Goal: Task Accomplishment & Management: Manage account settings

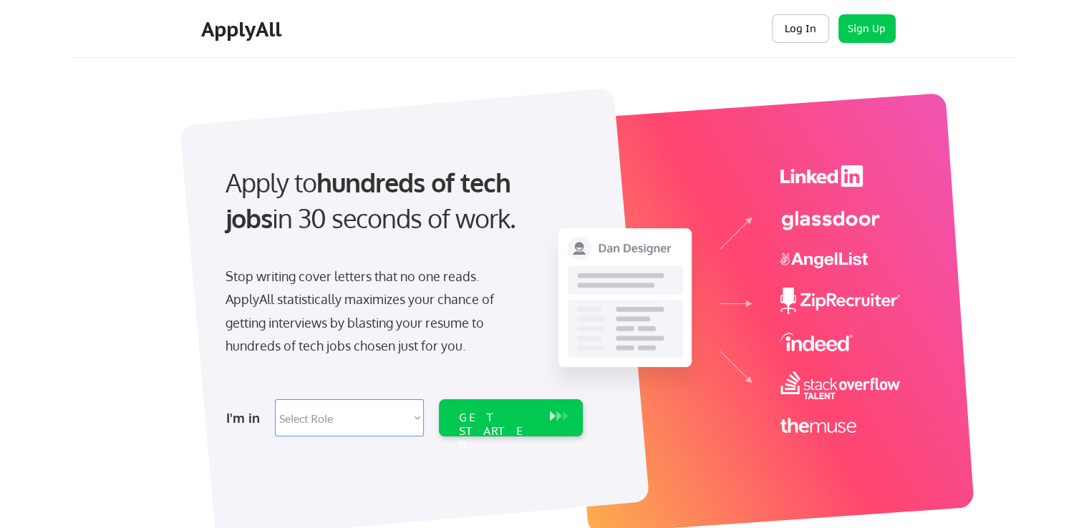
click at [810, 27] on button "Log In" at bounding box center [800, 28] width 57 height 29
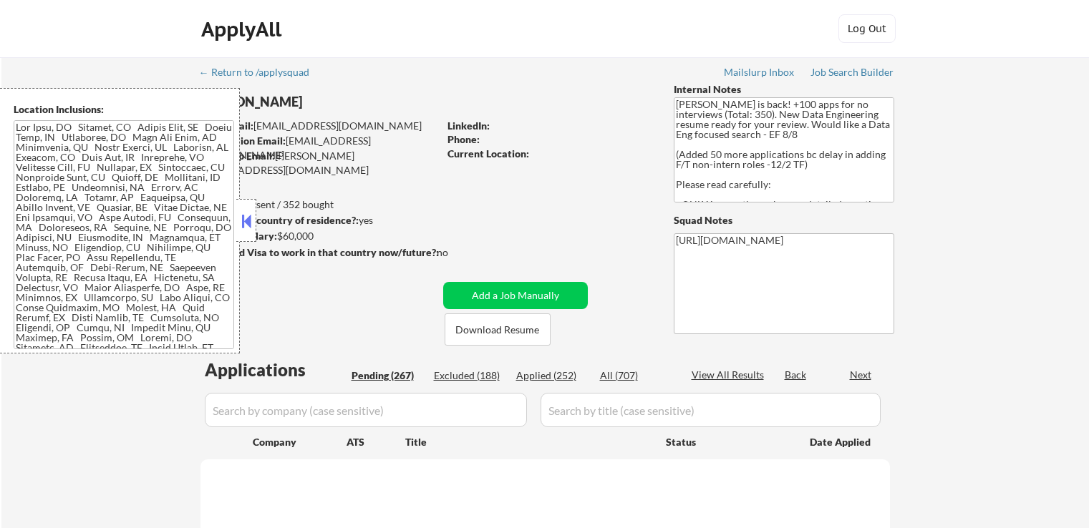
select select ""pending""
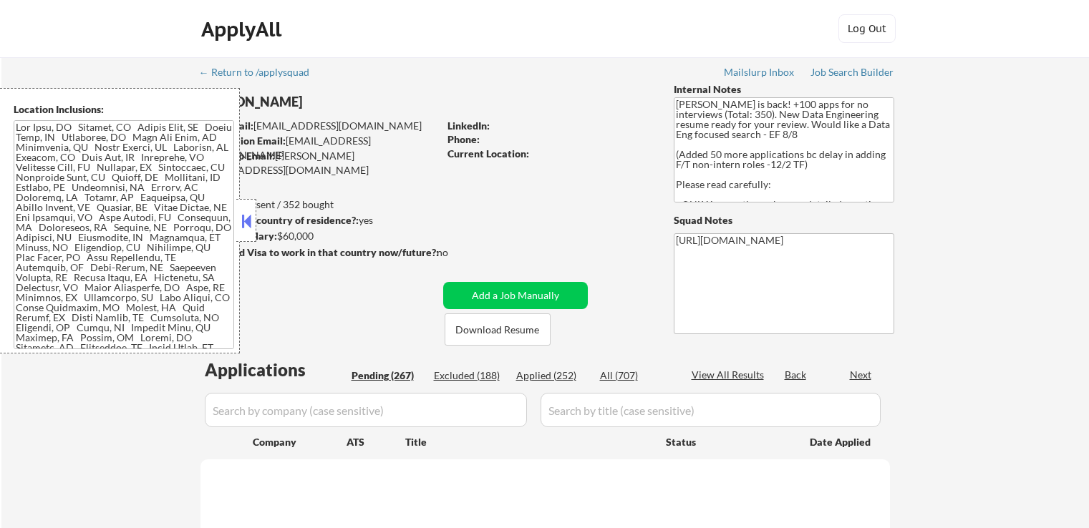
select select ""pending""
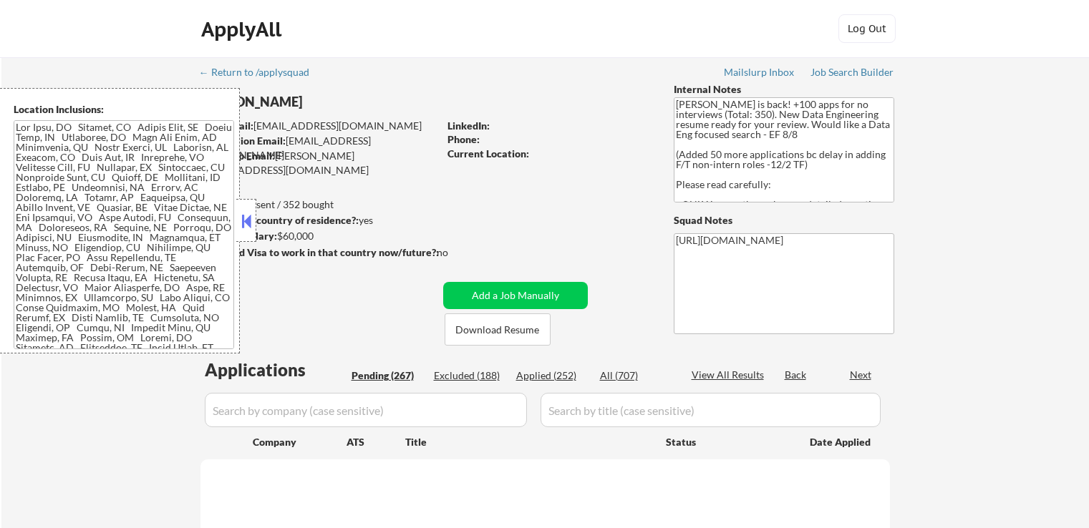
select select ""pending""
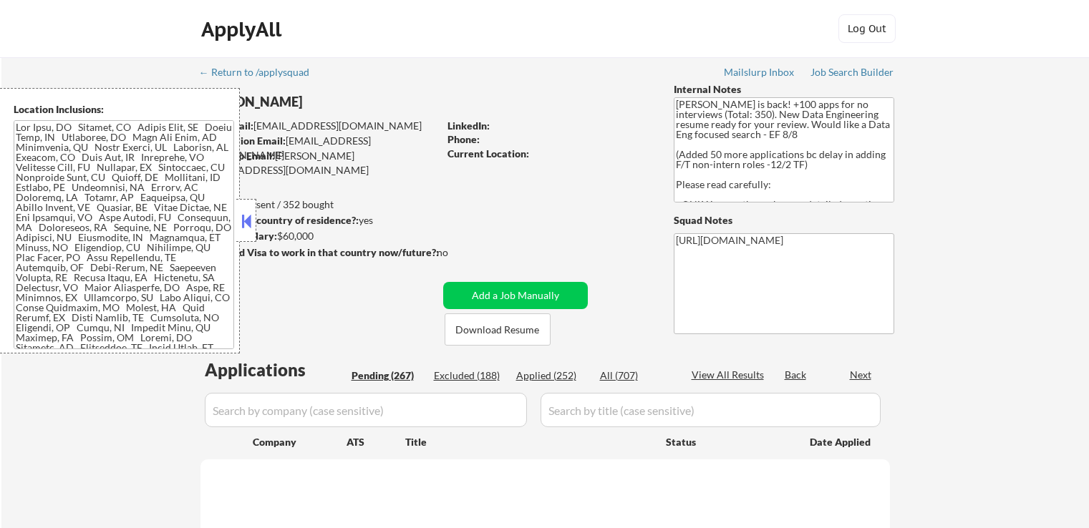
select select ""pending""
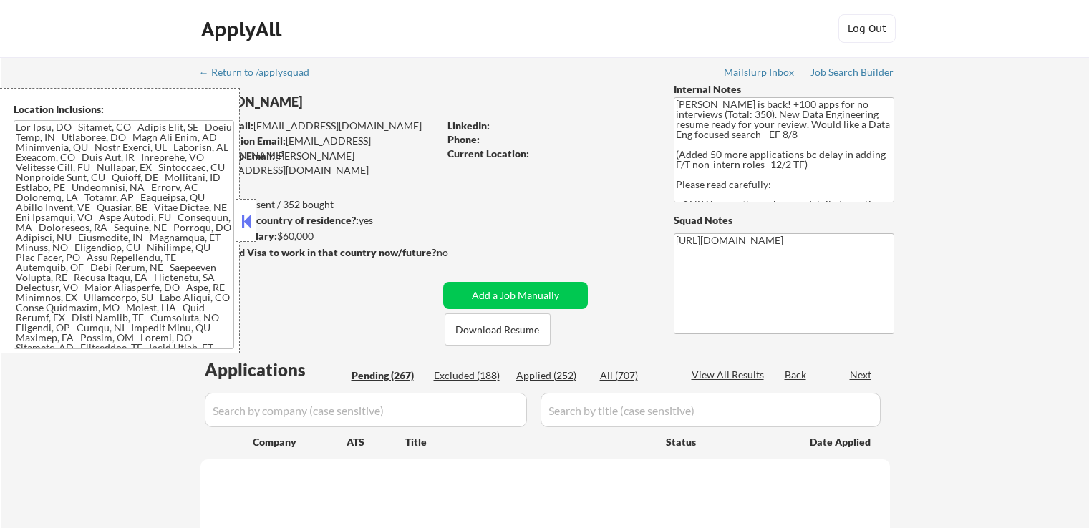
select select ""pending""
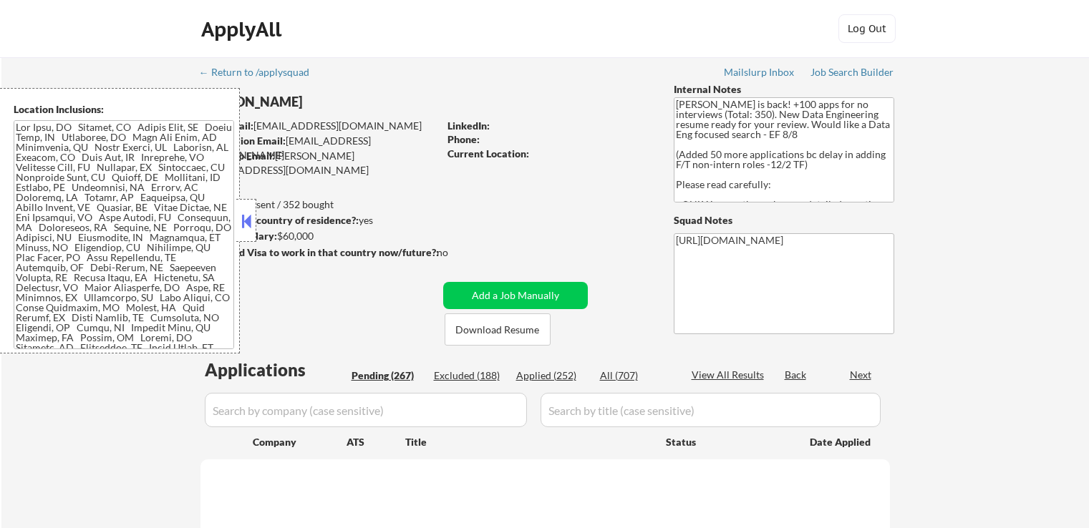
select select ""pending""
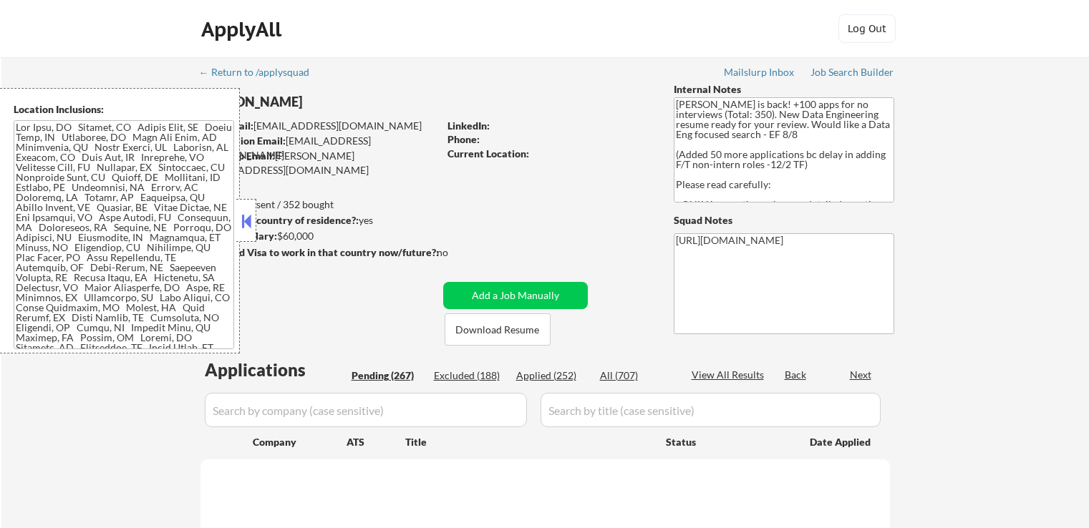
select select ""pending""
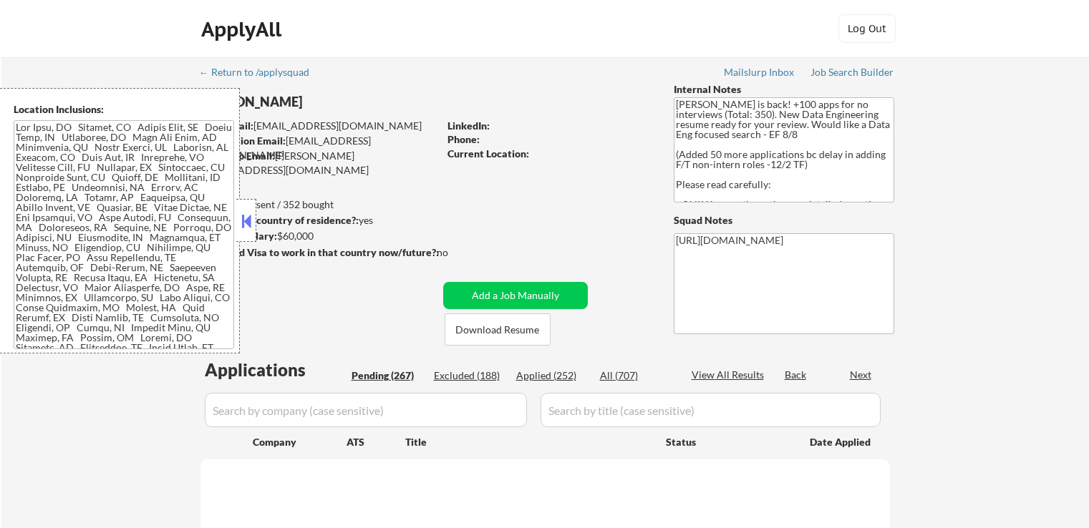
select select ""pending""
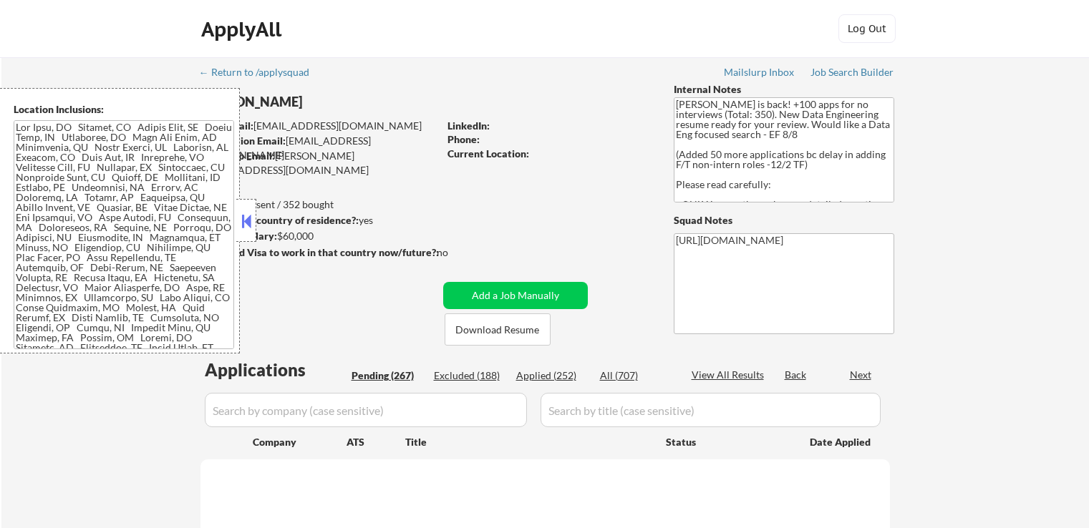
select select ""pending""
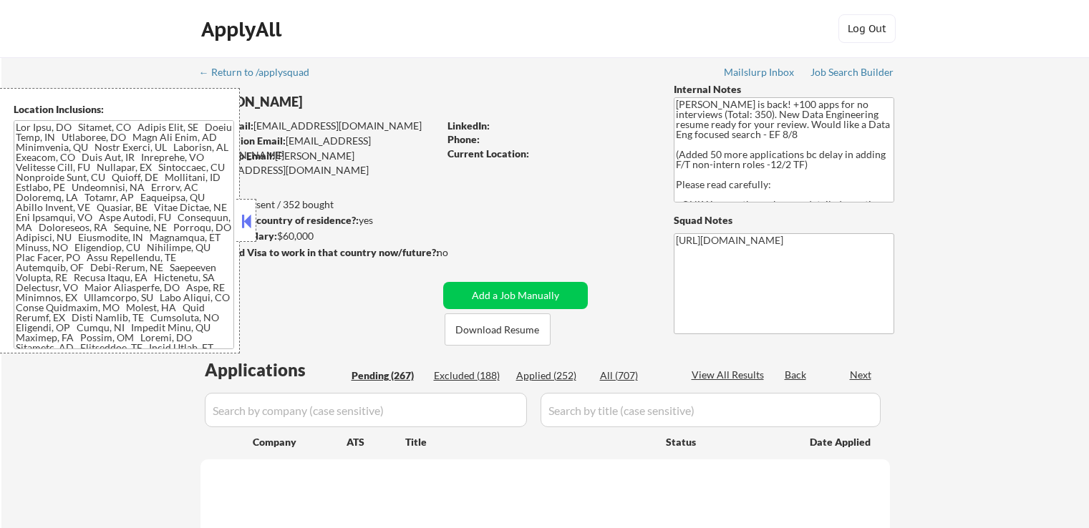
select select ""pending""
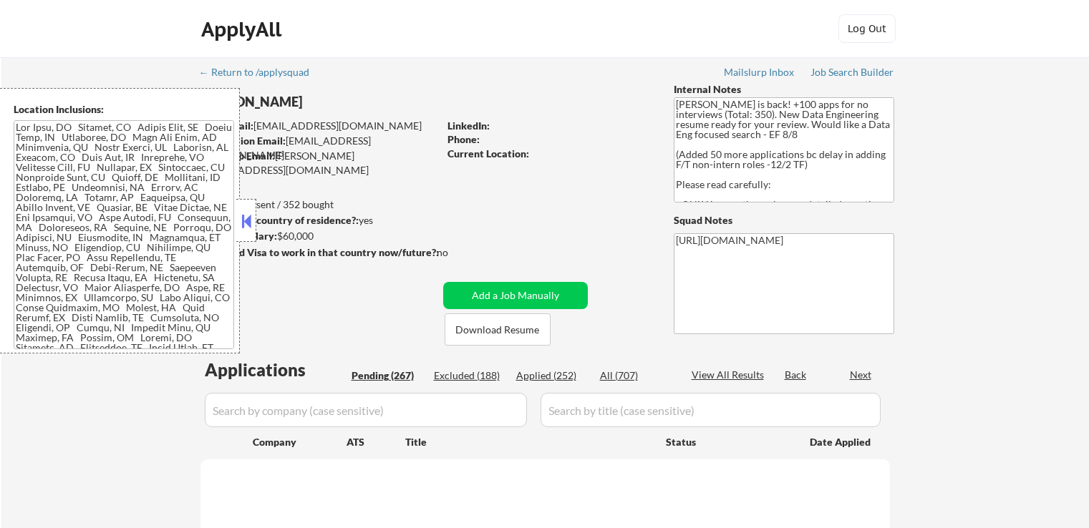
select select ""pending""
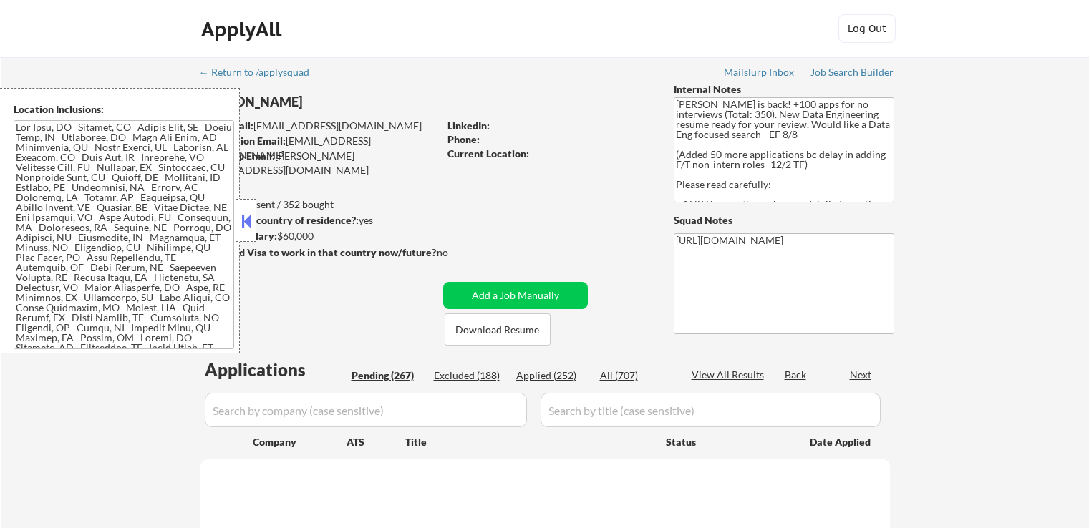
select select ""pending""
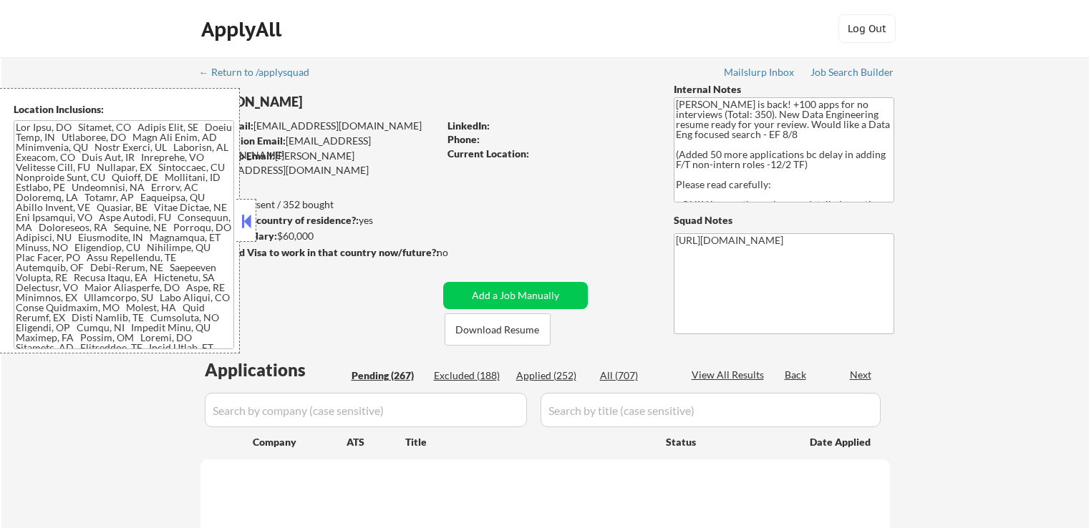
select select ""pending""
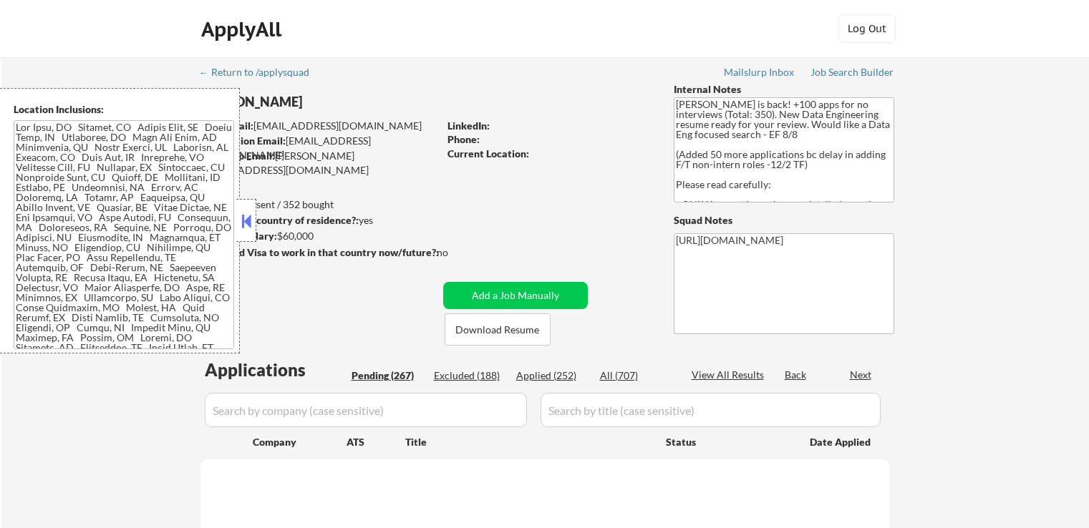
select select ""pending""
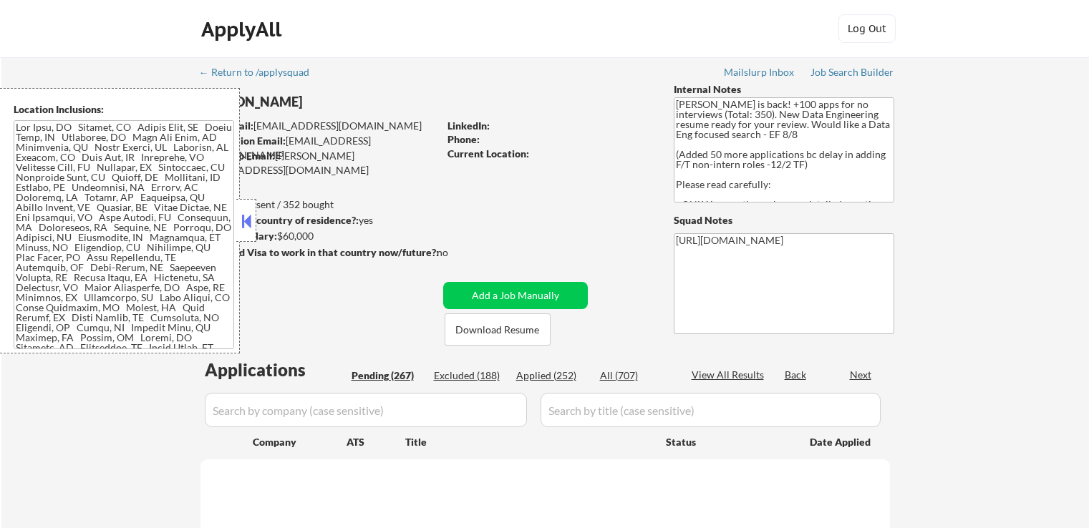
select select ""pending""
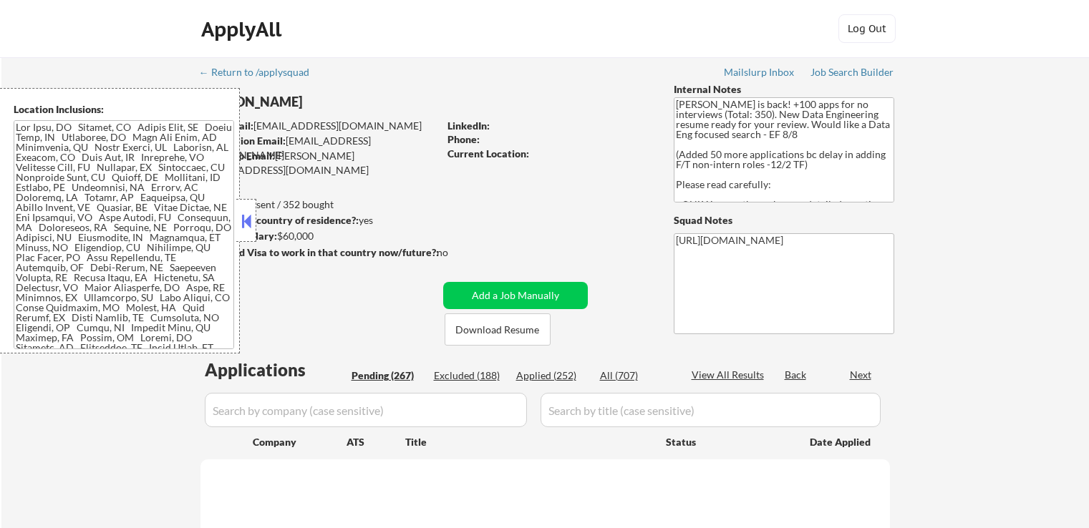
select select ""pending""
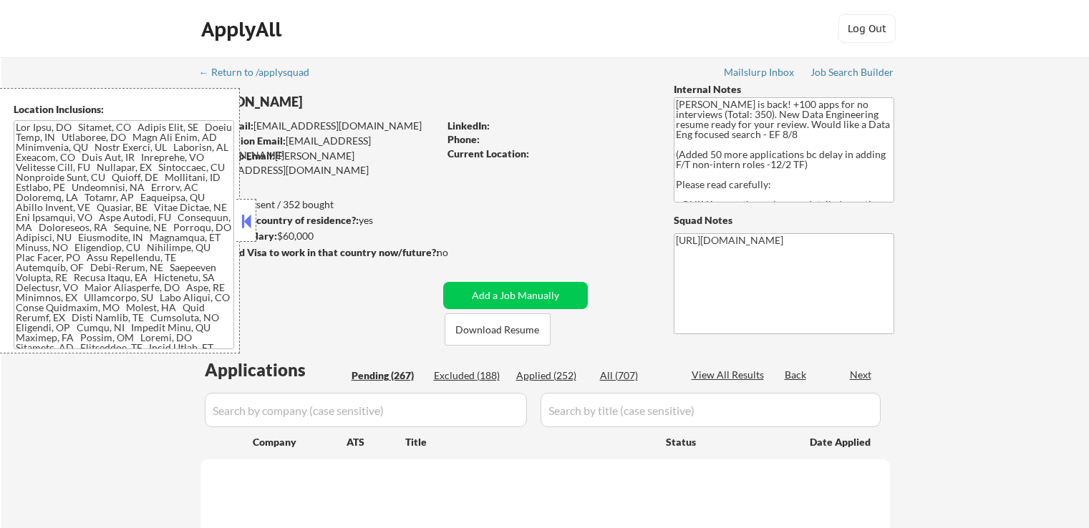
select select ""pending""
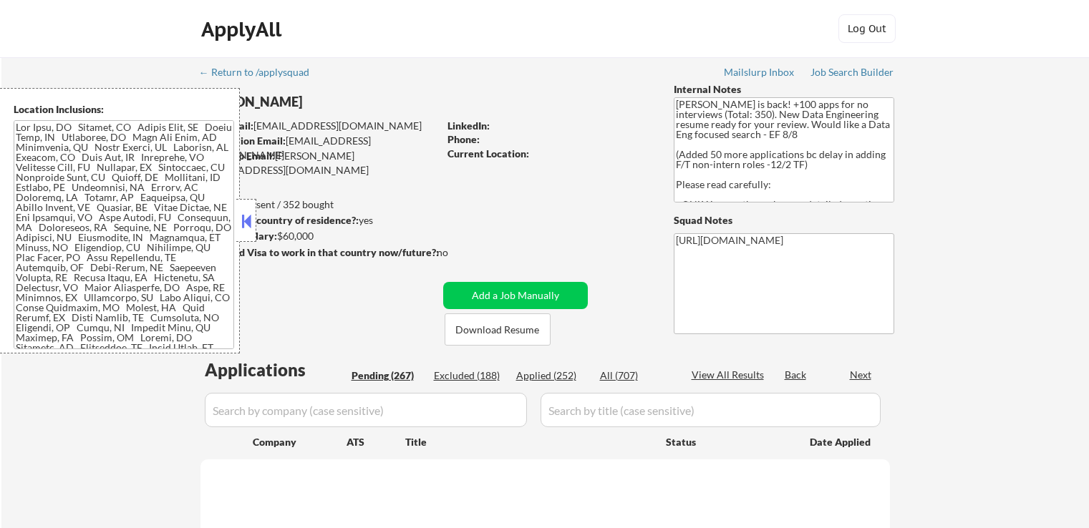
select select ""pending""
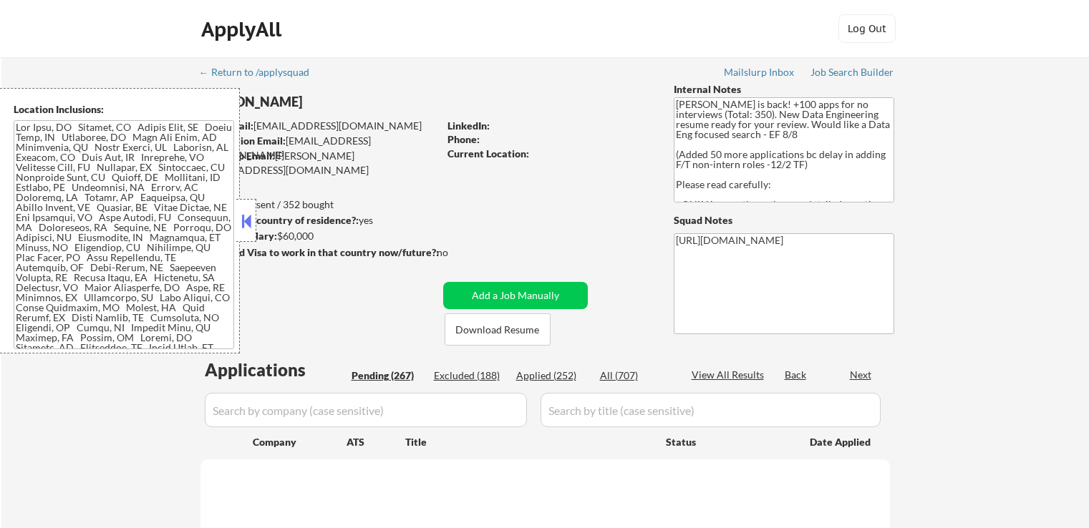
select select ""pending""
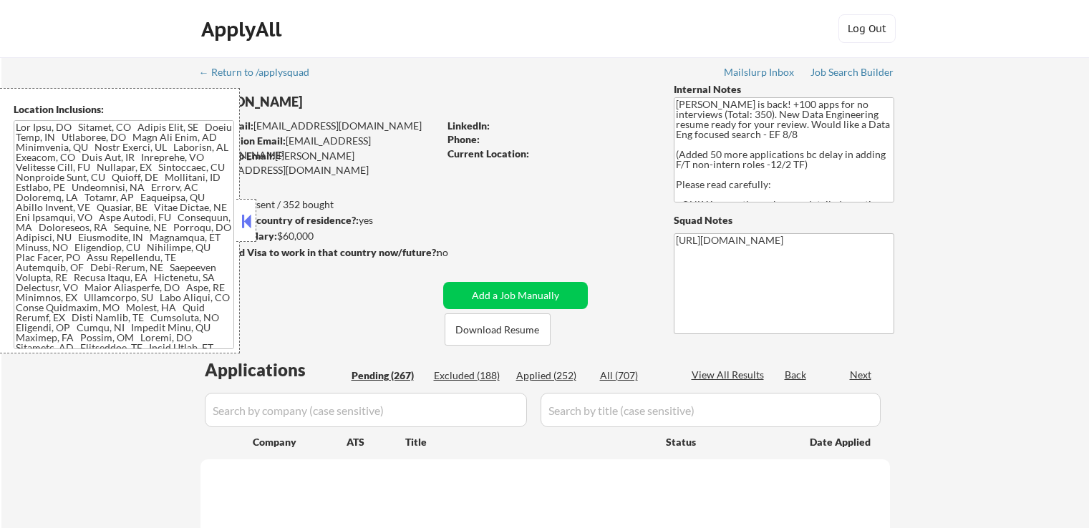
select select ""pending""
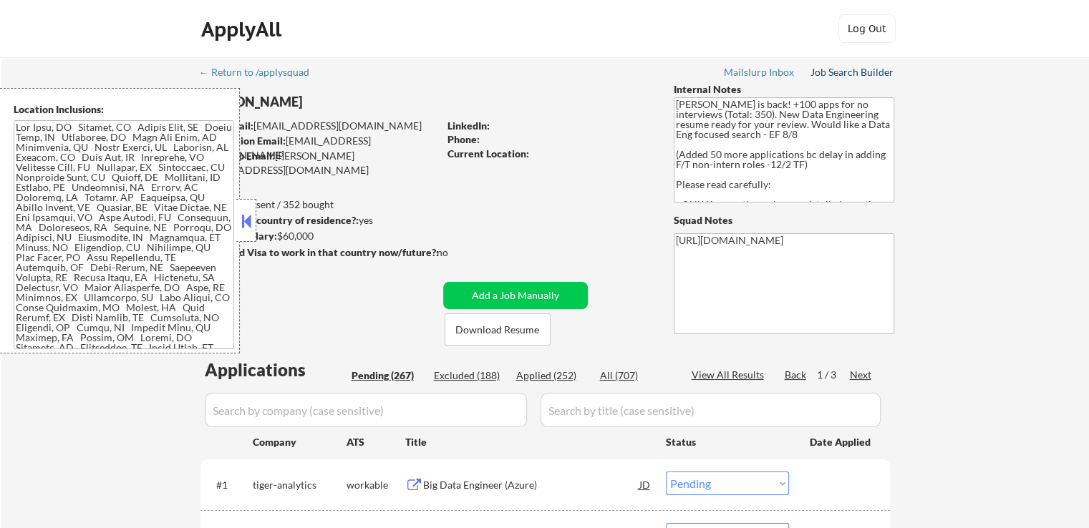
click at [820, 75] on div "Job Search Builder" at bounding box center [852, 72] width 84 height 10
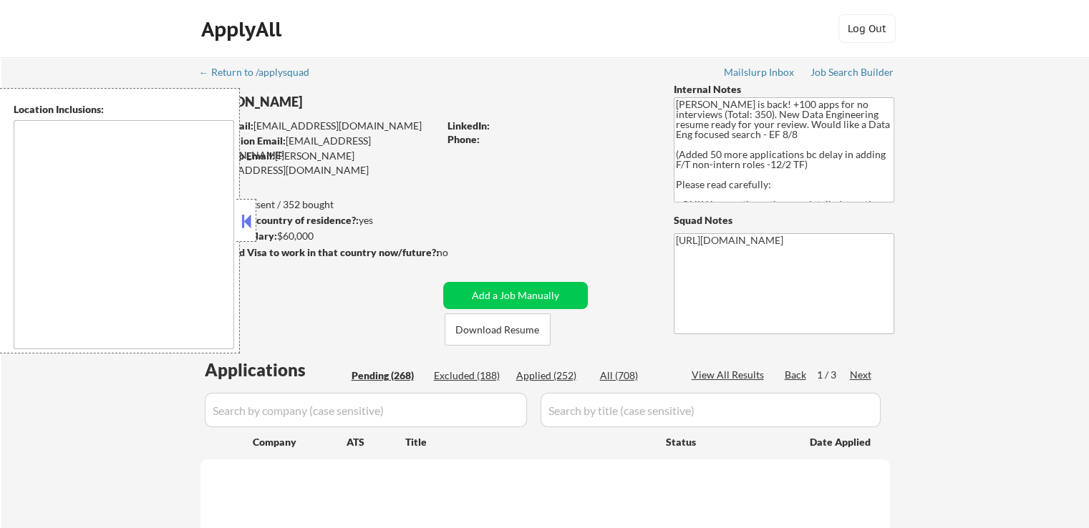
type textarea "[US_STATE], [GEOGRAPHIC_DATA] [GEOGRAPHIC_DATA], [GEOGRAPHIC_DATA] [GEOGRAPHIC_…"
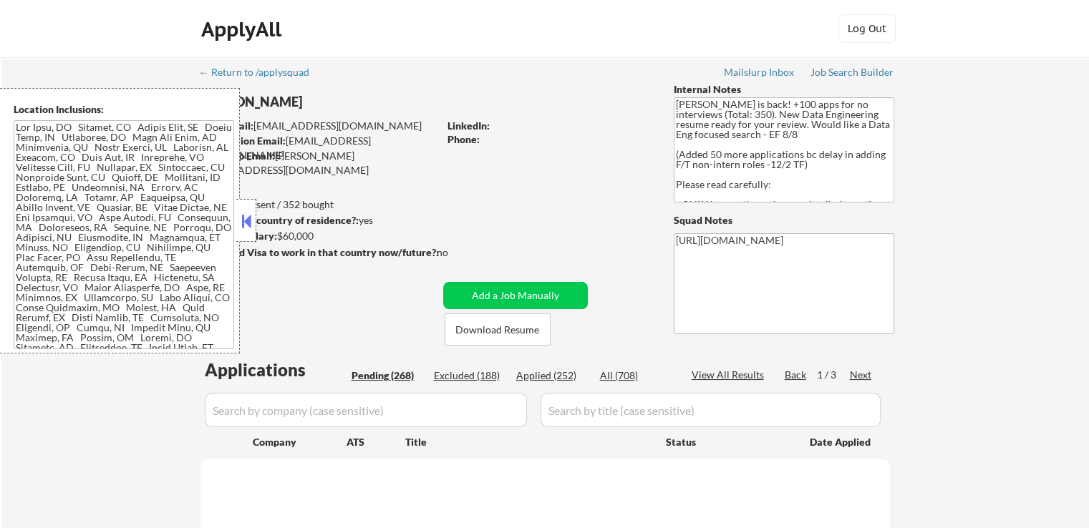
click at [250, 223] on button at bounding box center [246, 220] width 16 height 21
click at [129, 244] on textarea at bounding box center [124, 234] width 220 height 229
select select ""pending""
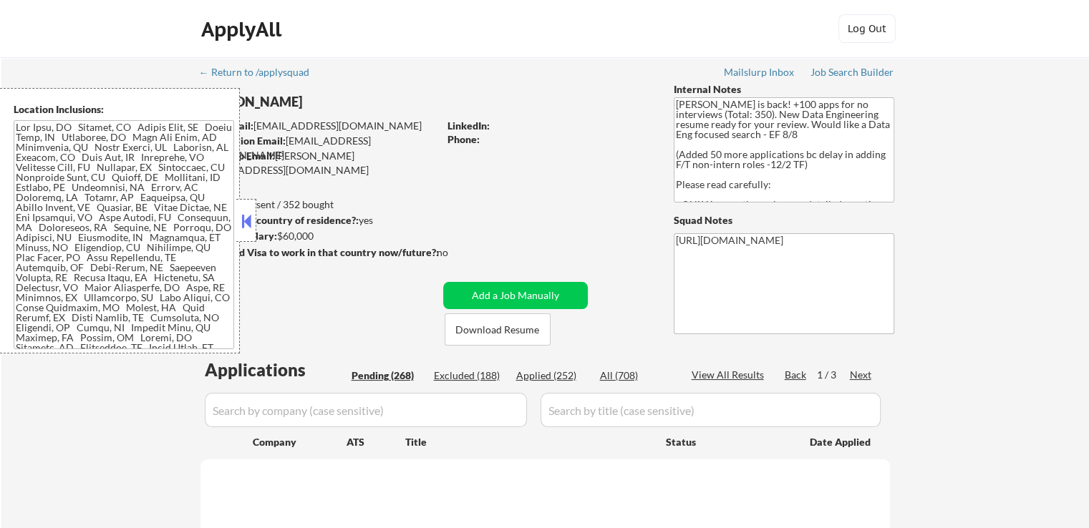
select select ""pending""
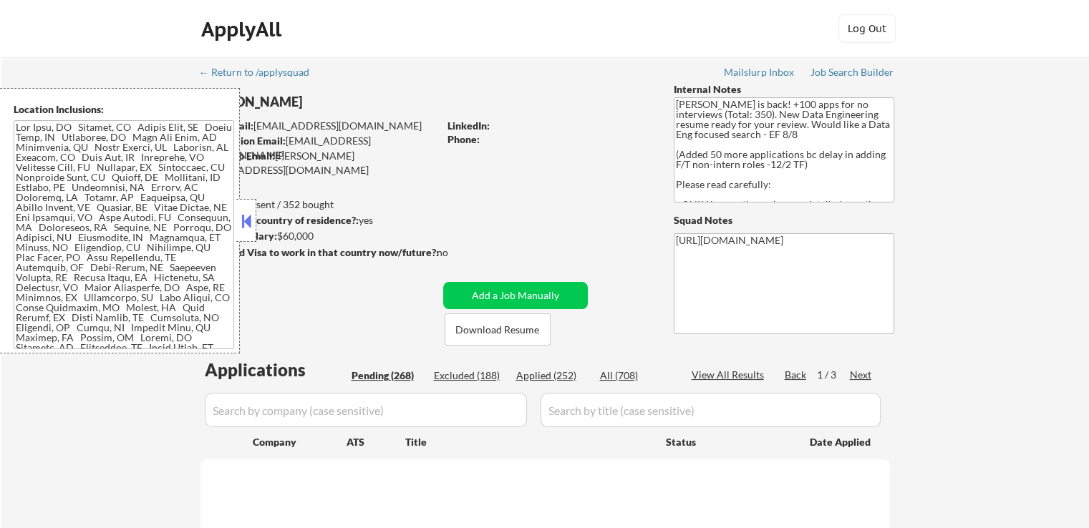
select select ""pending""
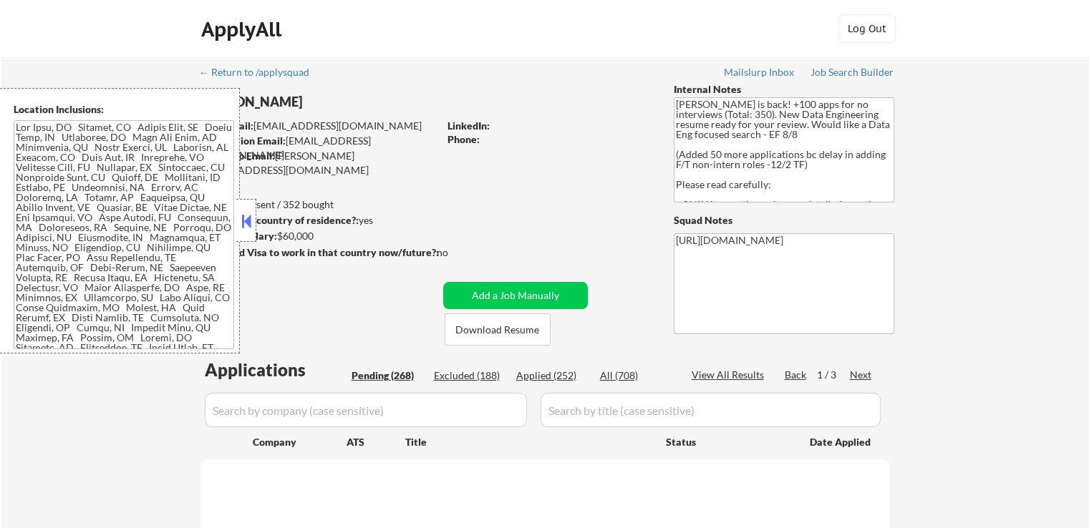
select select ""pending""
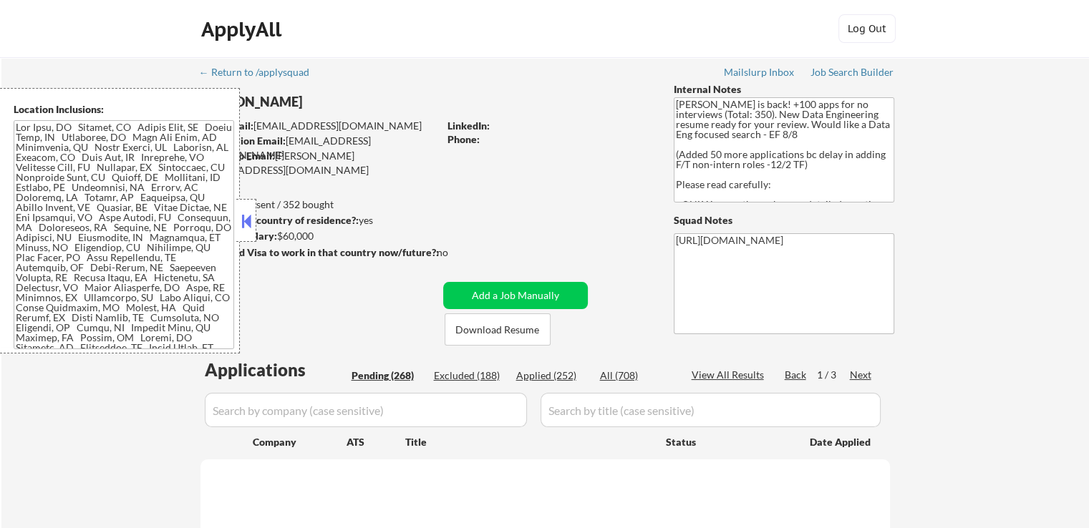
select select ""pending""
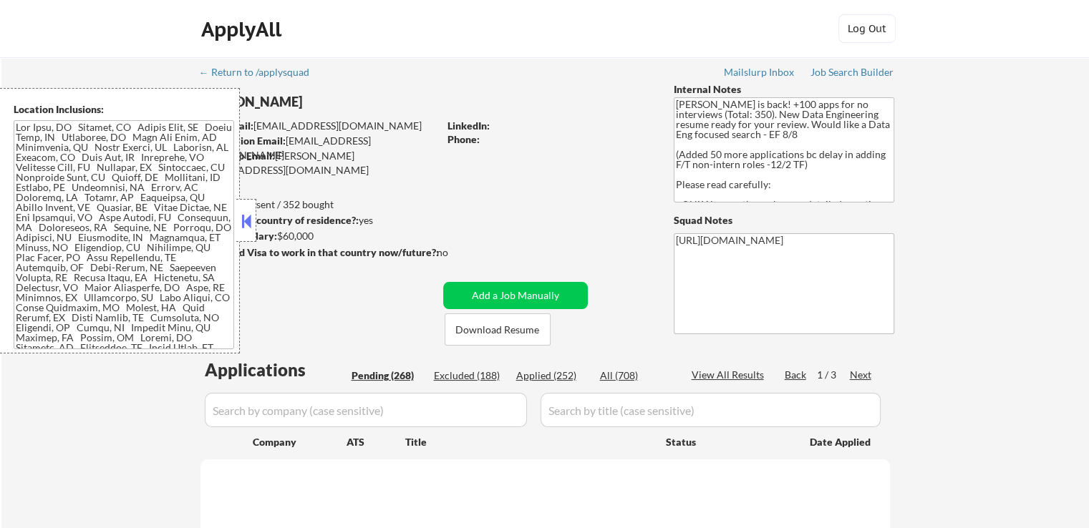
select select ""pending""
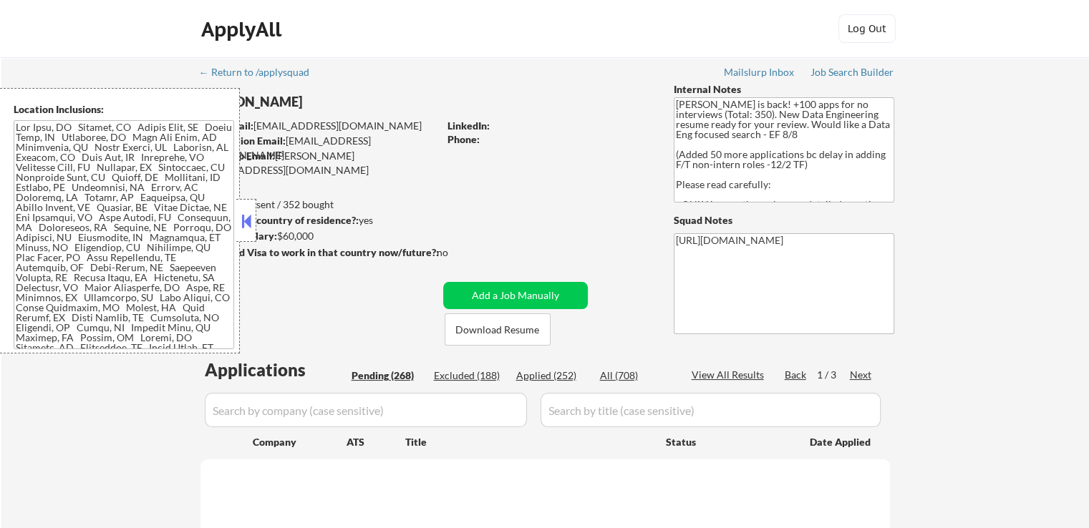
select select ""pending""
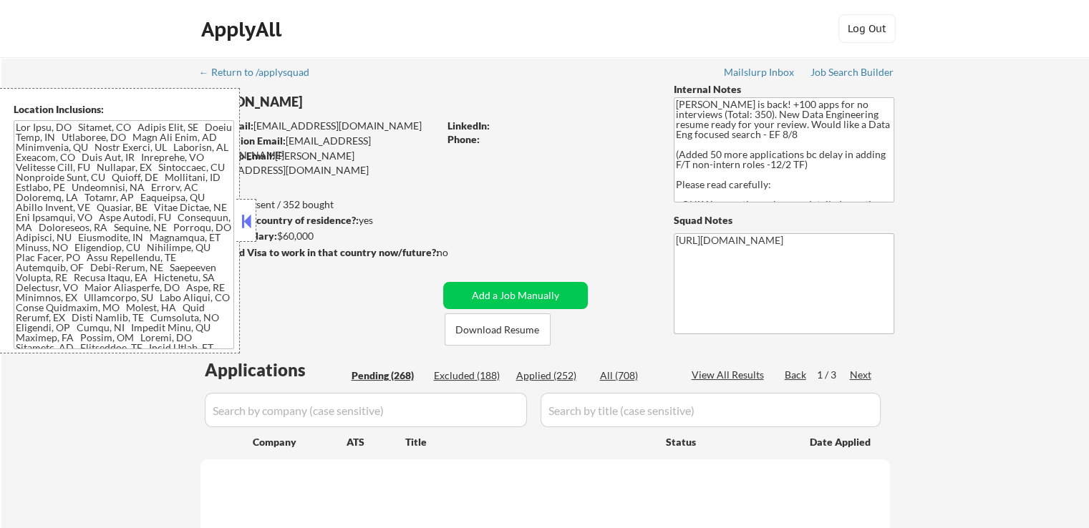
select select ""pending""
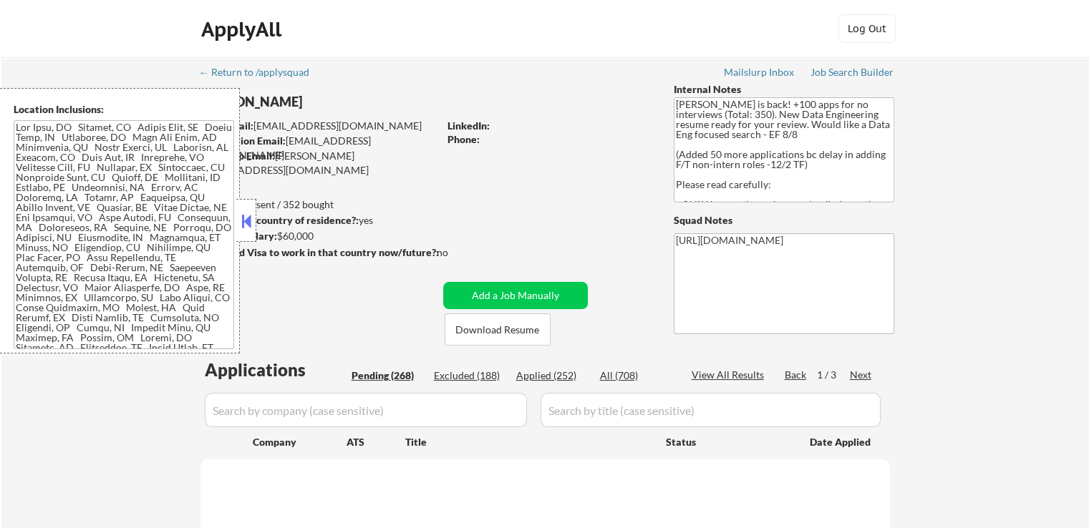
select select ""pending""
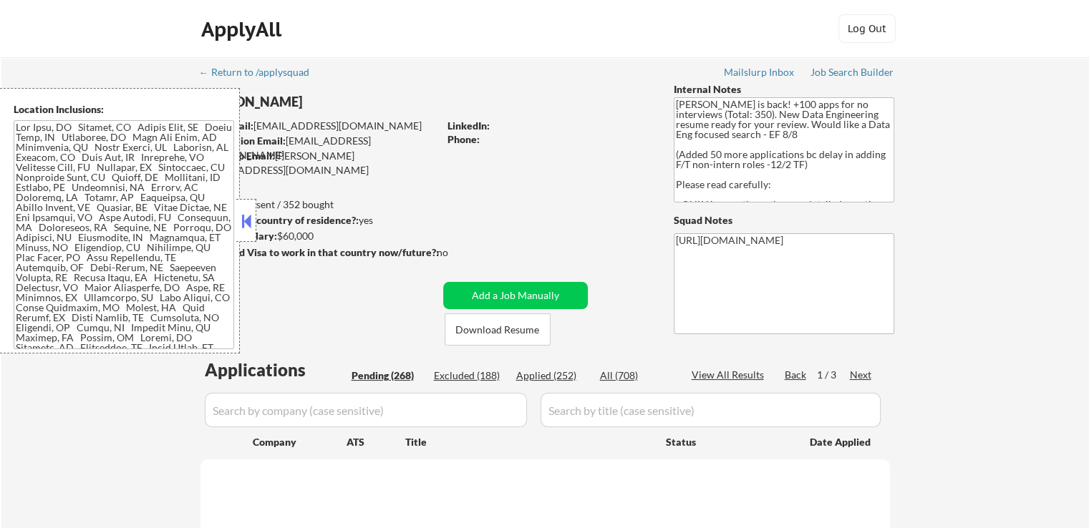
select select ""pending""
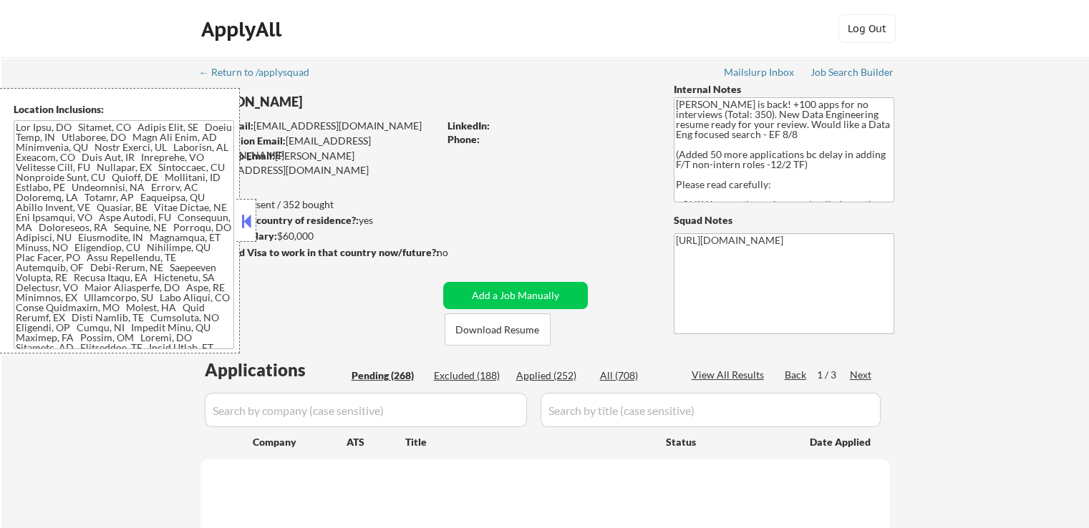
select select ""pending""
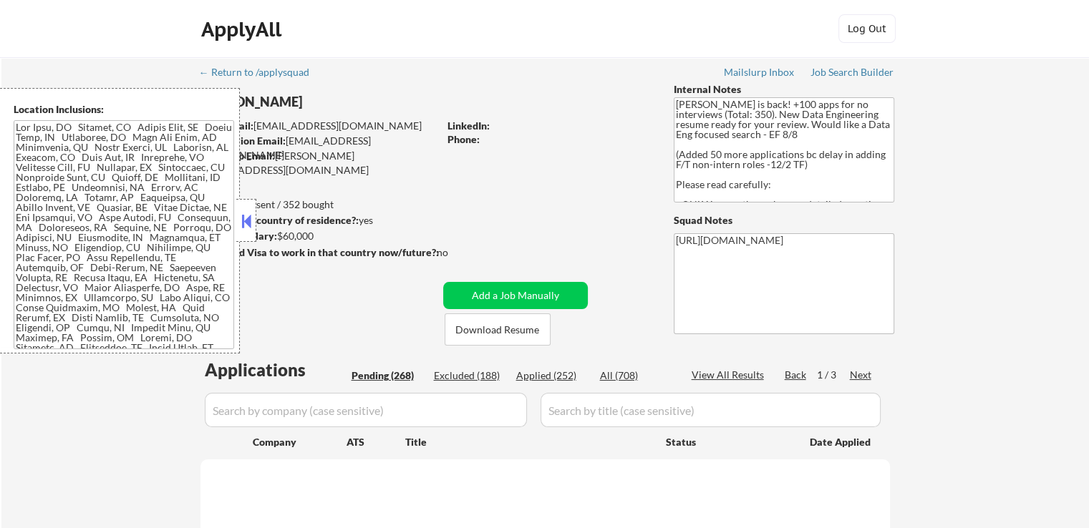
select select ""pending""
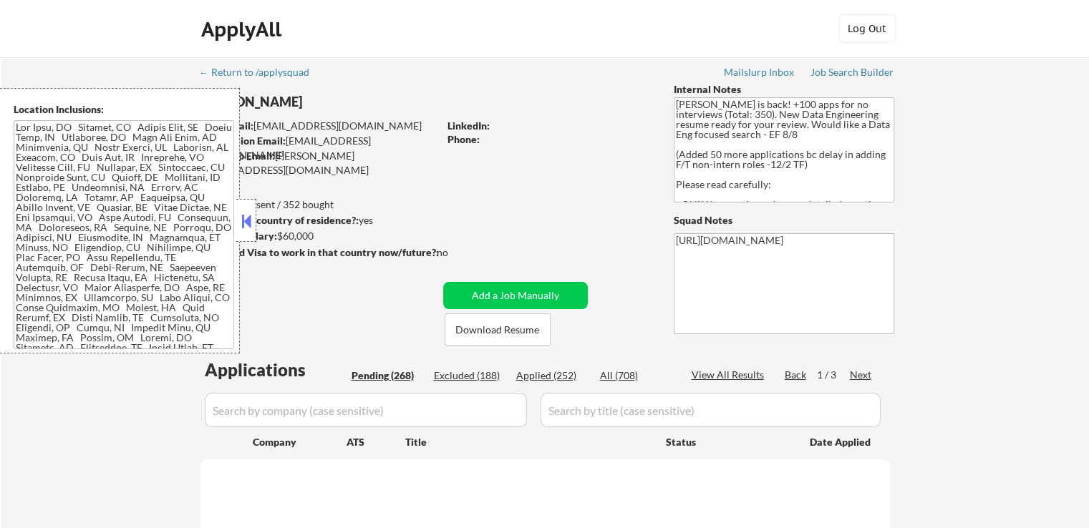
select select ""pending""
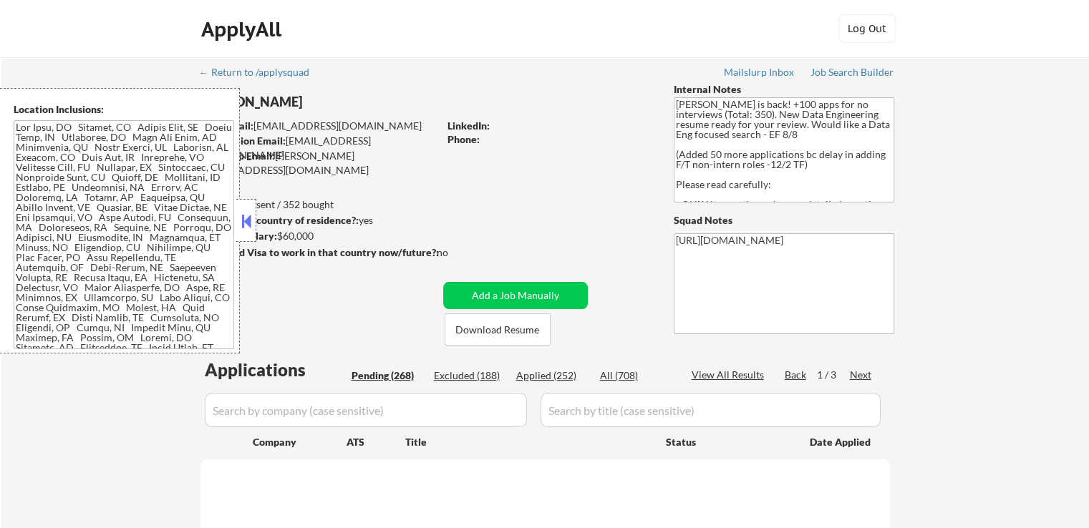
select select ""pending""
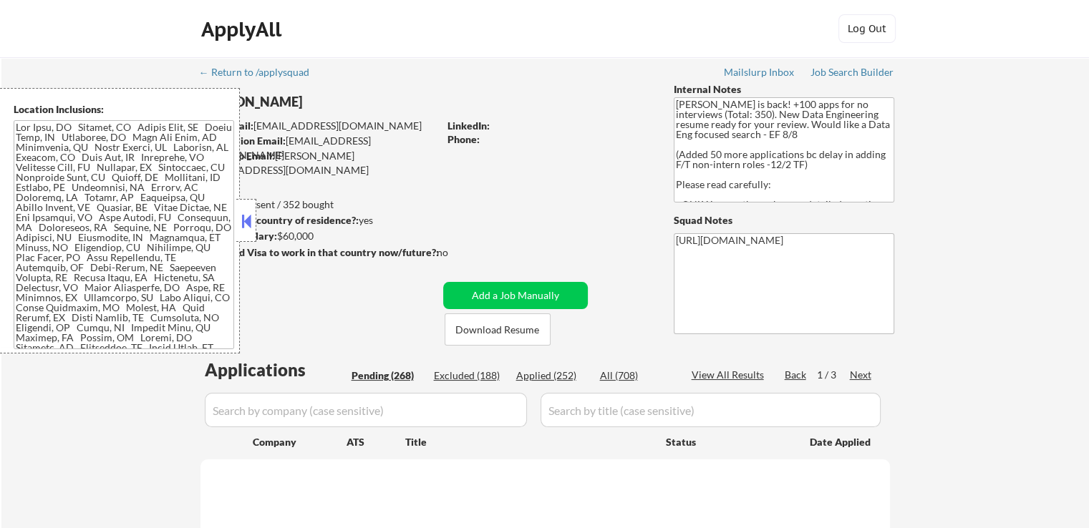
select select ""pending""
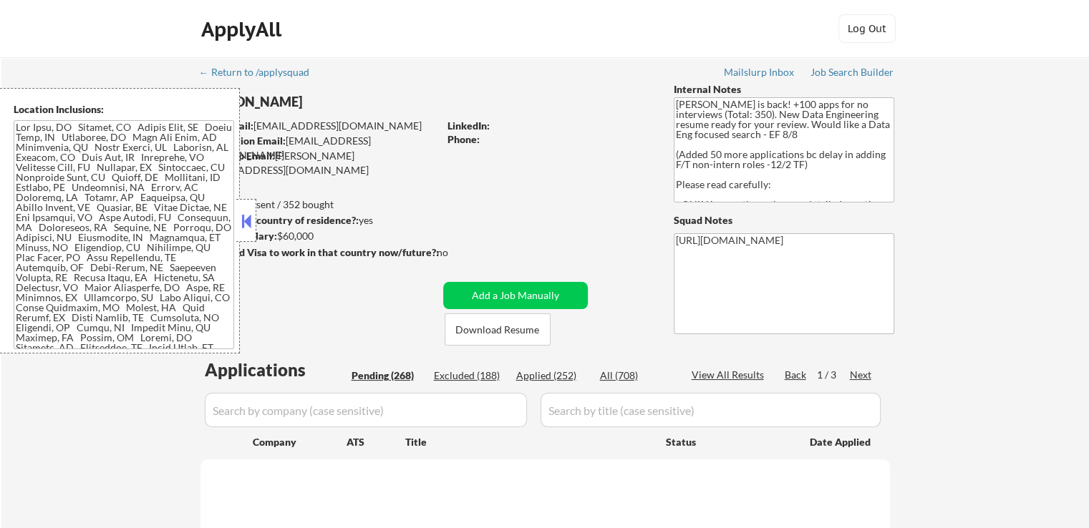
select select ""pending""
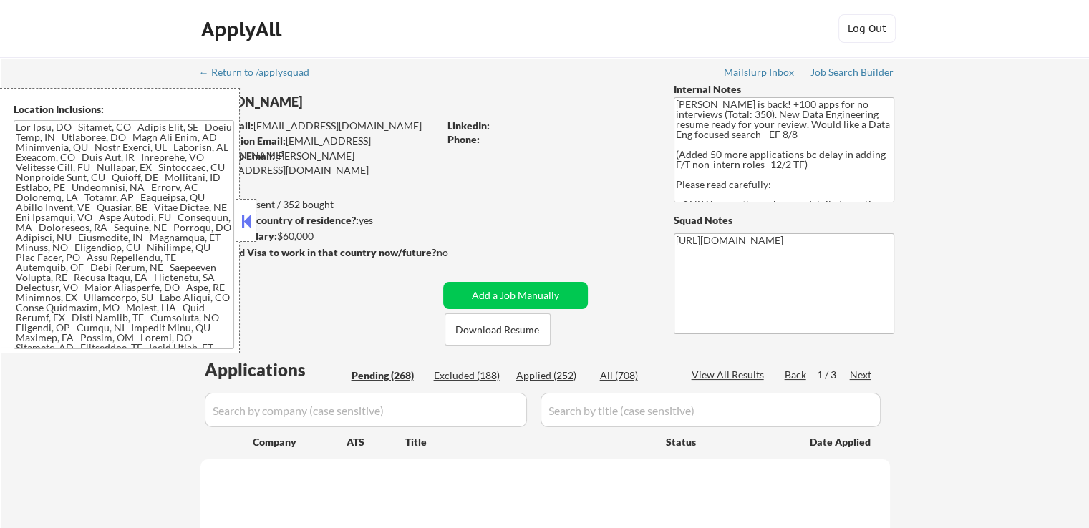
select select ""pending""
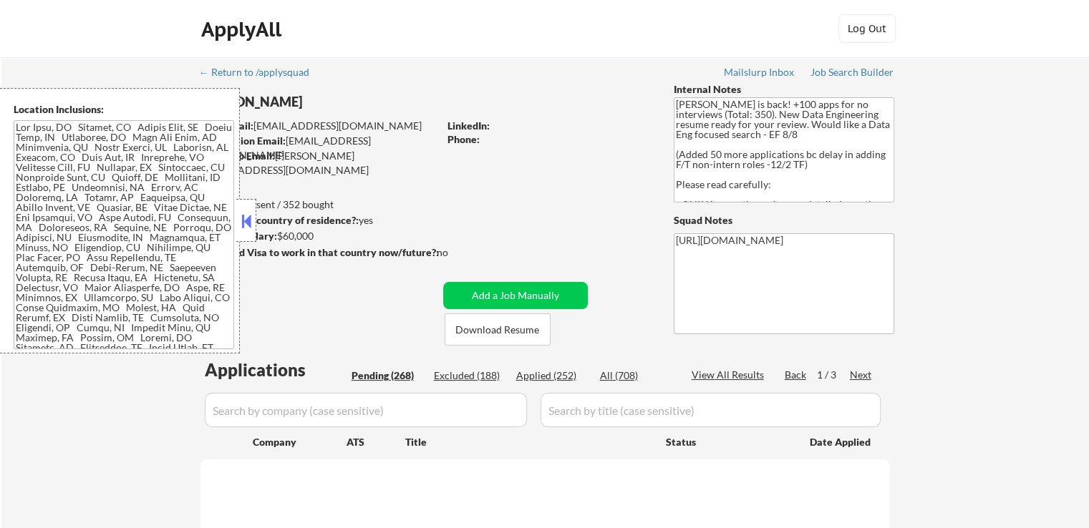
select select ""pending""
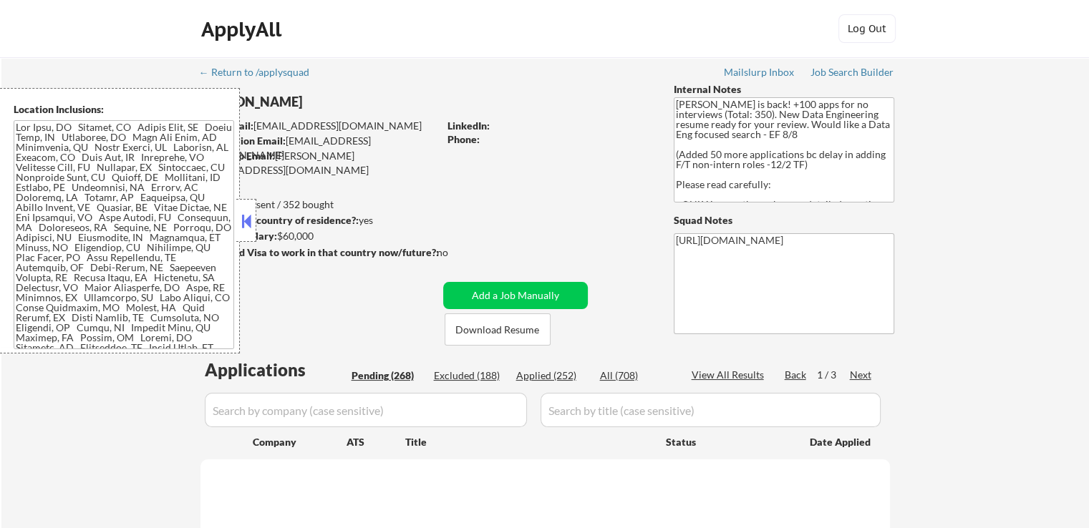
select select ""pending""
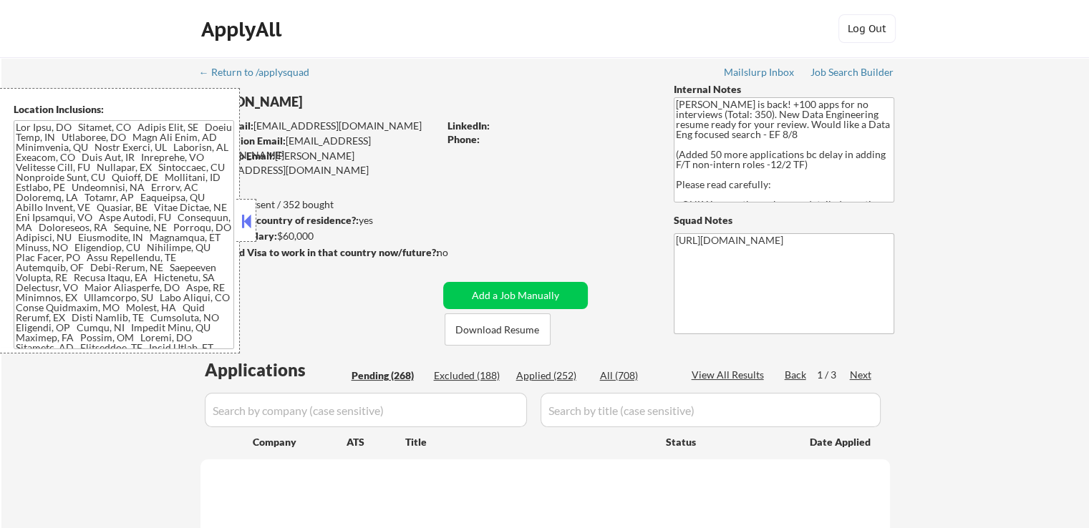
select select ""pending""
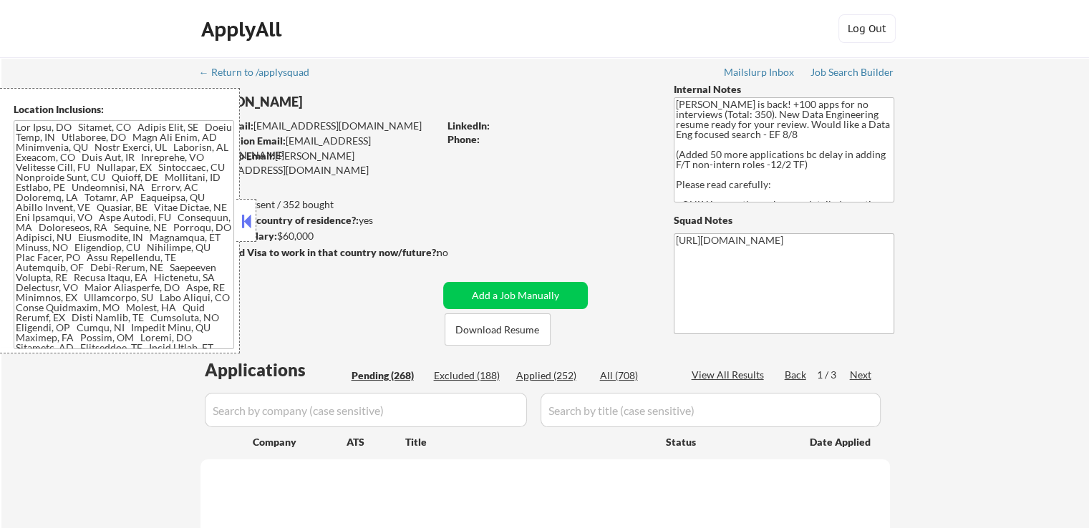
select select ""pending""
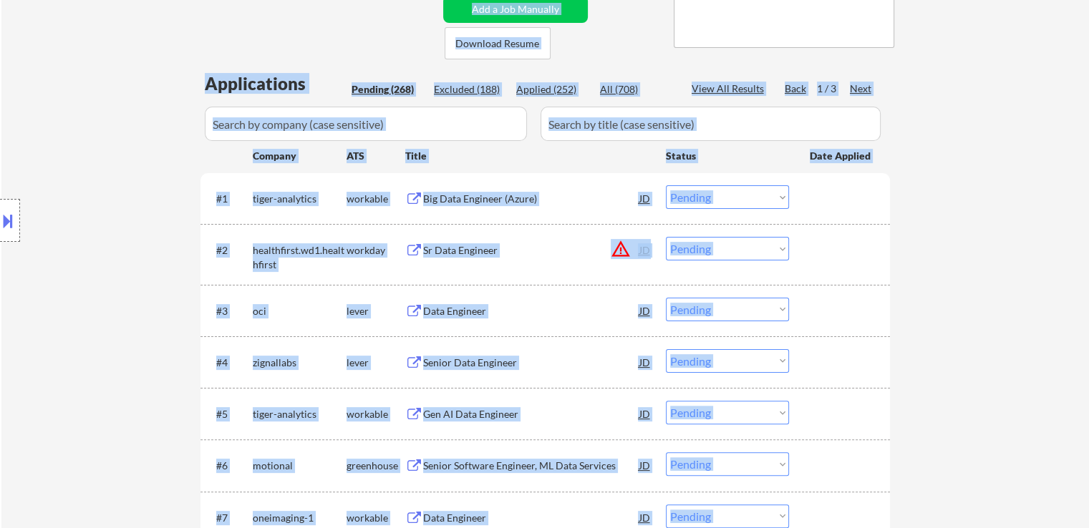
click at [40, 242] on div "Location Inclusions:" at bounding box center [128, 221] width 256 height 266
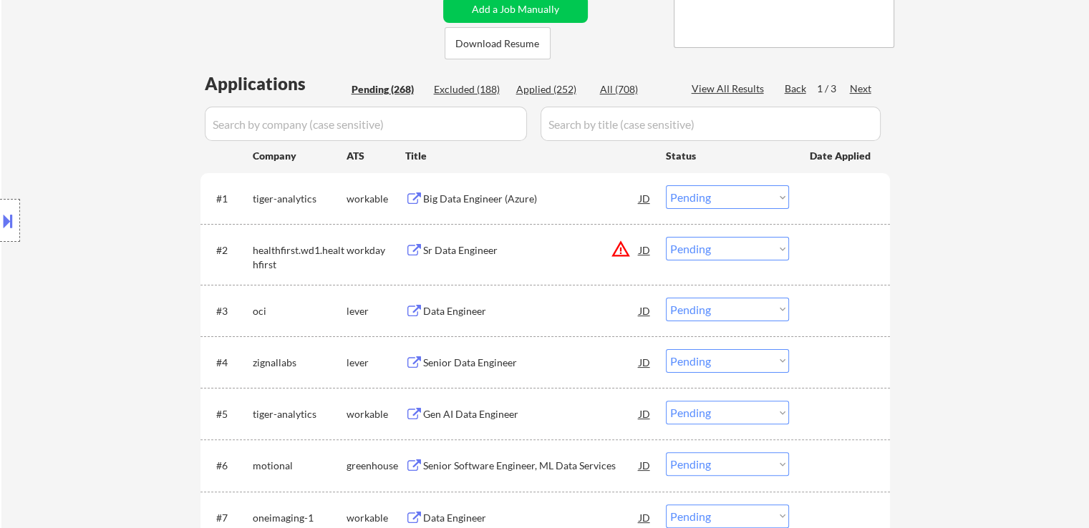
click at [0, 225] on button at bounding box center [8, 221] width 16 height 24
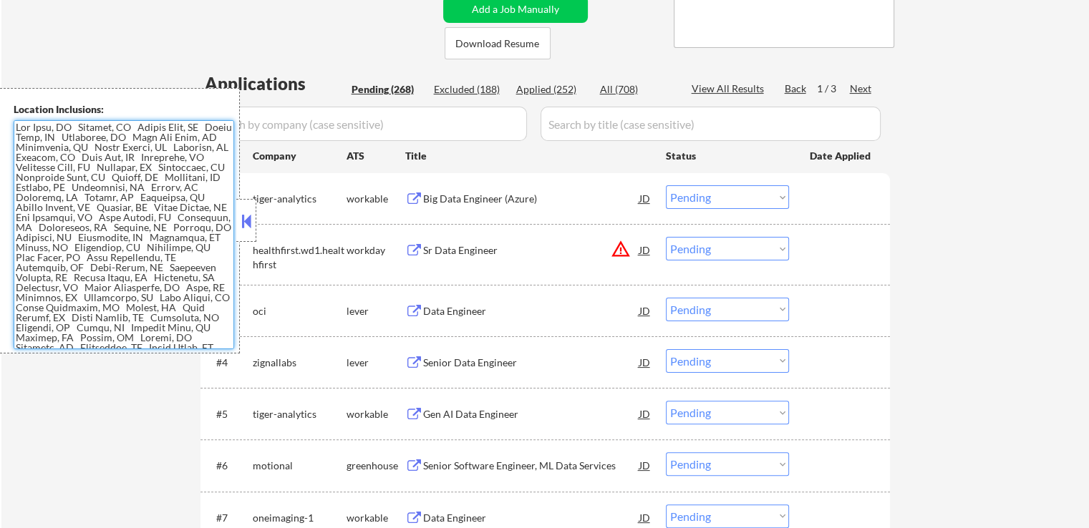
click at [100, 258] on textarea at bounding box center [124, 234] width 220 height 229
click at [461, 197] on div "Big Data Engineer (Azure)" at bounding box center [531, 199] width 216 height 14
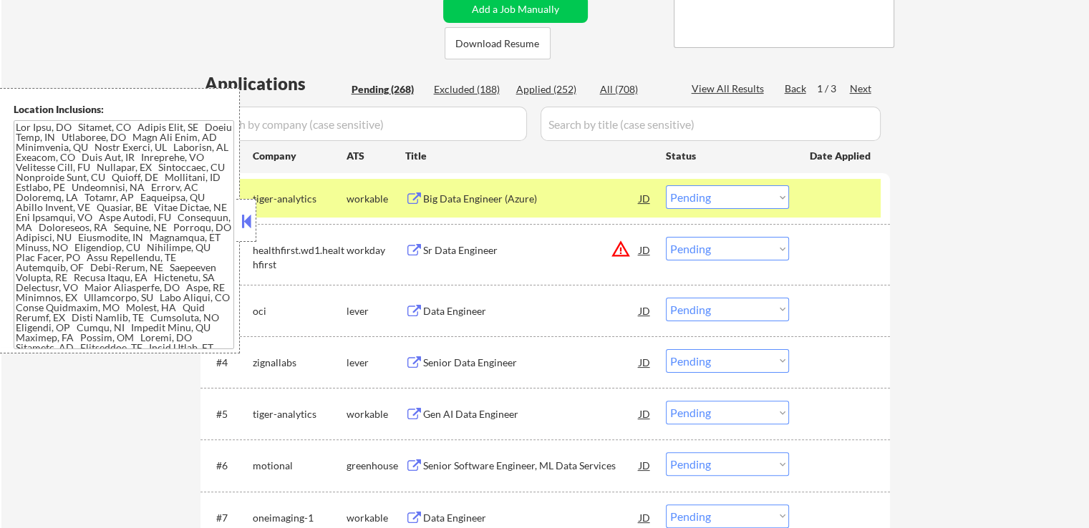
click at [427, 313] on div "Data Engineer" at bounding box center [531, 311] width 216 height 14
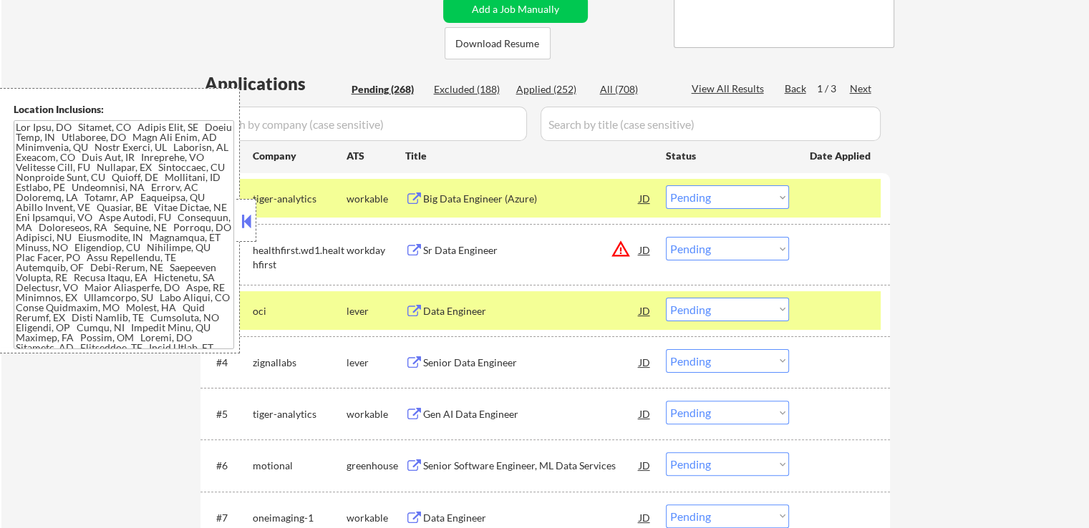
click at [417, 364] on button at bounding box center [414, 363] width 18 height 14
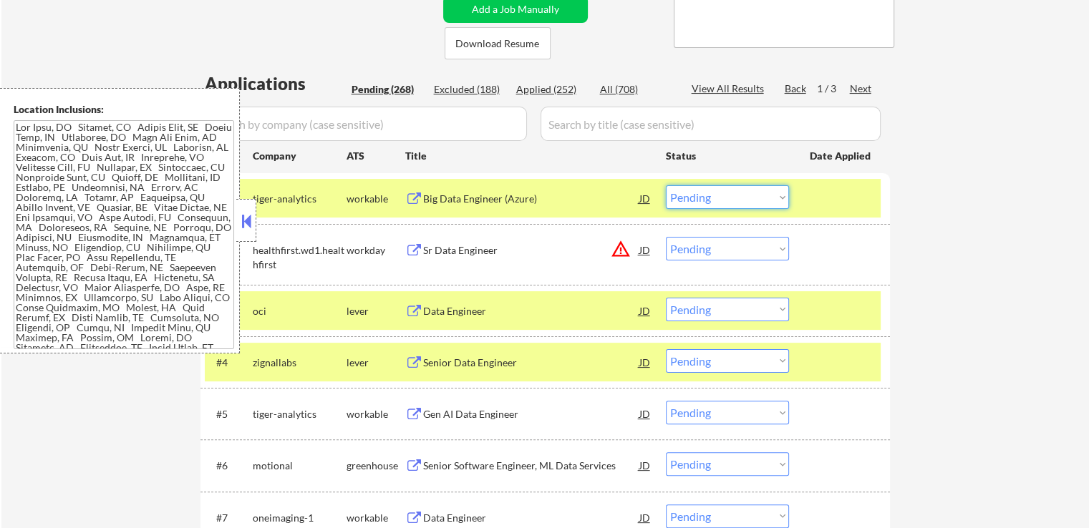
click at [739, 203] on select "Choose an option... Pending Applied Excluded (Questions) Excluded (Expired) Exc…" at bounding box center [727, 197] width 123 height 24
click at [666, 185] on select "Choose an option... Pending Applied Excluded (Questions) Excluded (Expired) Exc…" at bounding box center [727, 197] width 123 height 24
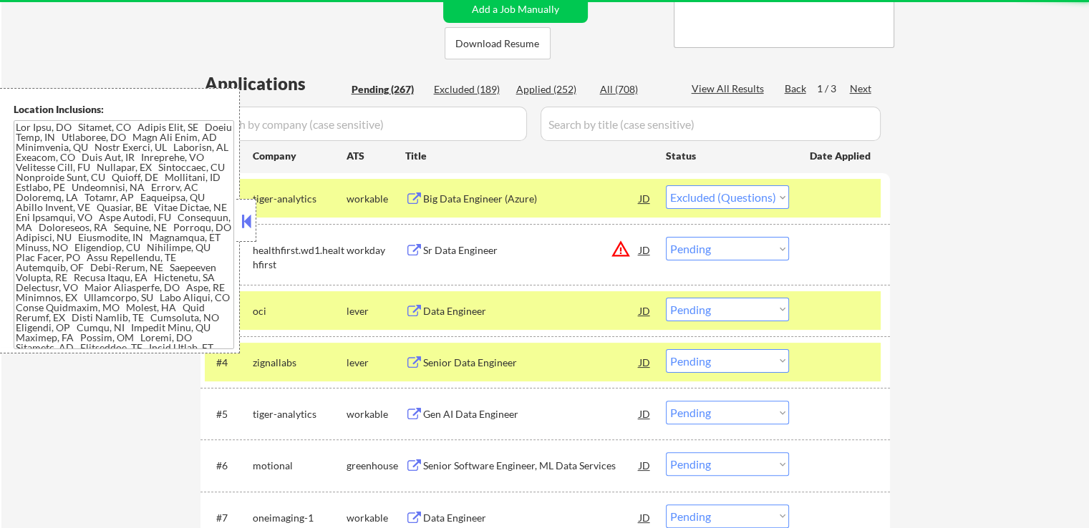
select select ""pending""
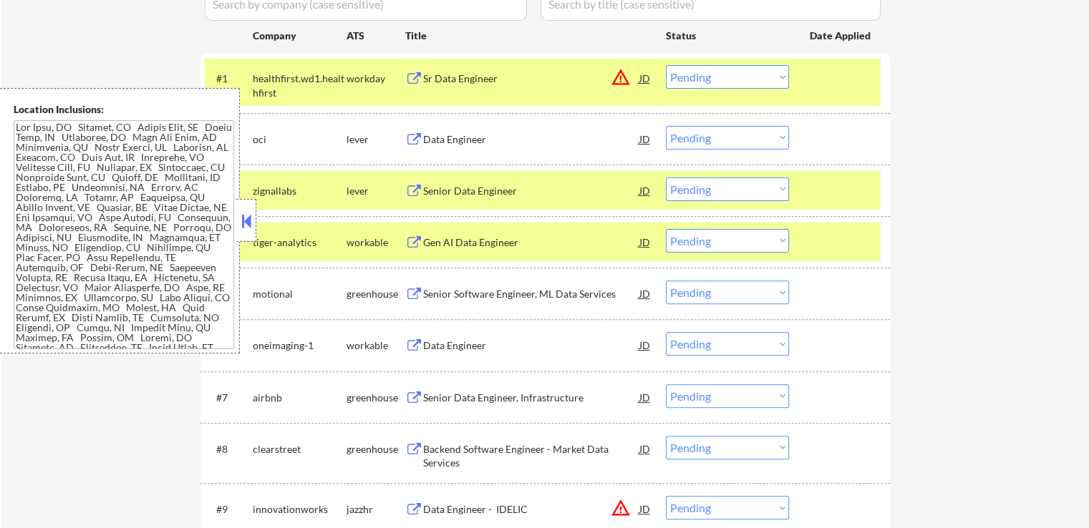
scroll to position [429, 0]
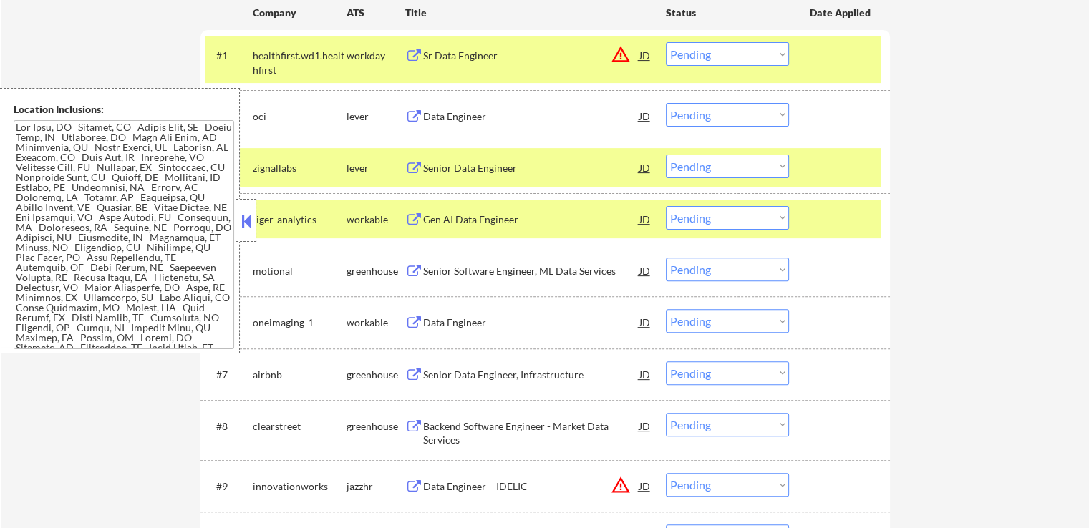
drag, startPoint x: 722, startPoint y: 169, endPoint x: 726, endPoint y: 176, distance: 8.3
click at [723, 169] on select "Choose an option... Pending Applied Excluded (Questions) Excluded (Expired) Exc…" at bounding box center [727, 167] width 123 height 24
click at [666, 155] on select "Choose an option... Pending Applied Excluded (Questions) Excluded (Expired) Exc…" at bounding box center [727, 167] width 123 height 24
select select ""pending""
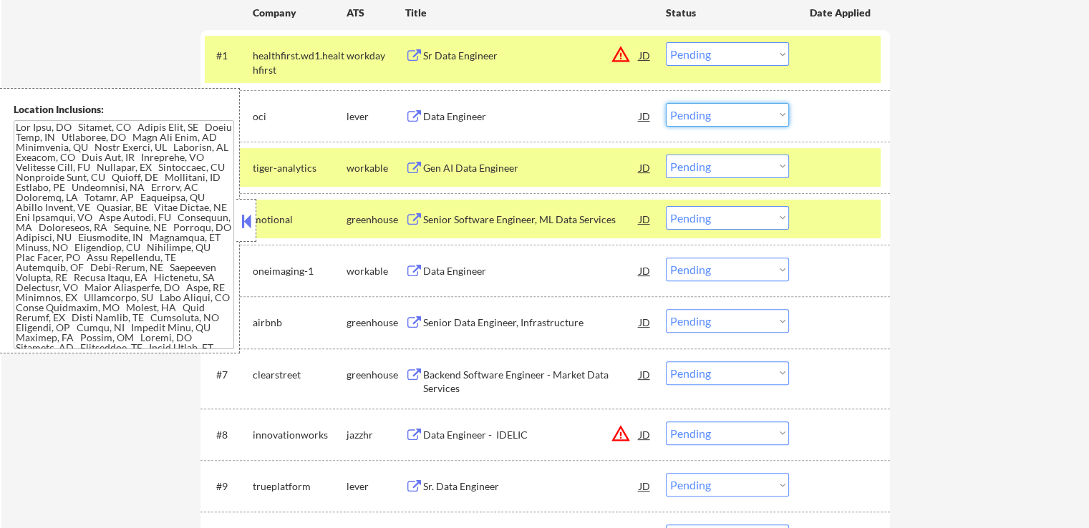
drag, startPoint x: 726, startPoint y: 110, endPoint x: 726, endPoint y: 120, distance: 10.0
click at [726, 110] on select "Choose an option... Pending Applied Excluded (Questions) Excluded (Expired) Exc…" at bounding box center [727, 115] width 123 height 24
click at [666, 103] on select "Choose an option... Pending Applied Excluded (Questions) Excluded (Expired) Exc…" at bounding box center [727, 115] width 123 height 24
click at [482, 168] on div "Gen AI Data Engineer" at bounding box center [531, 168] width 216 height 14
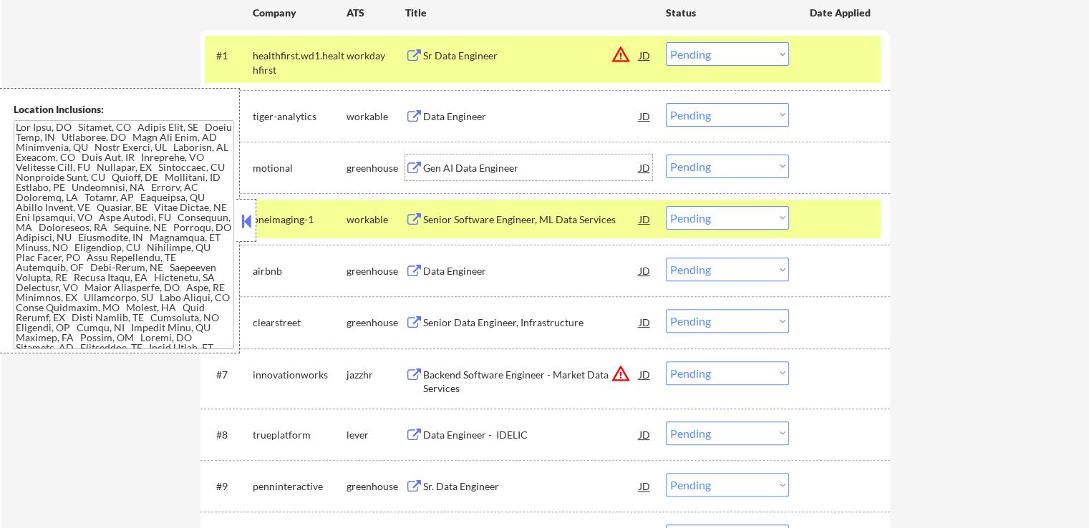
click at [420, 218] on button at bounding box center [414, 220] width 18 height 14
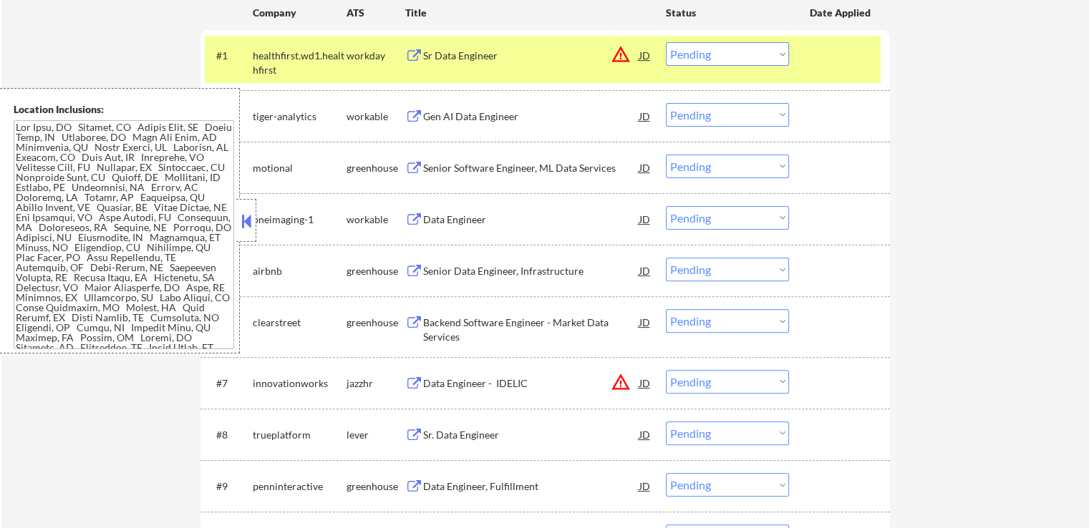
click at [727, 107] on select "Choose an option... Pending Applied Excluded (Questions) Excluded (Expired) Exc…" at bounding box center [727, 115] width 123 height 24
click at [666, 103] on select "Choose an option... Pending Applied Excluded (Questions) Excluded (Expired) Exc…" at bounding box center [727, 115] width 123 height 24
select select ""pending""
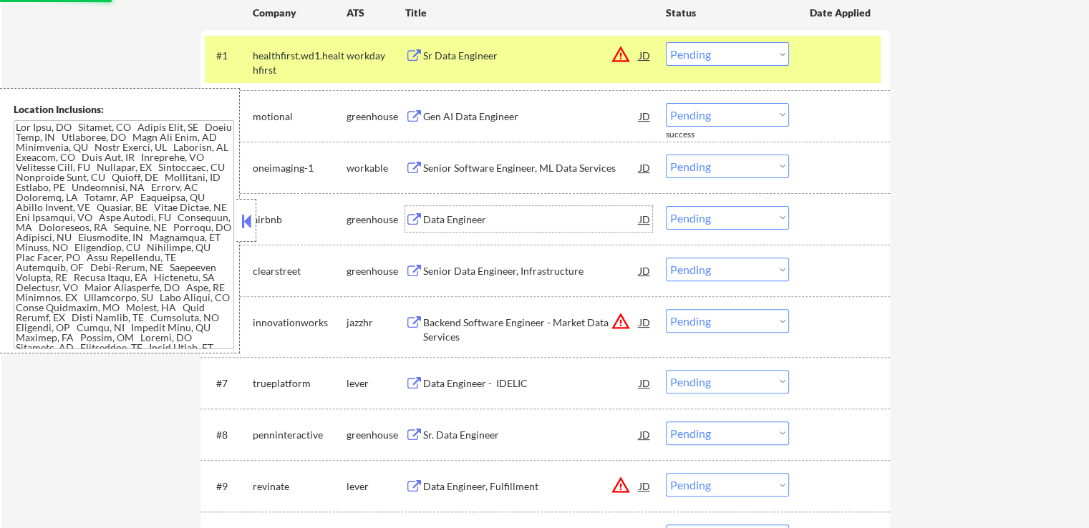
click at [445, 213] on div "Data Engineer" at bounding box center [531, 220] width 216 height 14
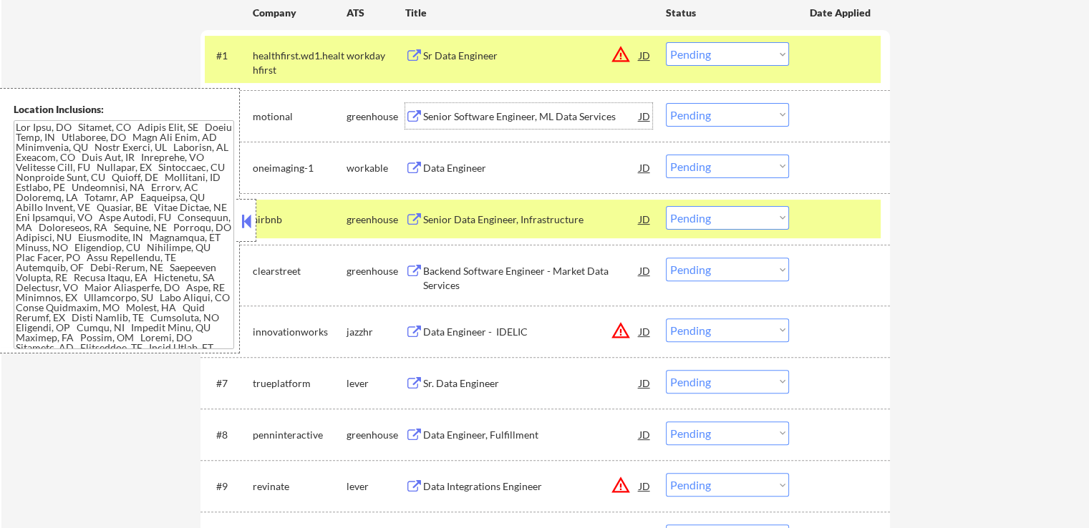
click at [449, 120] on div "Senior Software Engineer, ML Data Services" at bounding box center [531, 117] width 216 height 14
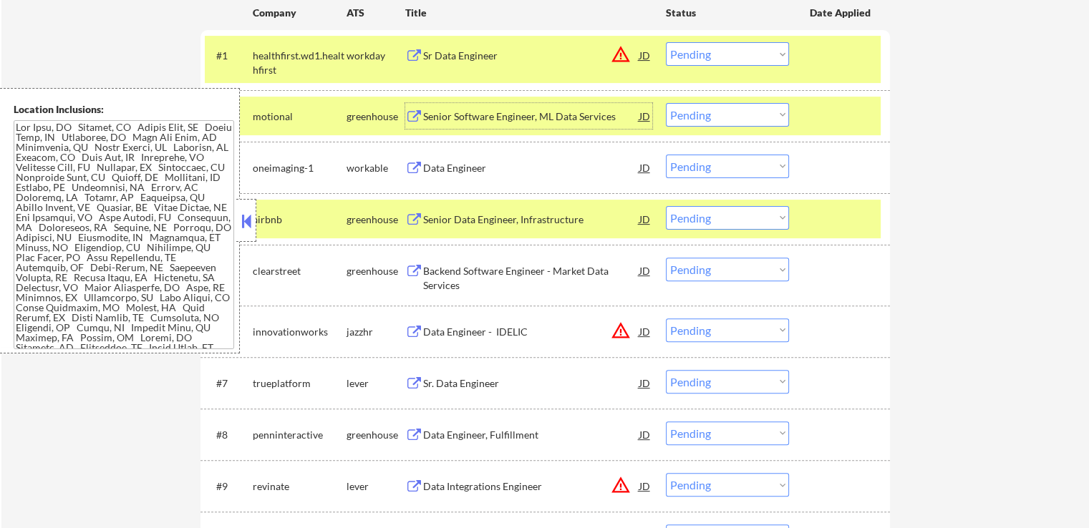
click at [699, 161] on select "Choose an option... Pending Applied Excluded (Questions) Excluded (Expired) Exc…" at bounding box center [727, 167] width 123 height 24
click at [666, 155] on select "Choose an option... Pending Applied Excluded (Questions) Excluded (Expired) Exc…" at bounding box center [727, 167] width 123 height 24
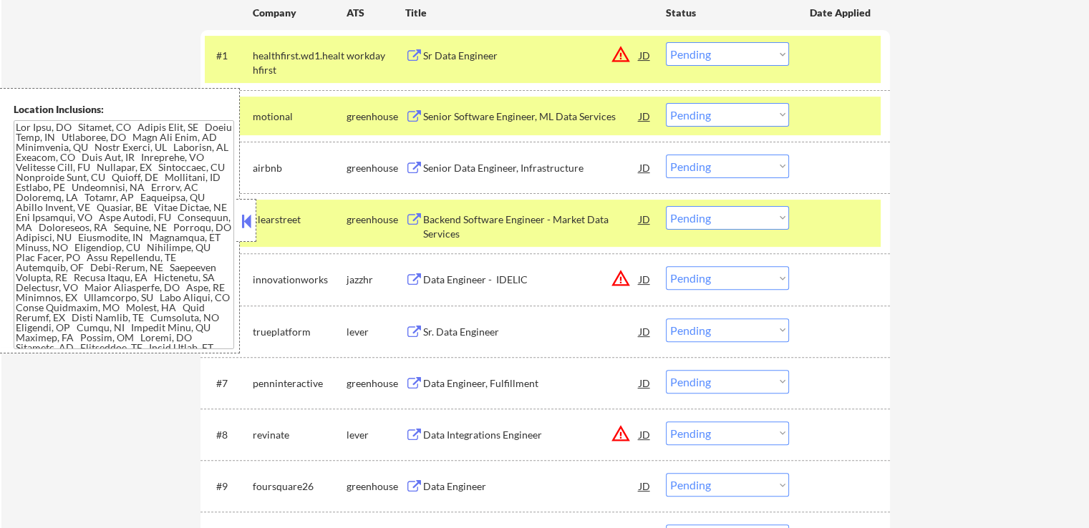
click at [432, 167] on div "Senior Data Engineer, Infrastructure" at bounding box center [531, 168] width 216 height 14
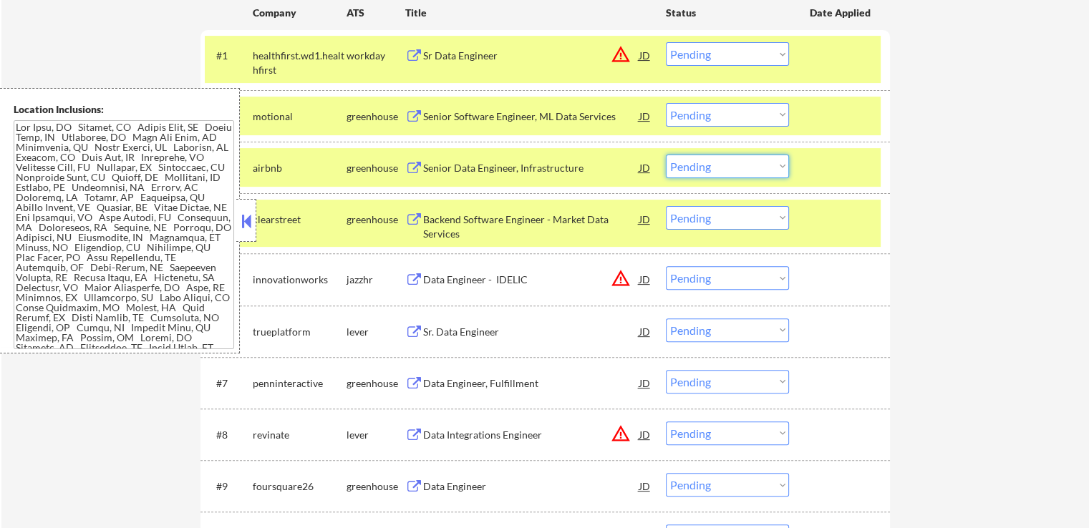
drag, startPoint x: 710, startPoint y: 164, endPoint x: 715, endPoint y: 175, distance: 12.5
click at [710, 164] on select "Choose an option... Pending Applied Excluded (Questions) Excluded (Expired) Exc…" at bounding box center [727, 167] width 123 height 24
select select ""applied""
click at [666, 155] on select "Choose an option... Pending Applied Excluded (Questions) Excluded (Expired) Exc…" at bounding box center [727, 167] width 123 height 24
click at [716, 118] on select "Choose an option... Pending Applied Excluded (Questions) Excluded (Expired) Exc…" at bounding box center [727, 115] width 123 height 24
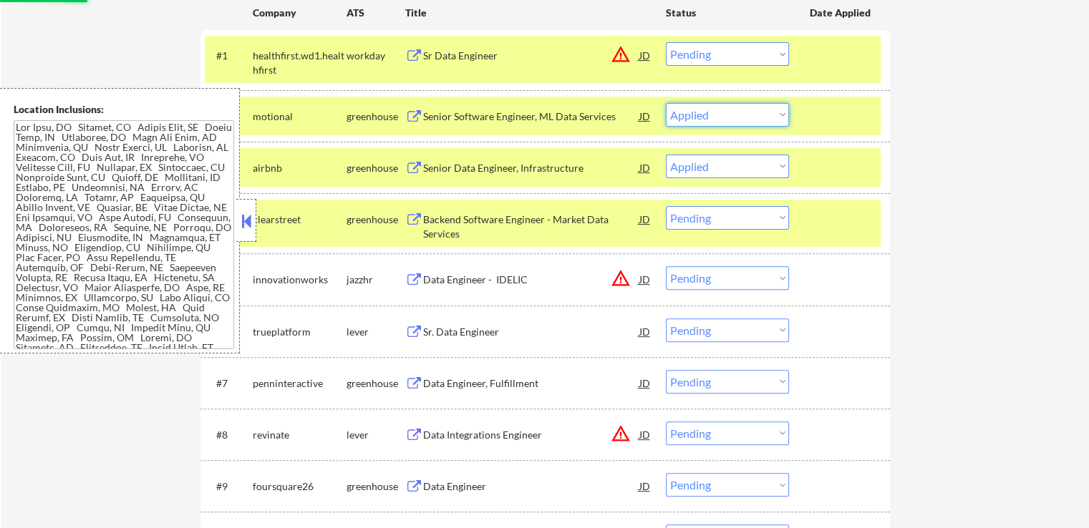
click at [666, 103] on select "Choose an option... Pending Applied Excluded (Questions) Excluded (Expired) Exc…" at bounding box center [727, 115] width 123 height 24
select select ""pending""
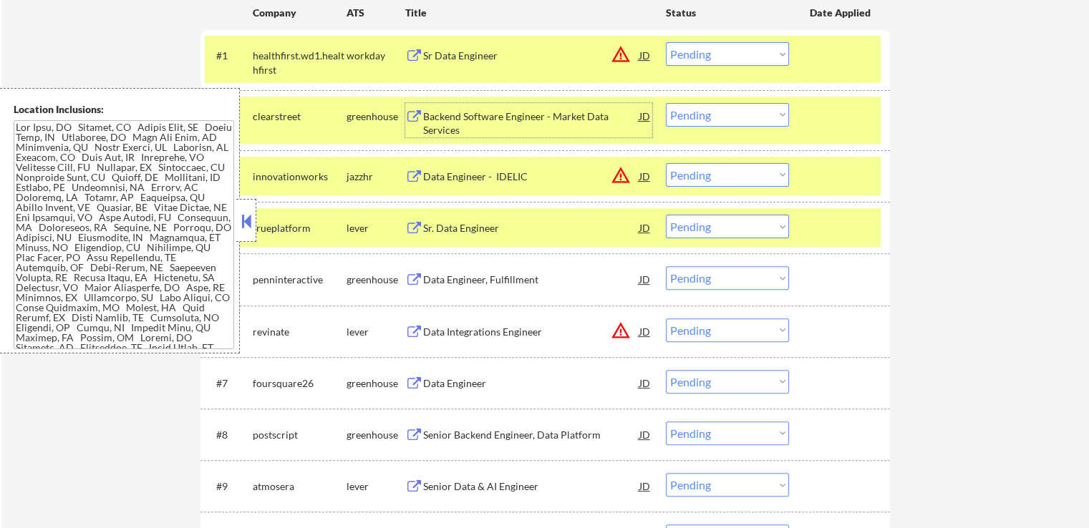
click at [452, 121] on div "Backend Software Engineer - Market Data Services" at bounding box center [531, 124] width 216 height 28
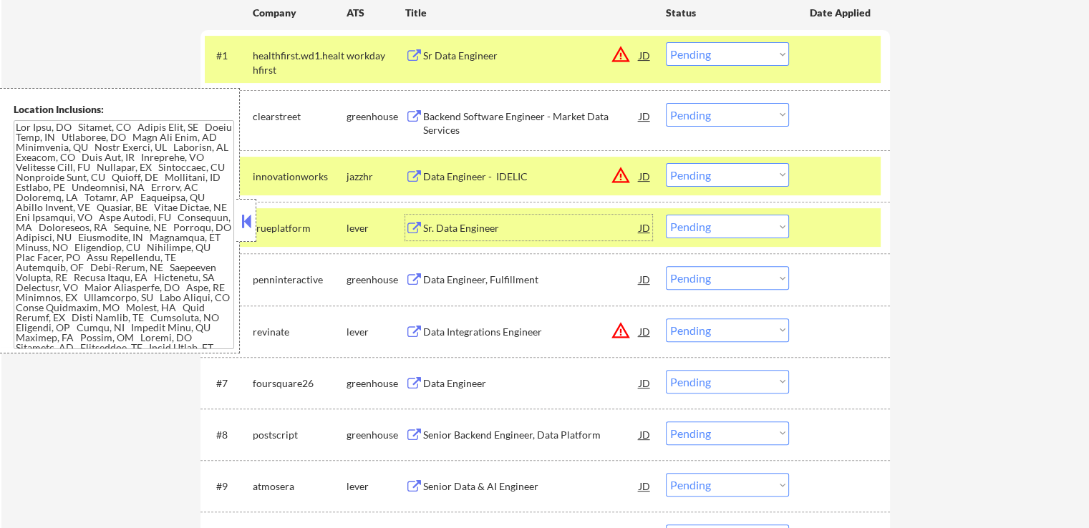
click at [452, 228] on div "Sr. Data Engineer" at bounding box center [531, 228] width 216 height 14
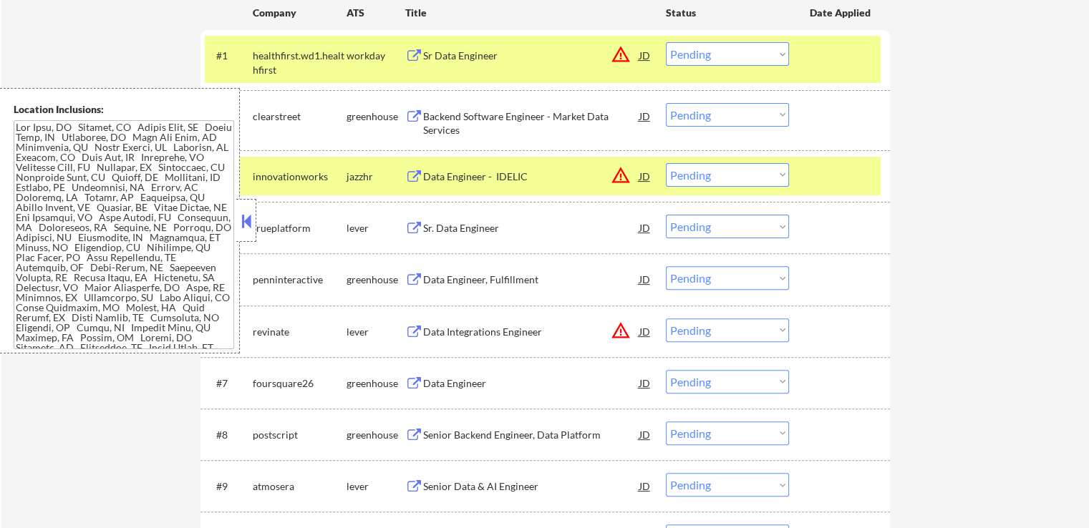
click at [490, 172] on div "Data Engineer - IDELIC" at bounding box center [531, 177] width 216 height 14
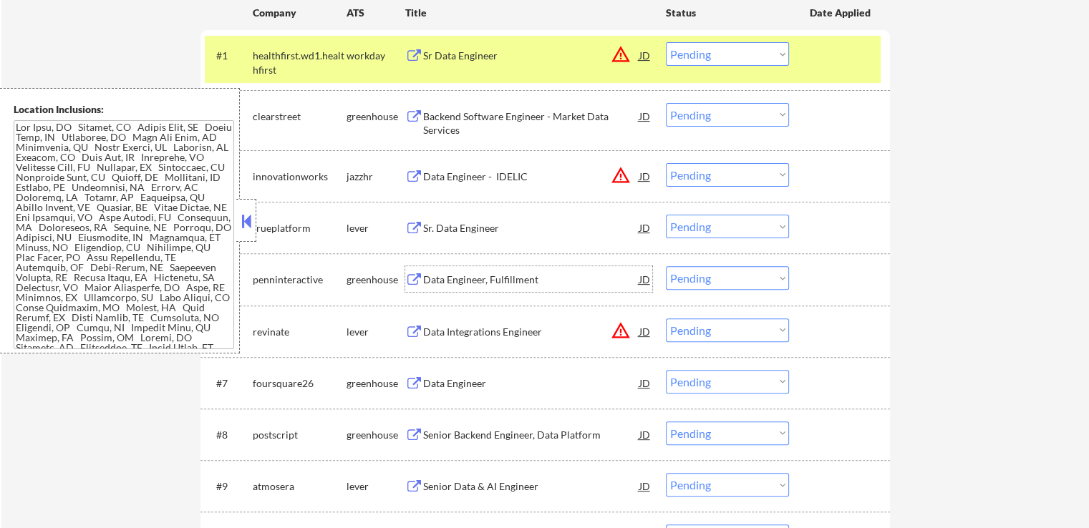
click at [432, 278] on div "Data Engineer, Fulfillment" at bounding box center [531, 280] width 216 height 14
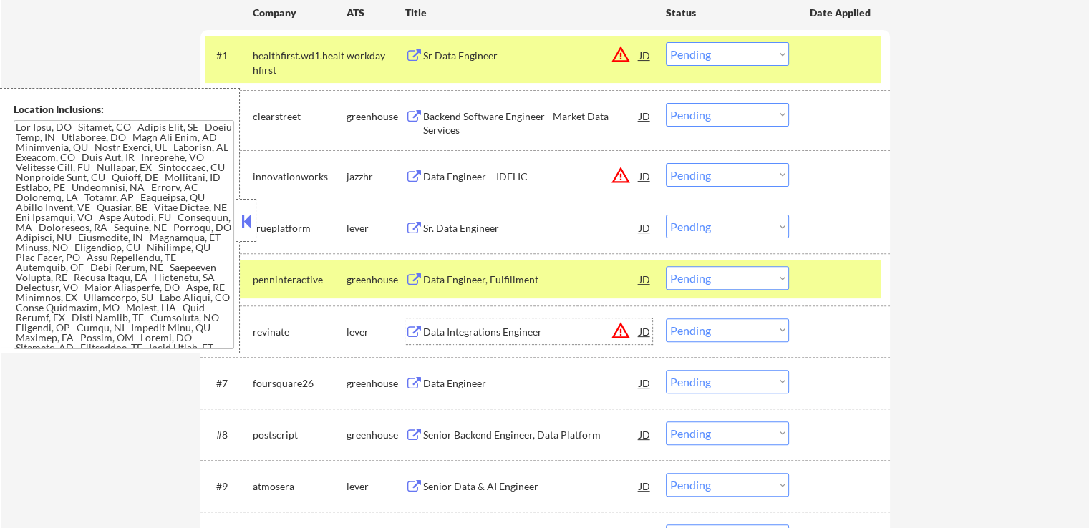
click at [425, 330] on div "Data Integrations Engineer" at bounding box center [531, 332] width 216 height 14
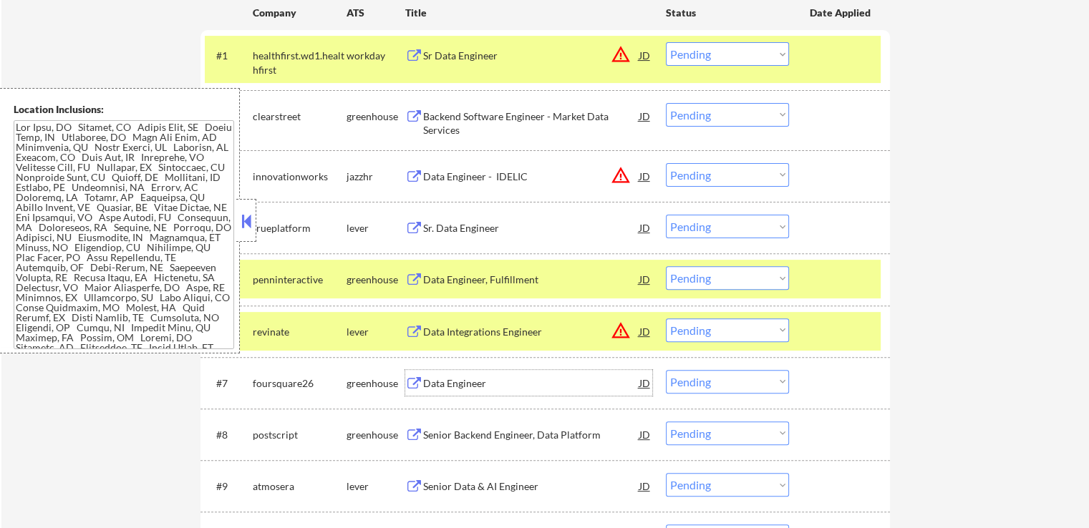
click at [431, 392] on div "Data Engineer" at bounding box center [531, 383] width 216 height 26
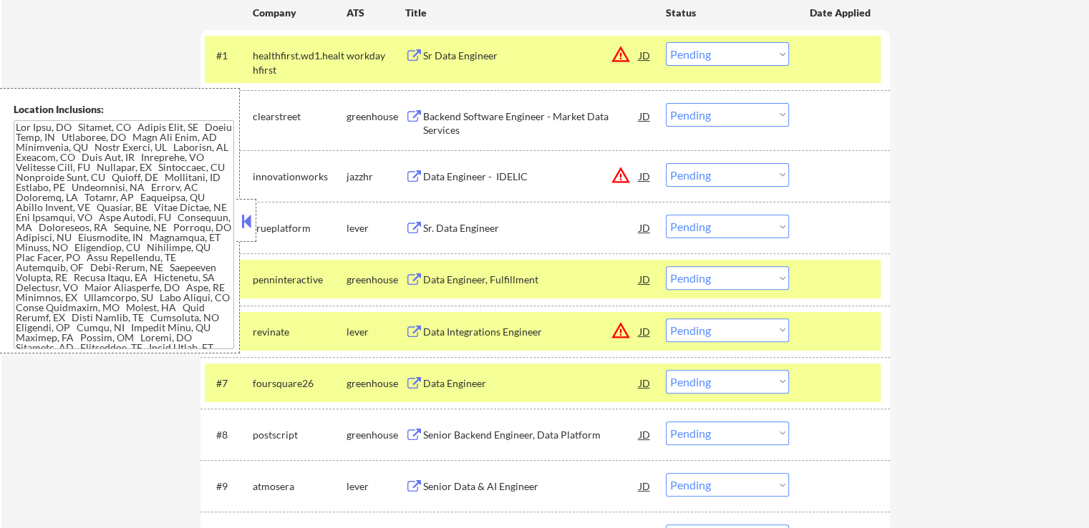
click at [431, 436] on div "Senior Backend Engineer, Data Platform" at bounding box center [531, 435] width 216 height 14
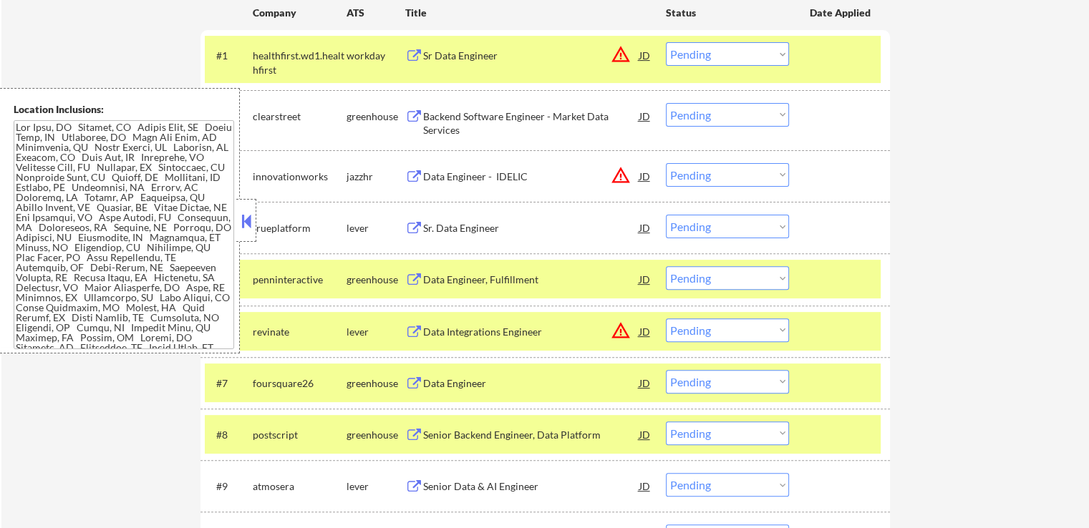
click at [438, 478] on div "Senior Data & AI Engineer" at bounding box center [531, 486] width 216 height 26
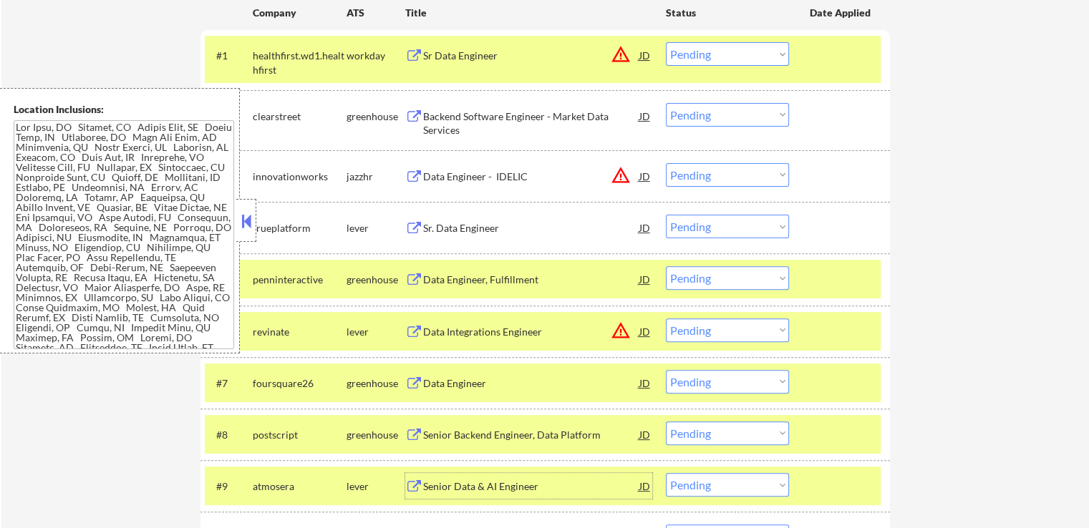
click at [726, 180] on select "Choose an option... Pending Applied Excluded (Questions) Excluded (Expired) Exc…" at bounding box center [727, 175] width 123 height 24
click at [666, 163] on select "Choose an option... Pending Applied Excluded (Questions) Excluded (Expired) Exc…" at bounding box center [727, 175] width 123 height 24
select select ""pending""
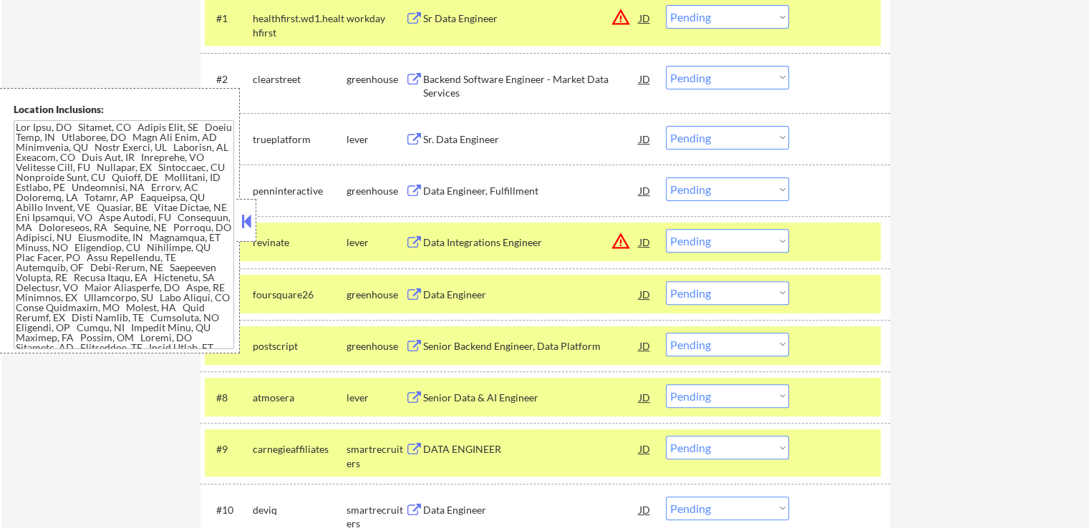
scroll to position [501, 0]
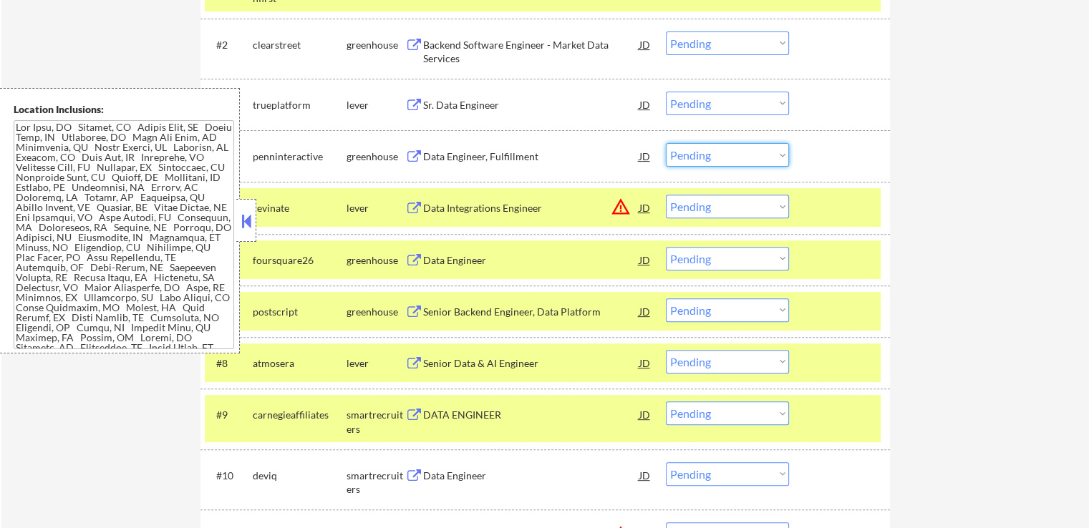
click at [694, 162] on select "Choose an option... Pending Applied Excluded (Questions) Excluded (Expired) Exc…" at bounding box center [727, 155] width 123 height 24
click at [666, 143] on select "Choose an option... Pending Applied Excluded (Questions) Excluded (Expired) Exc…" at bounding box center [727, 155] width 123 height 24
select select ""pending""
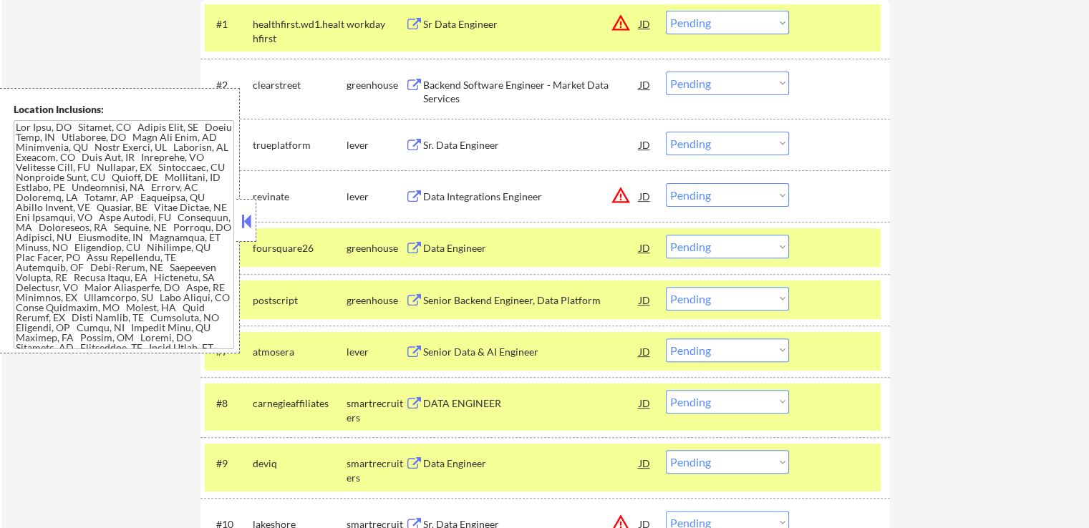
scroll to position [429, 0]
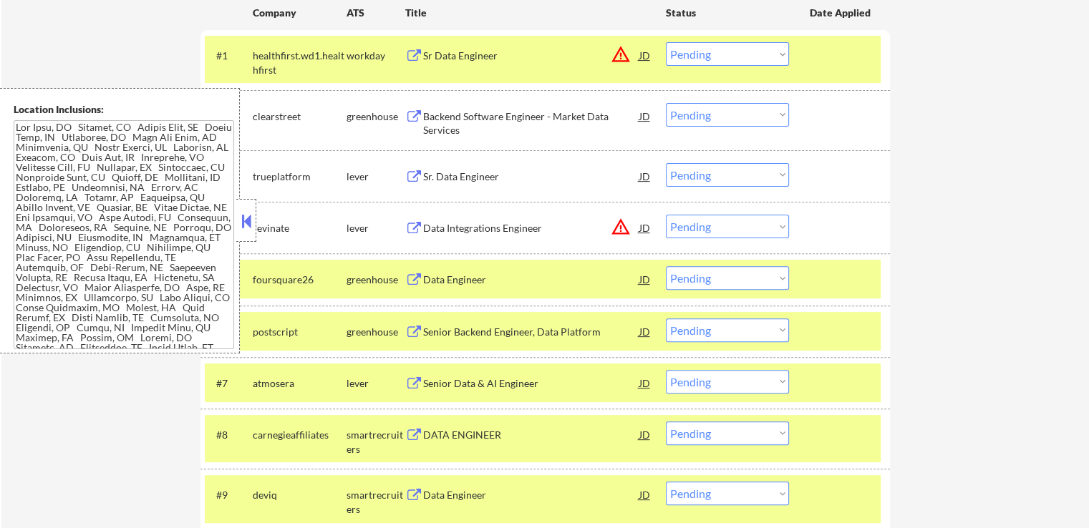
drag, startPoint x: 742, startPoint y: 330, endPoint x: 738, endPoint y: 339, distance: 9.6
click at [742, 330] on select "Choose an option... Pending Applied Excluded (Questions) Excluded (Expired) Exc…" at bounding box center [727, 330] width 123 height 24
click at [666, 318] on select "Choose an option... Pending Applied Excluded (Questions) Excluded (Expired) Exc…" at bounding box center [727, 330] width 123 height 24
select select ""pending""
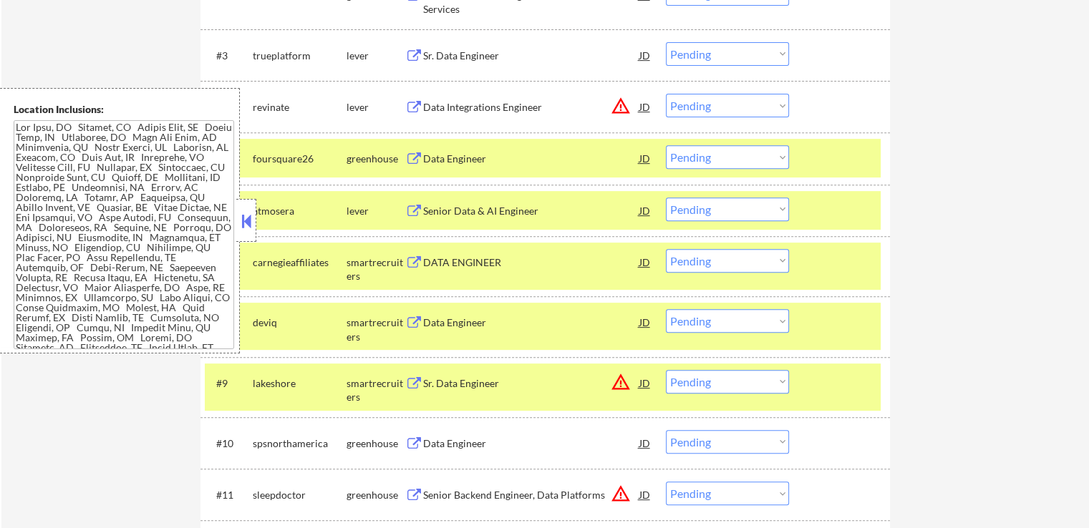
scroll to position [573, 0]
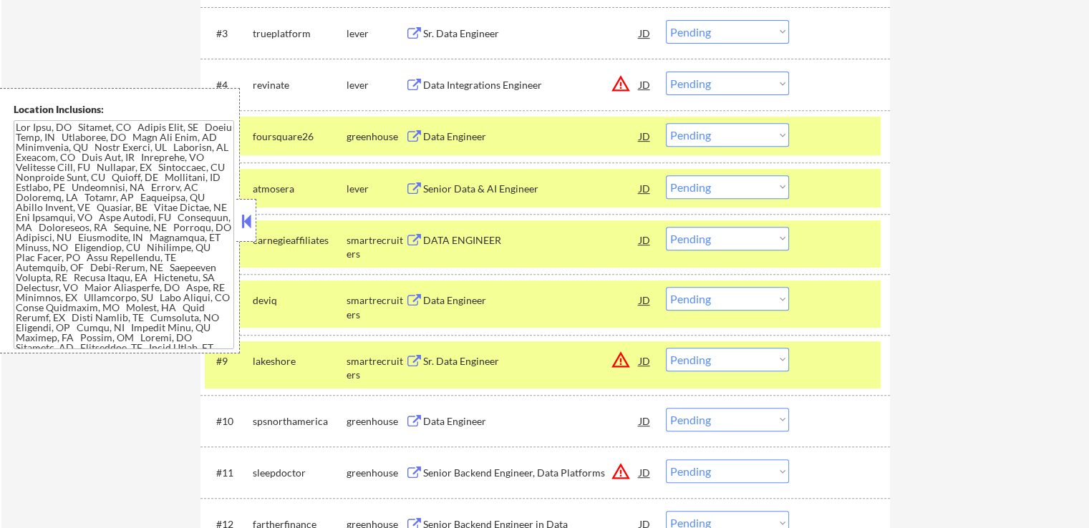
click at [734, 88] on select "Choose an option... Pending Applied Excluded (Questions) Excluded (Expired) Exc…" at bounding box center [727, 84] width 123 height 24
click at [666, 72] on select "Choose an option... Pending Applied Excluded (Questions) Excluded (Expired) Exc…" at bounding box center [727, 84] width 123 height 24
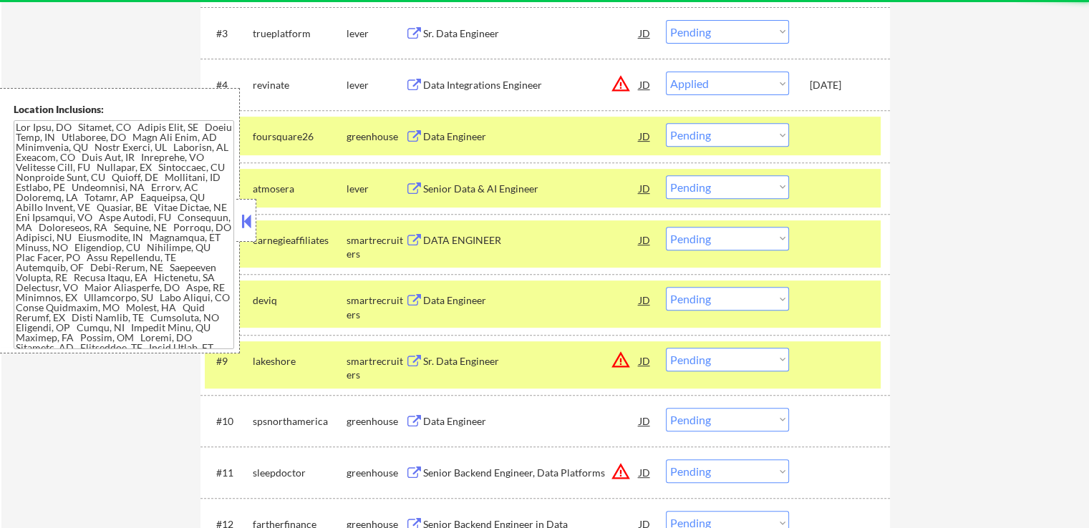
select select ""pending""
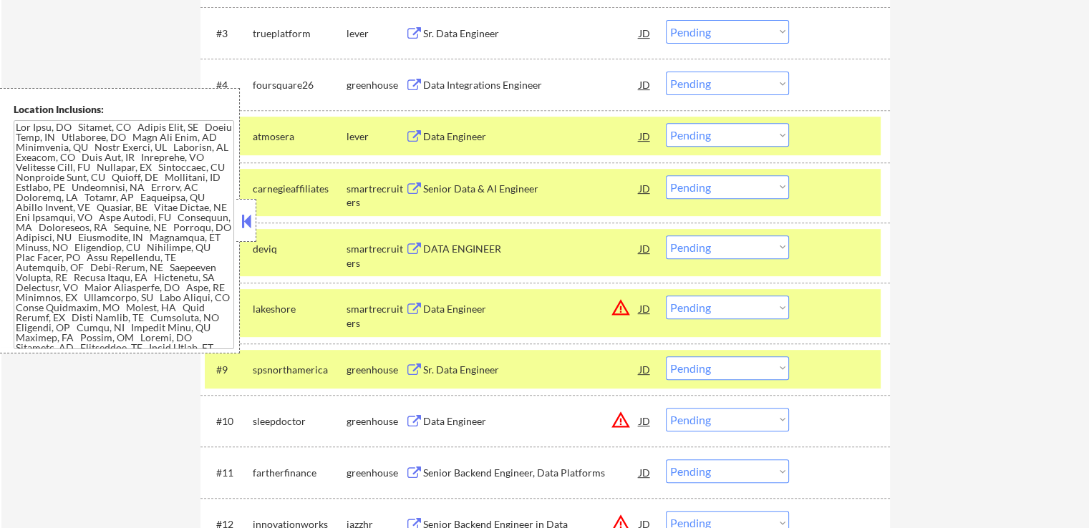
scroll to position [501, 0]
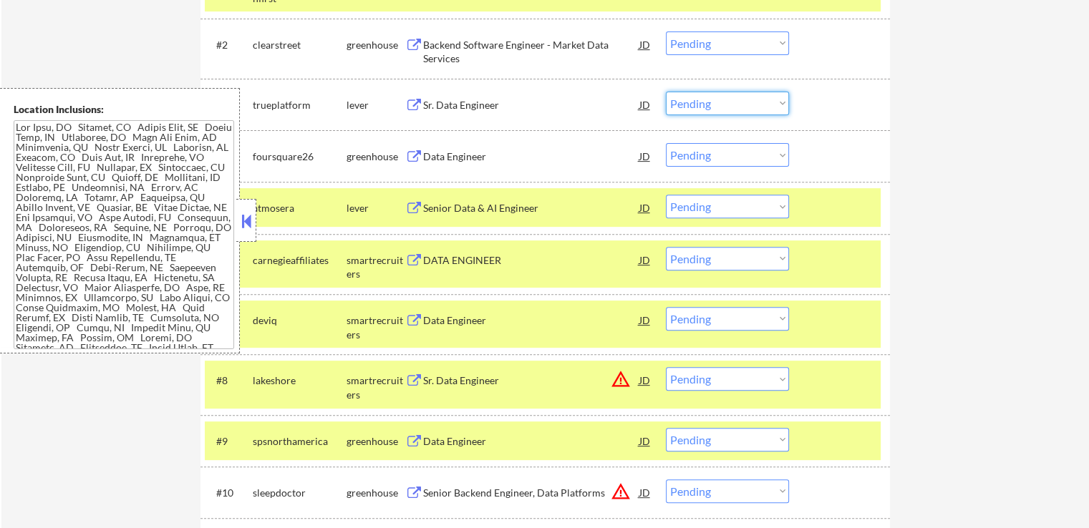
click at [716, 105] on select "Choose an option... Pending Applied Excluded (Questions) Excluded (Expired) Exc…" at bounding box center [727, 104] width 123 height 24
click at [666, 92] on select "Choose an option... Pending Applied Excluded (Questions) Excluded (Expired) Exc…" at bounding box center [727, 104] width 123 height 24
click at [435, 161] on div "Data Engineer" at bounding box center [531, 157] width 216 height 14
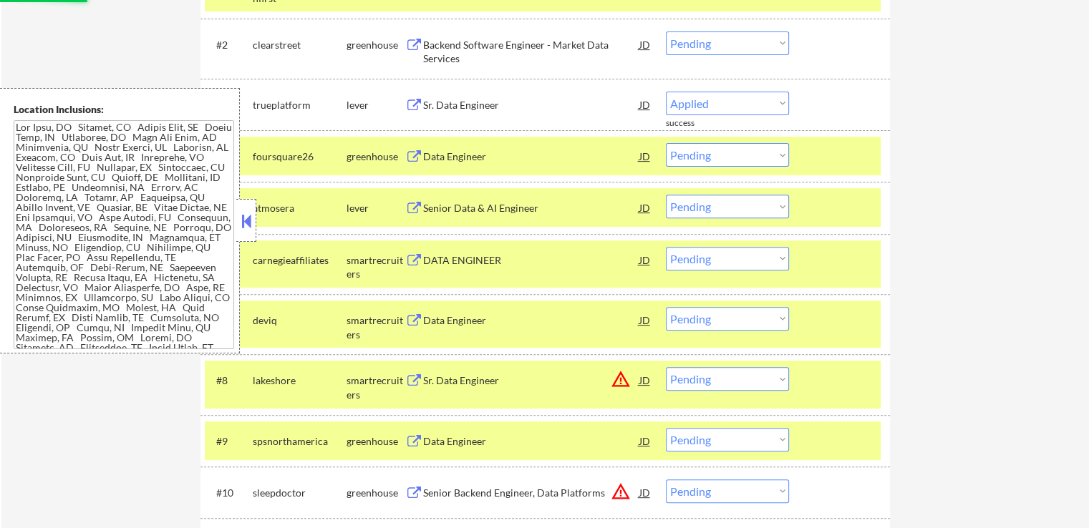
select select ""pending""
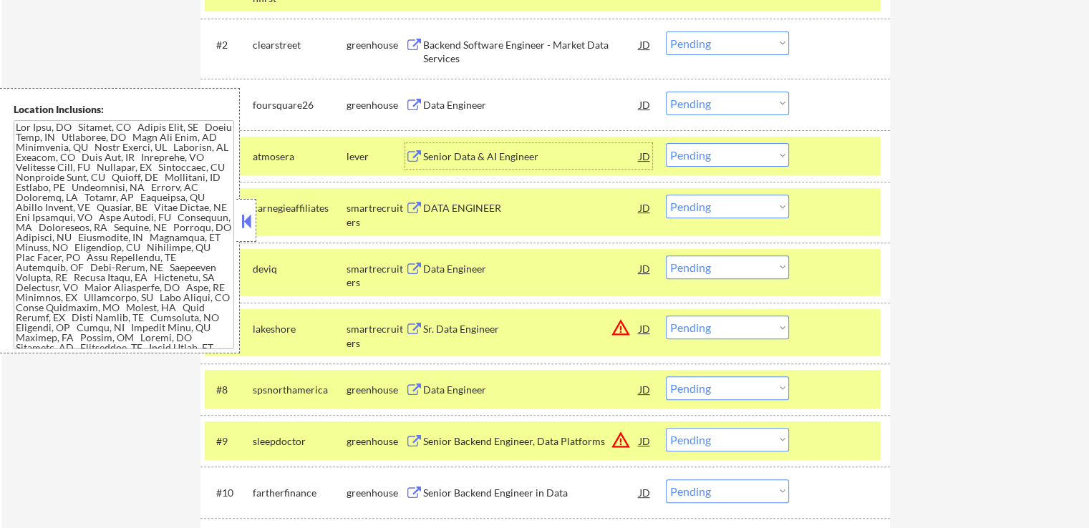
click at [432, 158] on div "Senior Data & AI Engineer" at bounding box center [531, 157] width 216 height 14
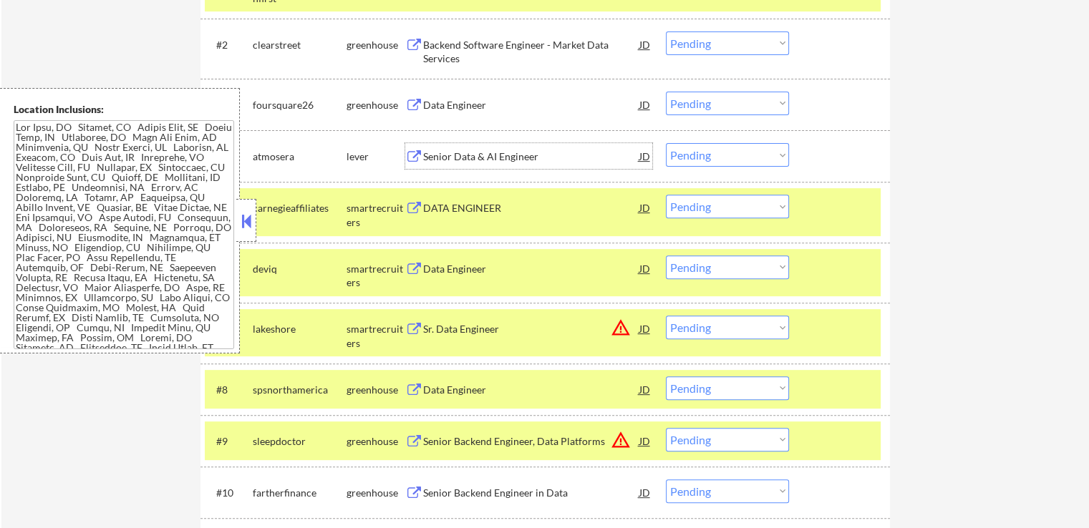
click at [449, 210] on div "DATA ENGINEER" at bounding box center [531, 208] width 216 height 14
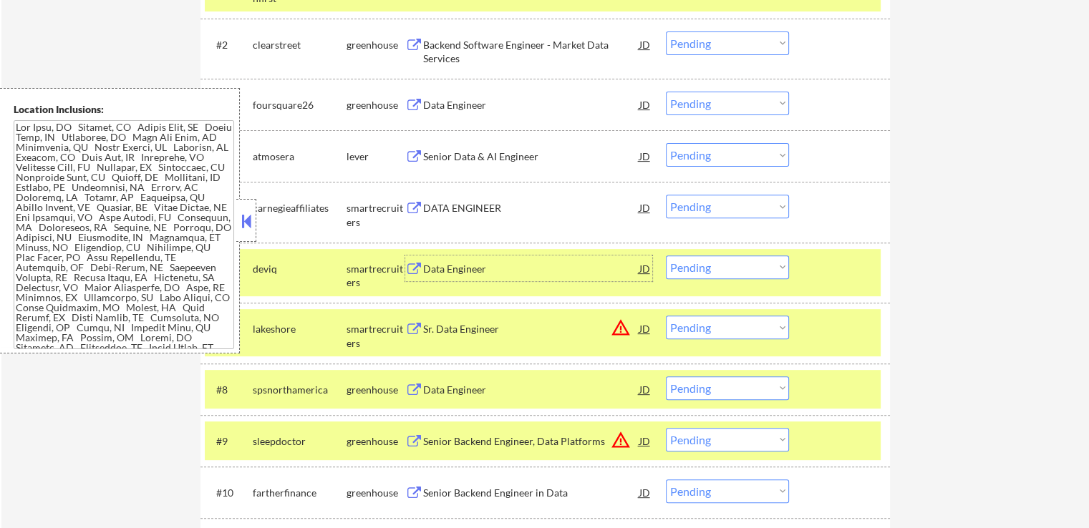
click at [426, 274] on div "Data Engineer" at bounding box center [531, 269] width 216 height 14
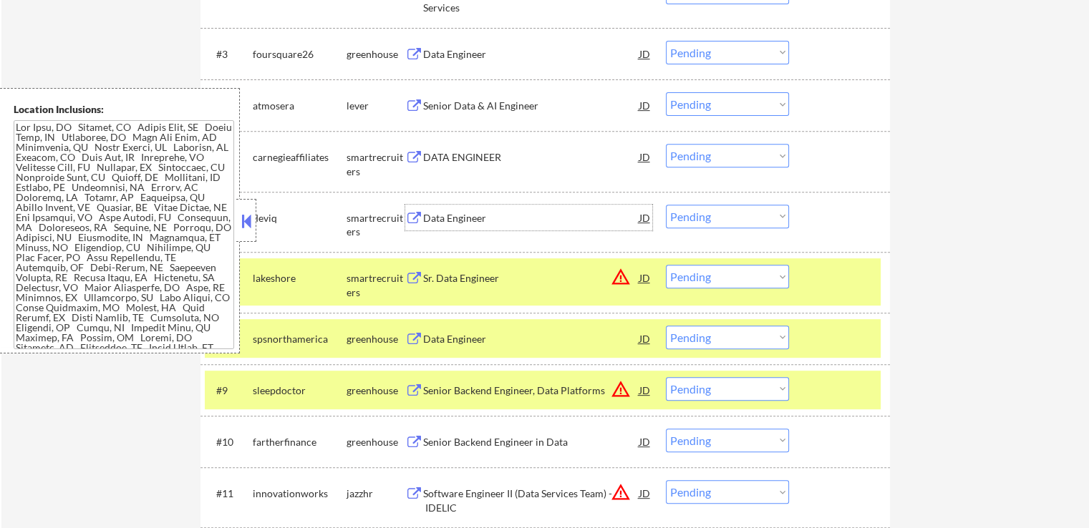
scroll to position [573, 0]
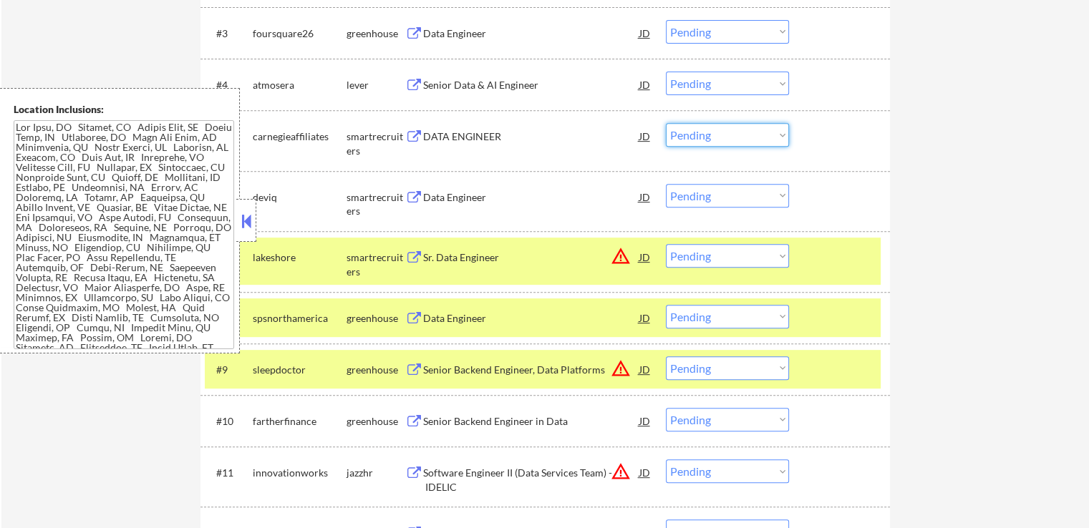
drag, startPoint x: 716, startPoint y: 133, endPoint x: 716, endPoint y: 144, distance: 10.7
click at [716, 133] on select "Choose an option... Pending Applied Excluded (Questions) Excluded (Expired) Exc…" at bounding box center [727, 135] width 123 height 24
click at [666, 123] on select "Choose an option... Pending Applied Excluded (Questions) Excluded (Expired) Exc…" at bounding box center [727, 135] width 123 height 24
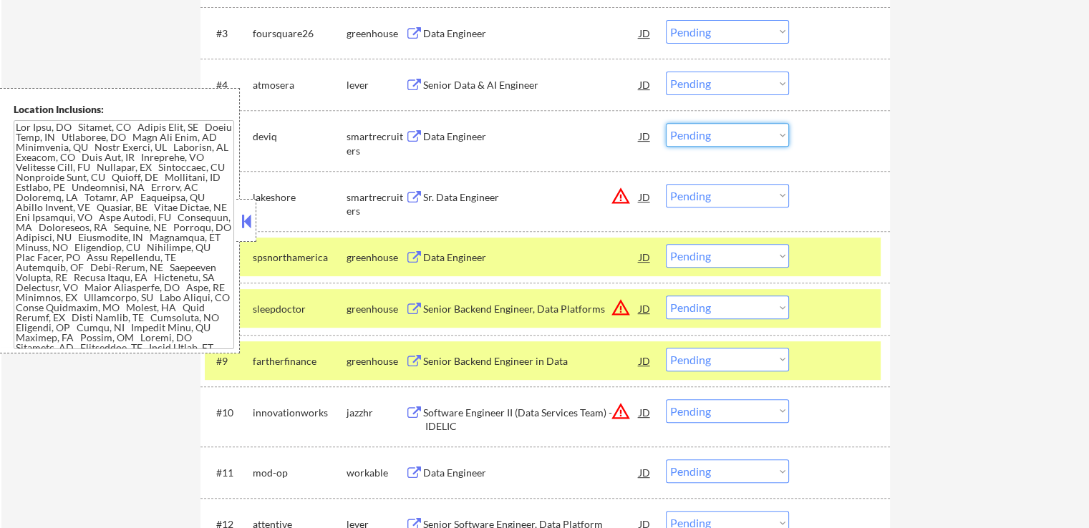
click at [717, 138] on select "Choose an option... Pending Applied Excluded (Questions) Excluded (Expired) Exc…" at bounding box center [727, 135] width 123 height 24
click at [666, 123] on select "Choose an option... Pending Applied Excluded (Questions) Excluded (Expired) Exc…" at bounding box center [727, 135] width 123 height 24
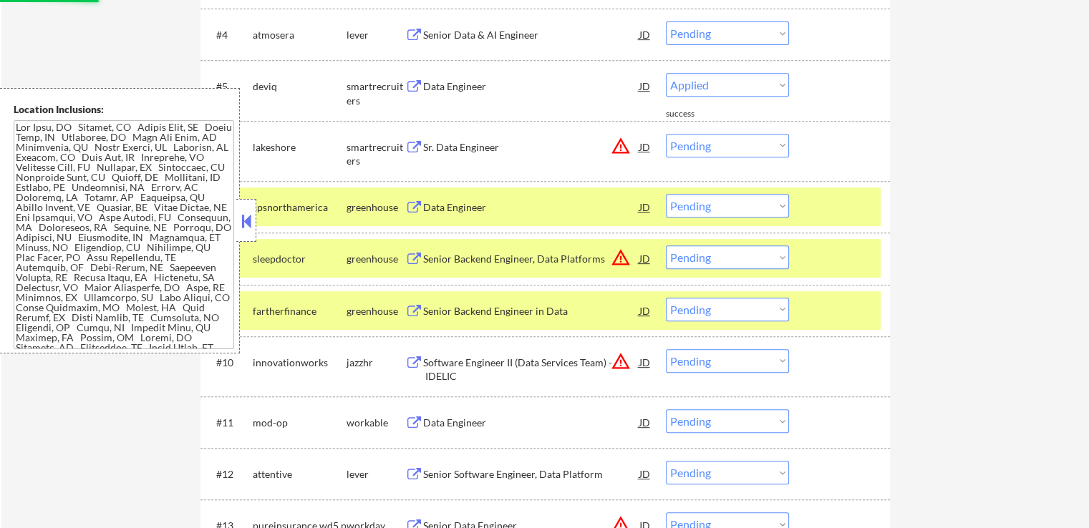
scroll to position [644, 0]
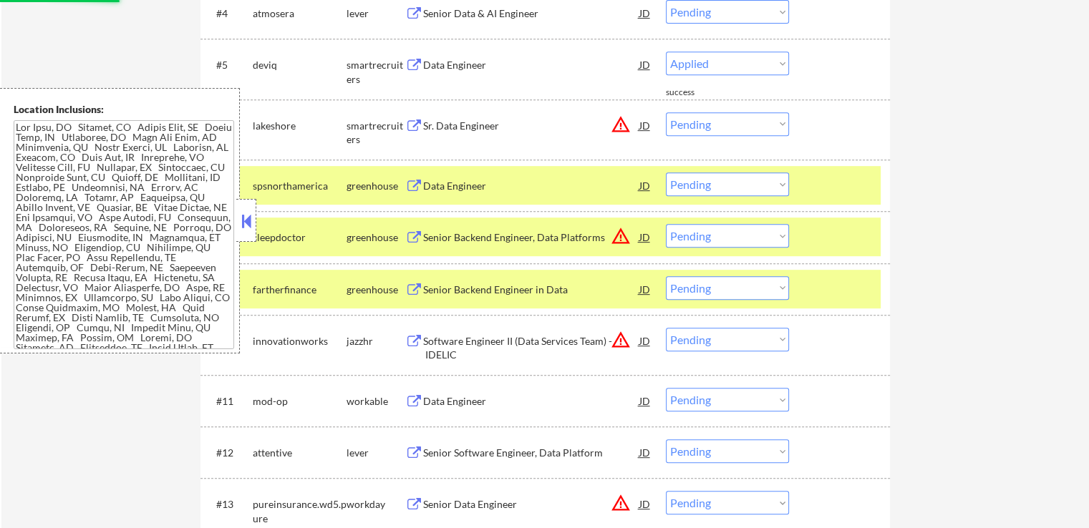
click at [417, 121] on button at bounding box center [414, 127] width 18 height 14
select select ""pending""
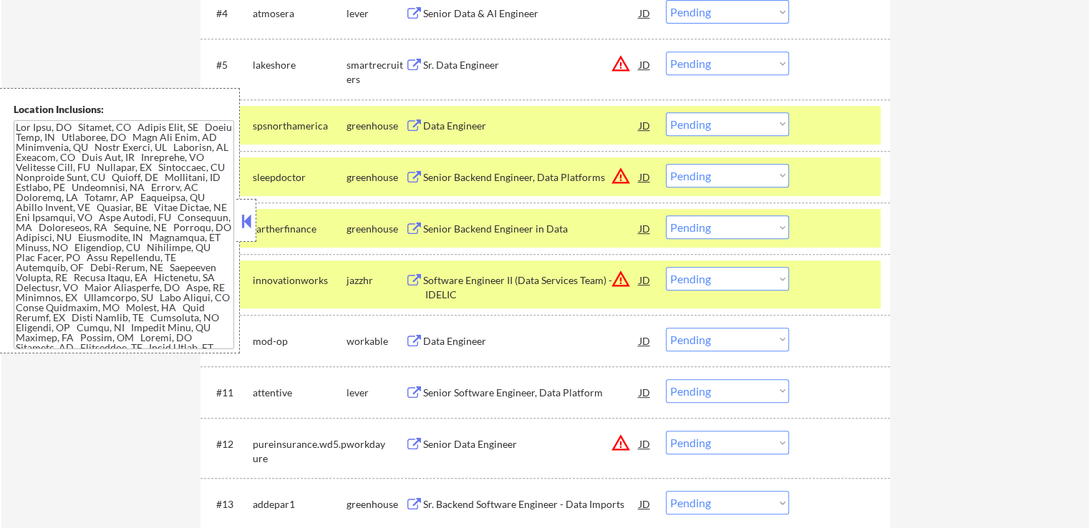
click at [450, 130] on div "Data Engineer" at bounding box center [531, 126] width 216 height 14
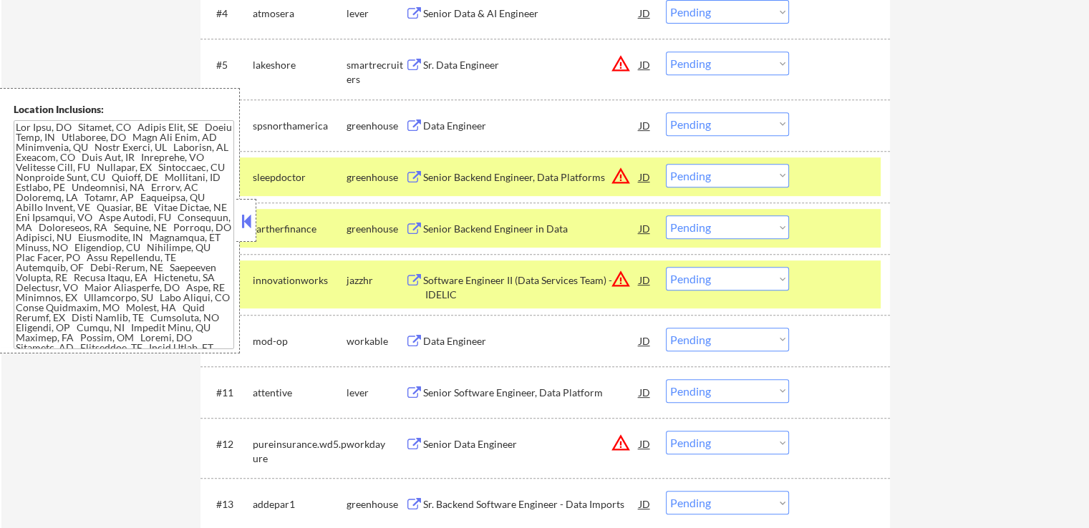
click at [438, 175] on div "Senior Backend Engineer, Data Platforms" at bounding box center [531, 177] width 216 height 14
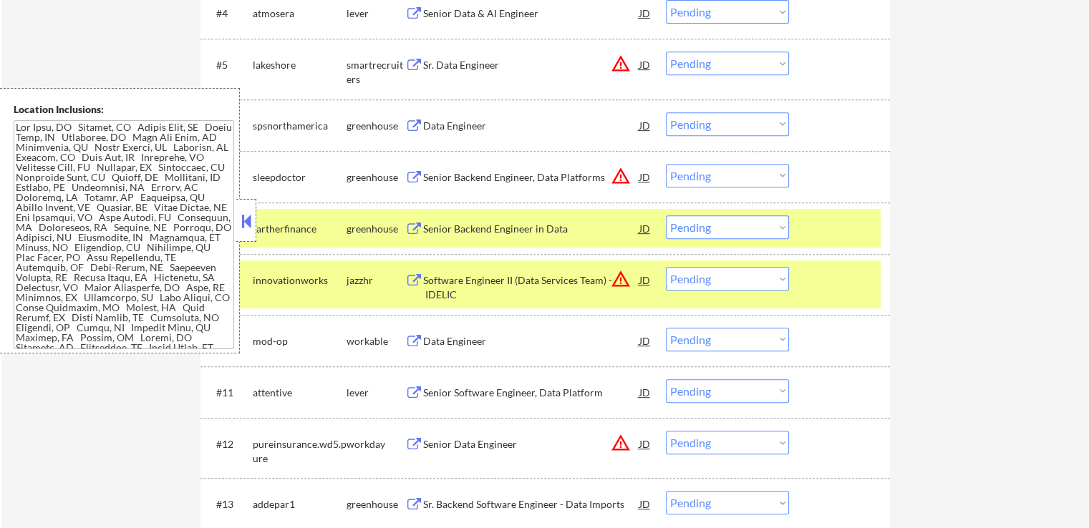
click at [429, 224] on div "Senior Backend Engineer in Data" at bounding box center [531, 229] width 216 height 14
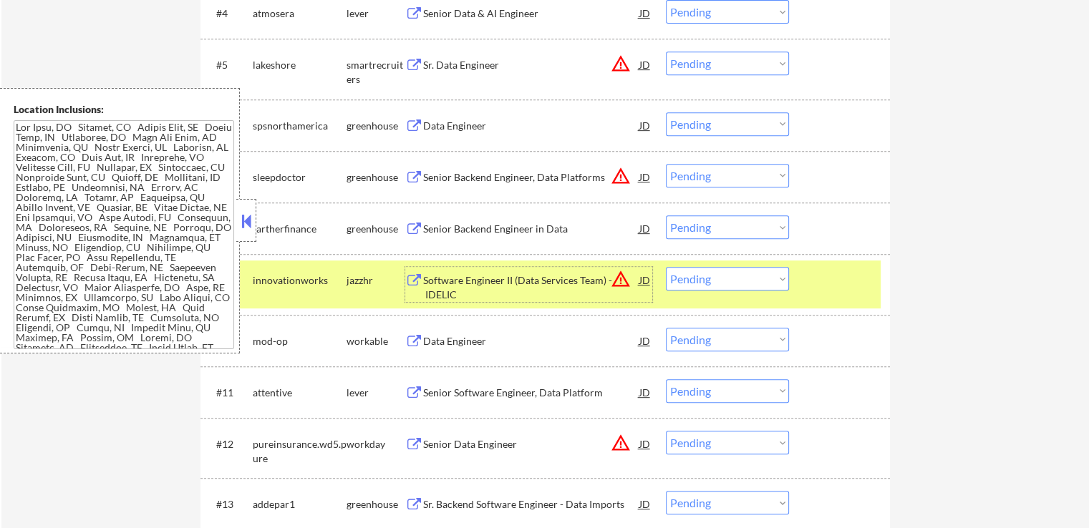
click at [434, 288] on div "Software Engineer II (Data Services Team) - IDELIC" at bounding box center [531, 287] width 216 height 28
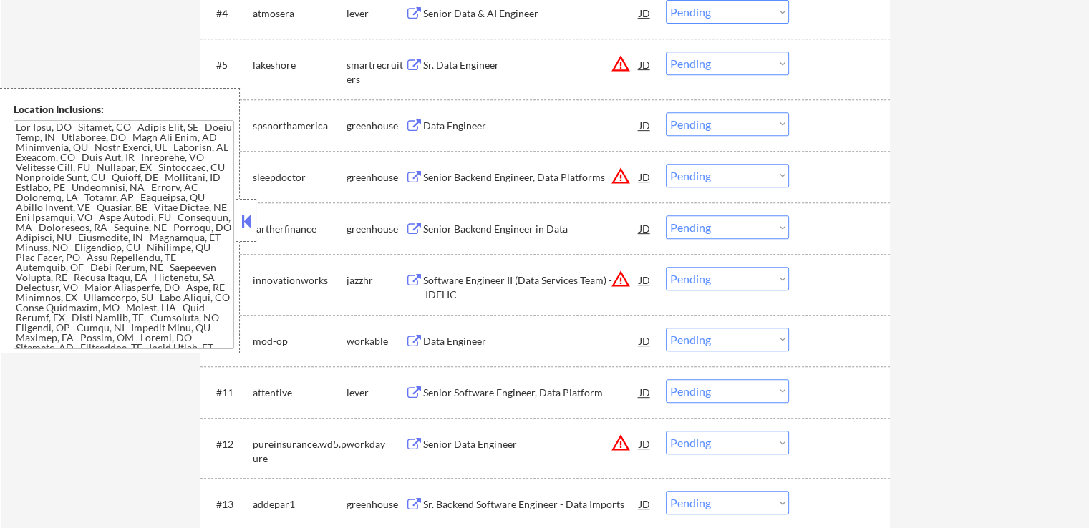
click at [421, 347] on button at bounding box center [414, 342] width 18 height 14
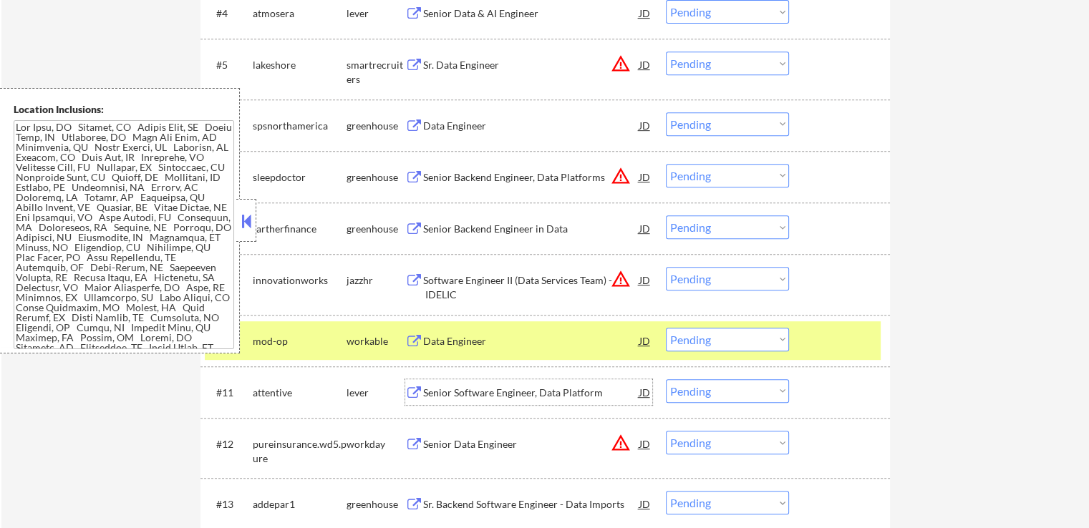
click at [423, 393] on div "Senior Software Engineer, Data Platform" at bounding box center [531, 393] width 216 height 14
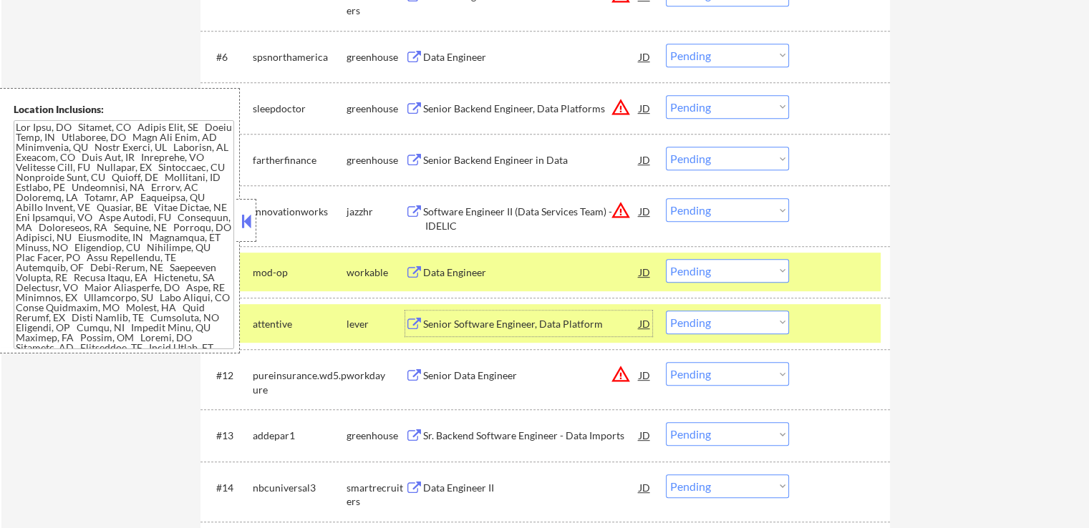
scroll to position [859, 0]
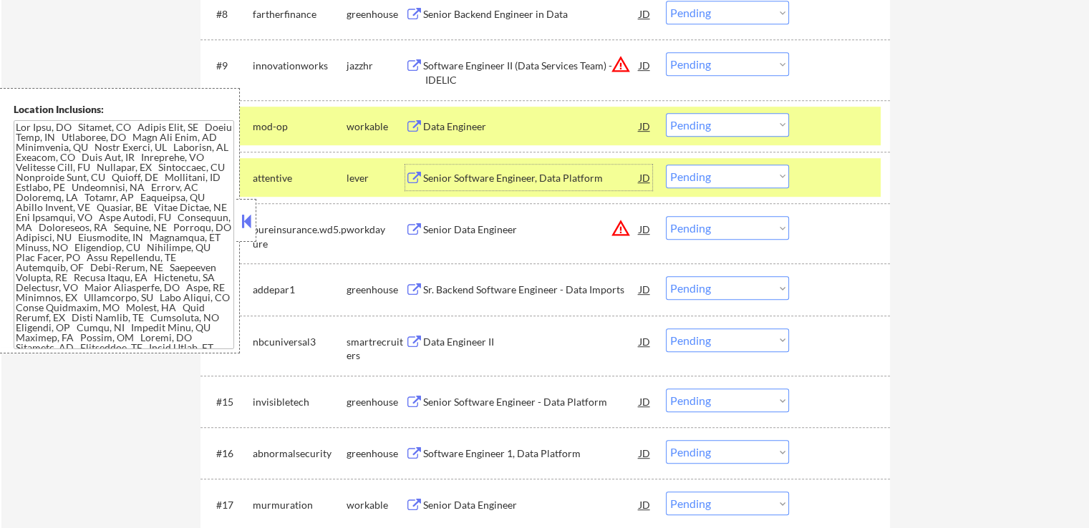
drag, startPoint x: 716, startPoint y: 127, endPoint x: 723, endPoint y: 133, distance: 9.6
click at [716, 127] on select "Choose an option... Pending Applied Excluded (Questions) Excluded (Expired) Exc…" at bounding box center [727, 125] width 123 height 24
click at [666, 113] on select "Choose an option... Pending Applied Excluded (Questions) Excluded (Expired) Exc…" at bounding box center [727, 125] width 123 height 24
select select ""pending""
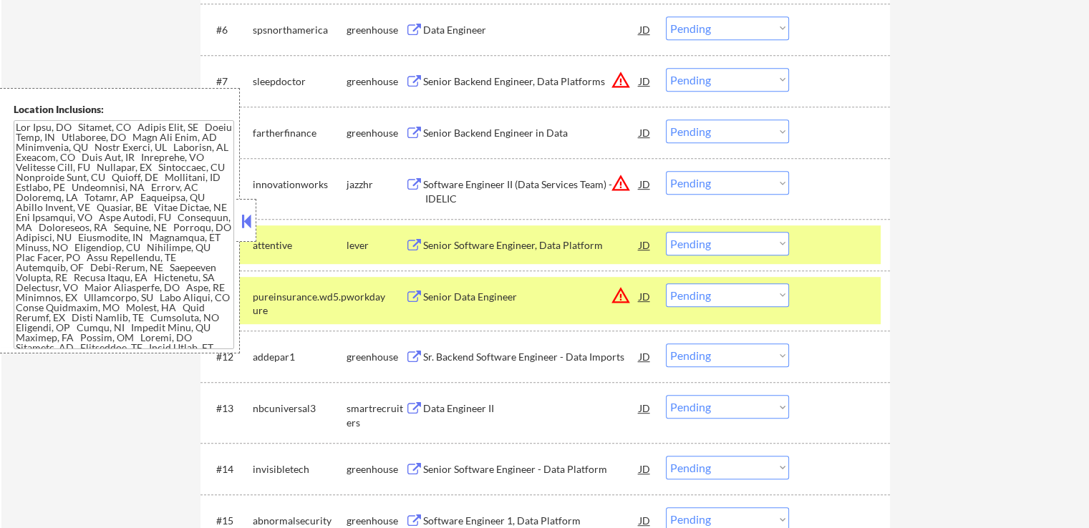
scroll to position [716, 0]
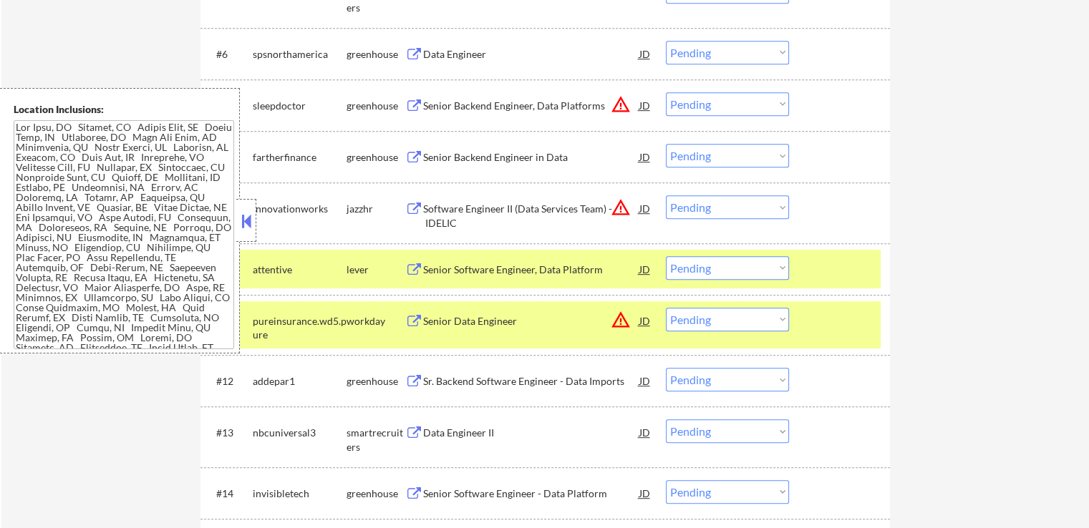
drag, startPoint x: 703, startPoint y: 98, endPoint x: 707, endPoint y: 110, distance: 12.9
click at [703, 98] on select "Choose an option... Pending Applied Excluded (Questions) Excluded (Expired) Exc…" at bounding box center [727, 104] width 123 height 24
click at [666, 92] on select "Choose an option... Pending Applied Excluded (Questions) Excluded (Expired) Exc…" at bounding box center [727, 104] width 123 height 24
select select ""pending""
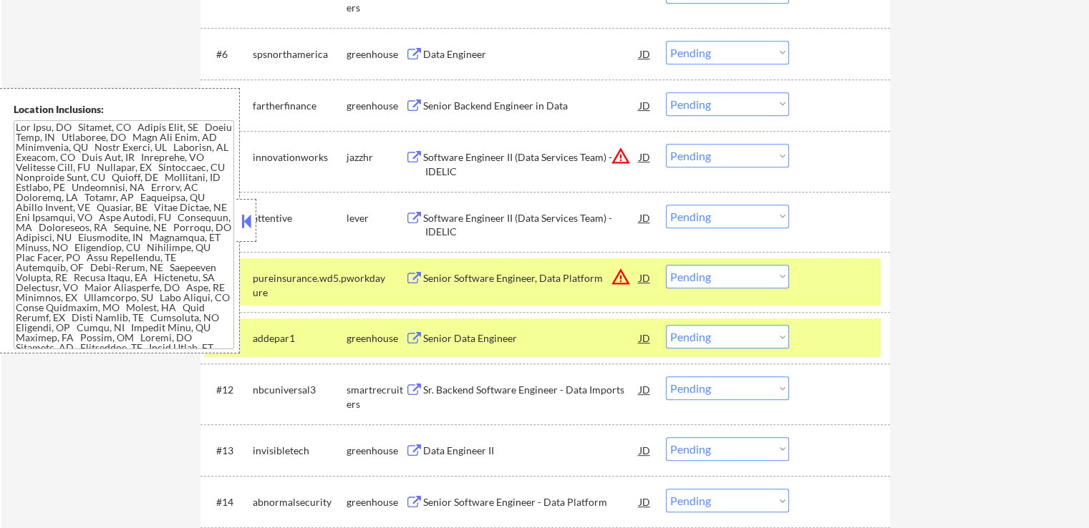
click at [699, 152] on select "Choose an option... Pending Applied Excluded (Questions) Excluded (Expired) Exc…" at bounding box center [727, 156] width 123 height 24
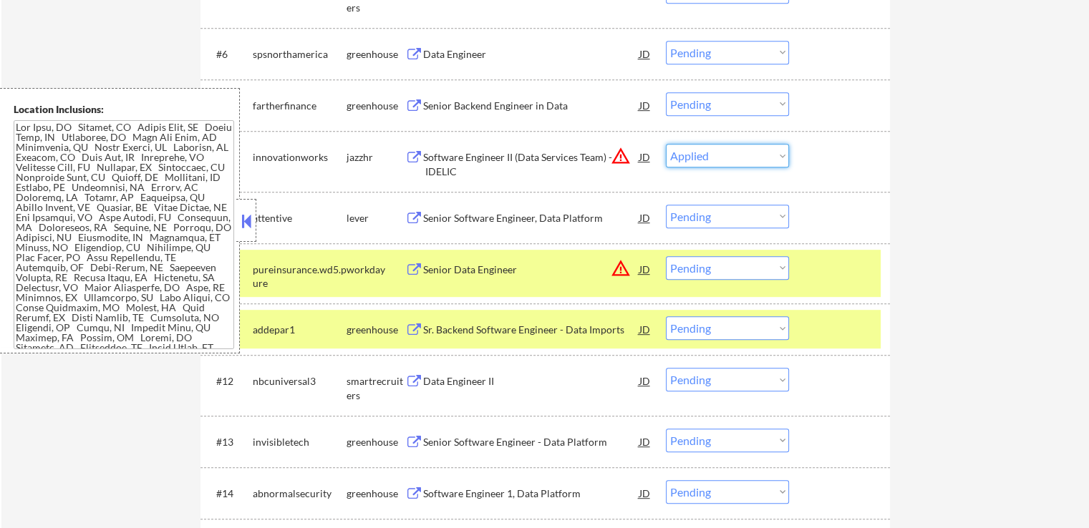
click at [666, 144] on select "Choose an option... Pending Applied Excluded (Questions) Excluded (Expired) Exc…" at bounding box center [727, 156] width 123 height 24
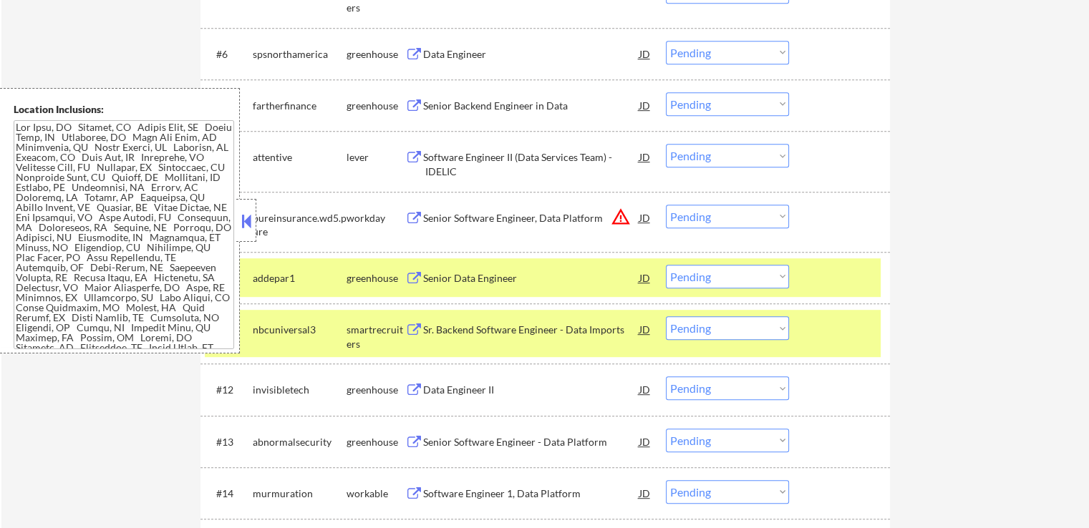
click at [704, 150] on select "Choose an option... Pending Applied Excluded (Questions) Excluded (Expired) Exc…" at bounding box center [727, 156] width 123 height 24
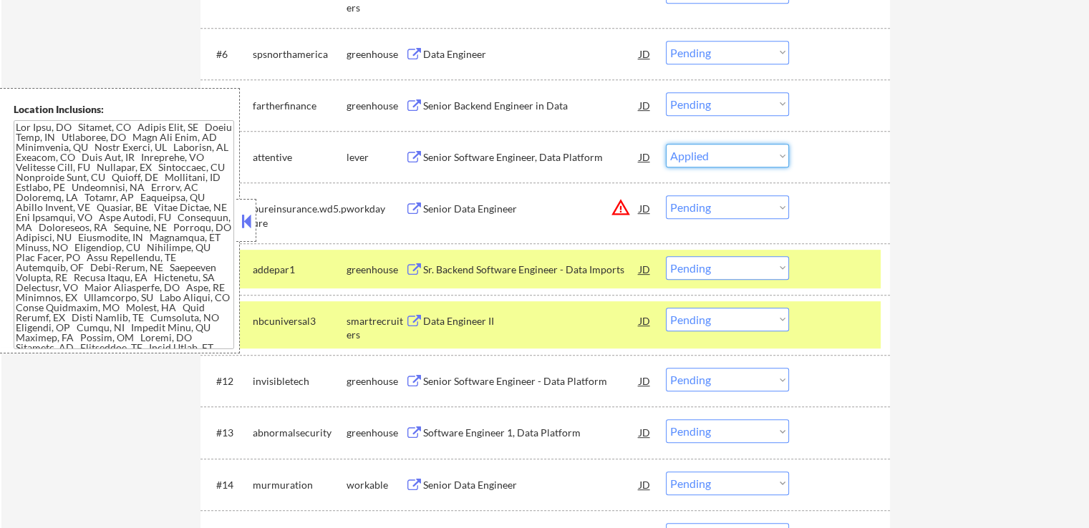
click at [666, 144] on select "Choose an option... Pending Applied Excluded (Questions) Excluded (Expired) Exc…" at bounding box center [727, 156] width 123 height 24
select select ""pending""
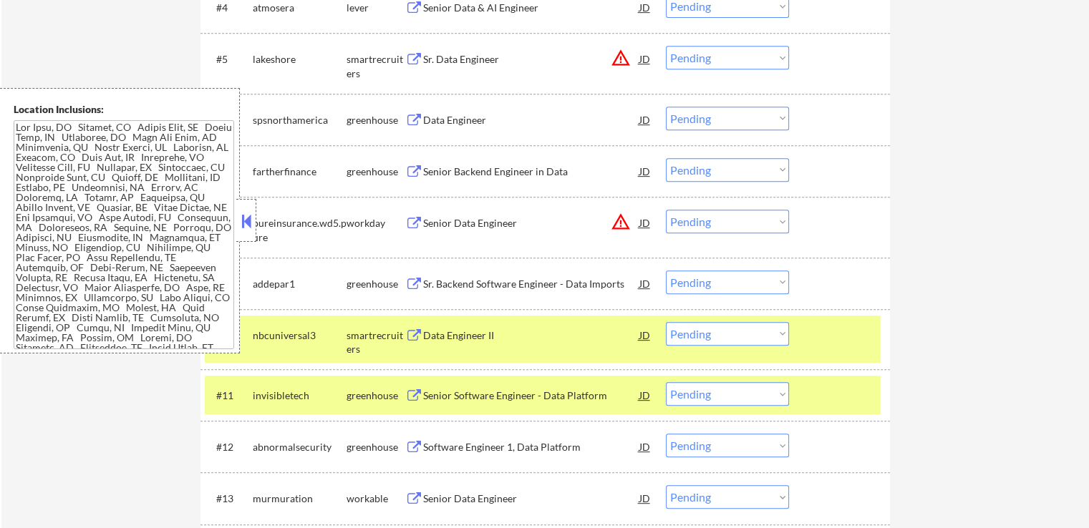
scroll to position [644, 0]
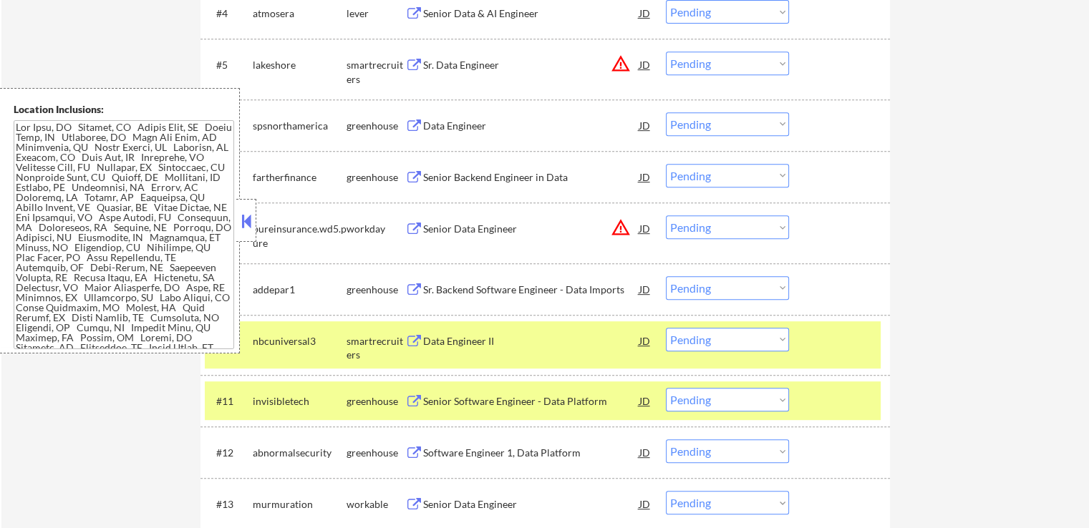
click at [711, 127] on select "Choose an option... Pending Applied Excluded (Questions) Excluded (Expired) Exc…" at bounding box center [727, 124] width 123 height 24
click at [666, 112] on select "Choose an option... Pending Applied Excluded (Questions) Excluded (Expired) Exc…" at bounding box center [727, 124] width 123 height 24
click at [429, 174] on div "Senior Backend Engineer in Data" at bounding box center [531, 177] width 216 height 14
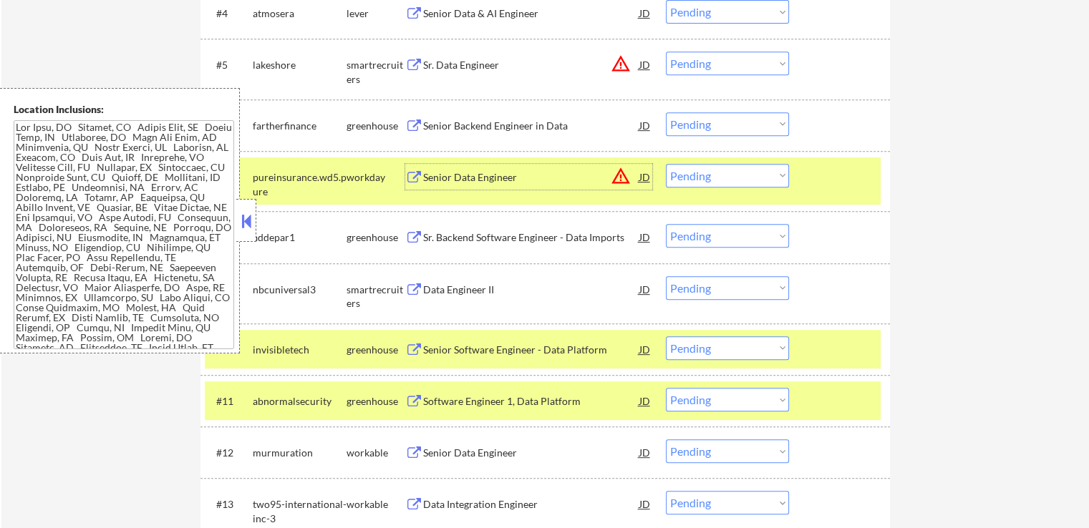
click at [724, 127] on select "Choose an option... Pending Applied Excluded (Questions) Excluded (Expired) Exc…" at bounding box center [727, 124] width 123 height 24
click at [666, 112] on select "Choose an option... Pending Applied Excluded (Questions) Excluded (Expired) Exc…" at bounding box center [727, 124] width 123 height 24
select select ""pending""
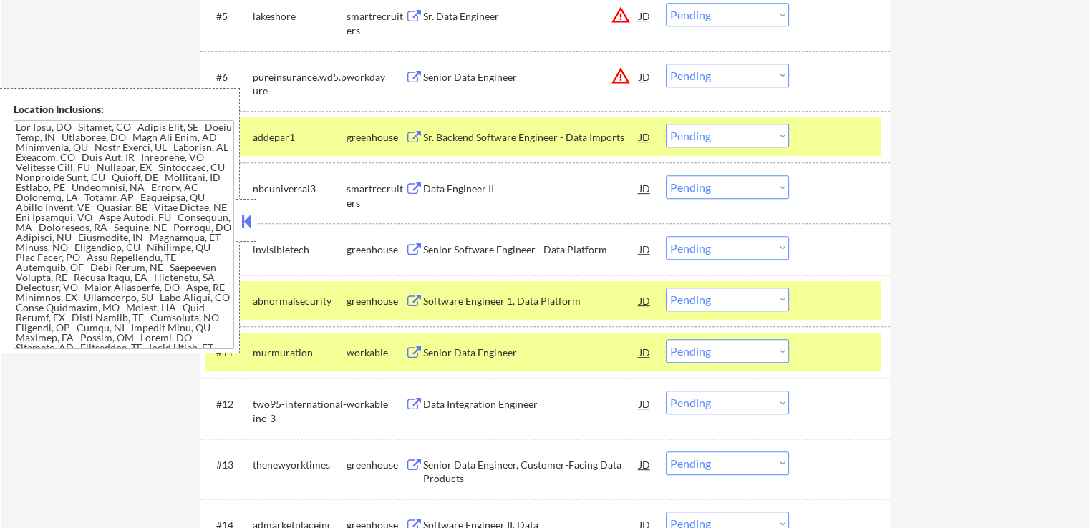
scroll to position [716, 0]
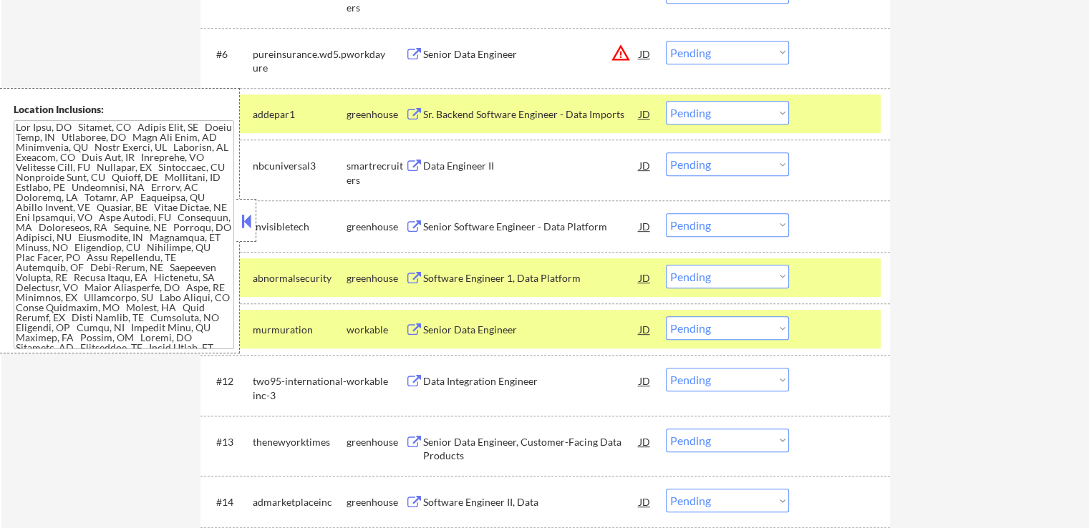
click at [443, 113] on div "Sr. Backend Software Engineer - Data Imports" at bounding box center [531, 114] width 216 height 14
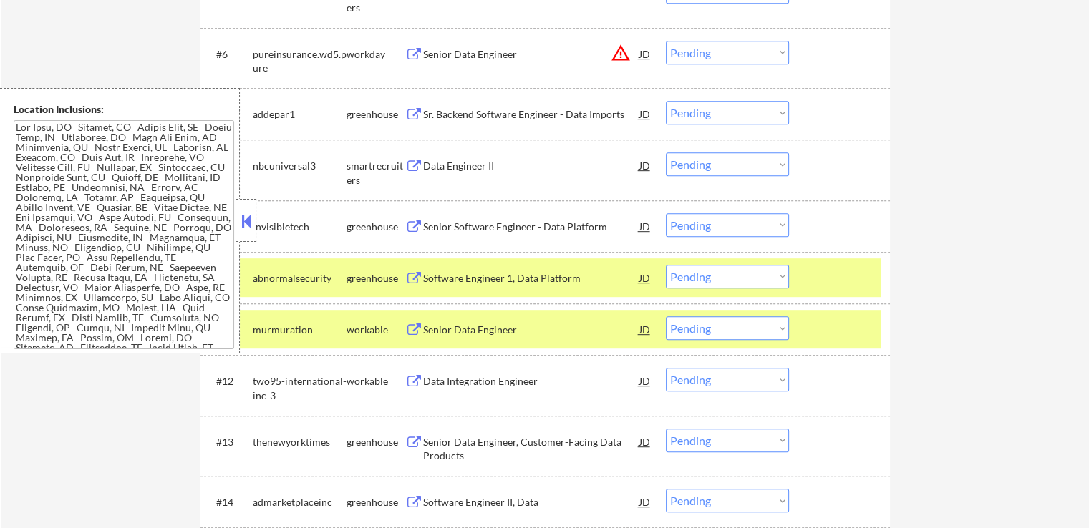
click at [432, 169] on div "Data Engineer II" at bounding box center [531, 166] width 216 height 14
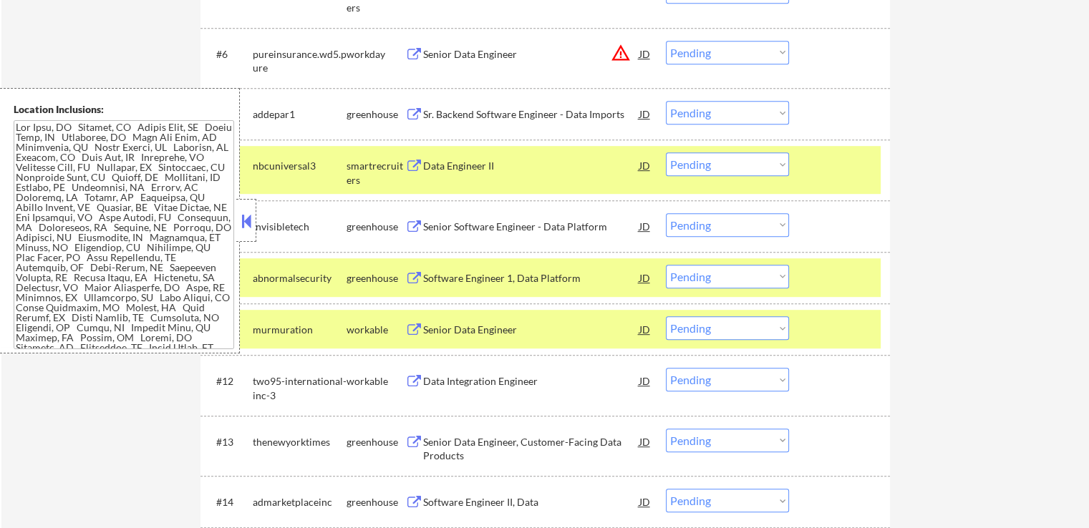
click at [435, 228] on div "Senior Software Engineer - Data Platform" at bounding box center [531, 227] width 216 height 14
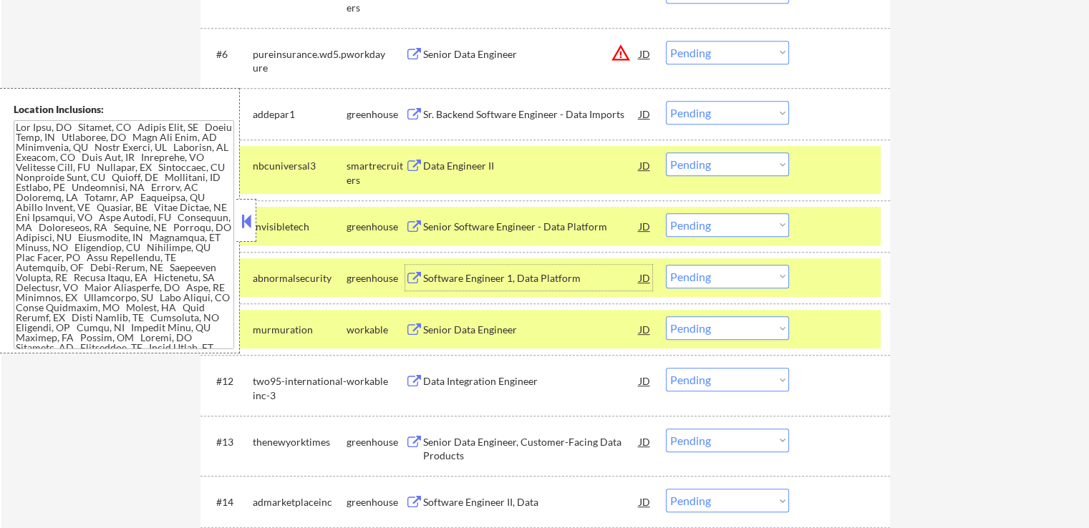
drag, startPoint x: 438, startPoint y: 278, endPoint x: 441, endPoint y: 291, distance: 13.2
click at [438, 278] on div "Software Engineer 1, Data Platform" at bounding box center [531, 278] width 216 height 14
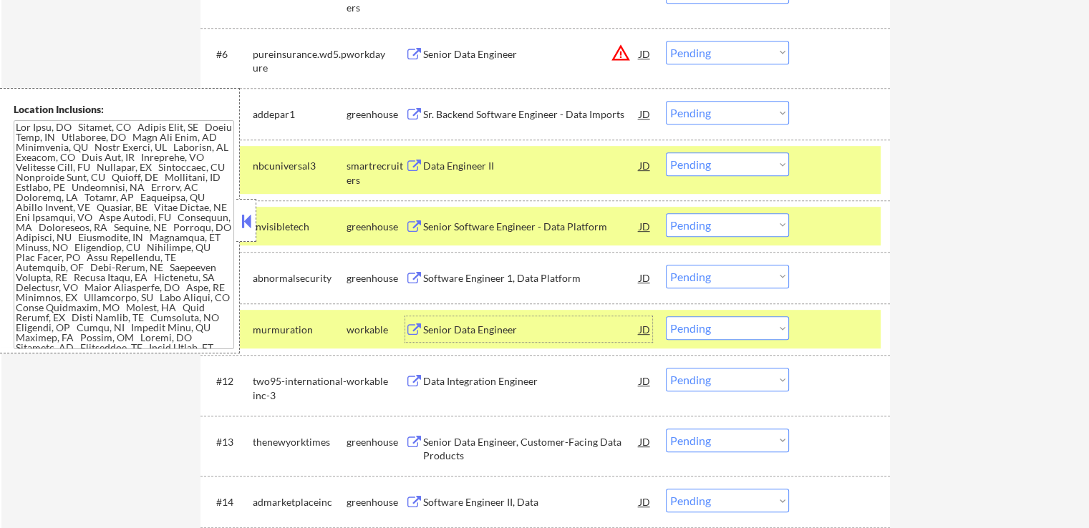
click at [444, 324] on div "Senior Data Engineer" at bounding box center [531, 330] width 216 height 14
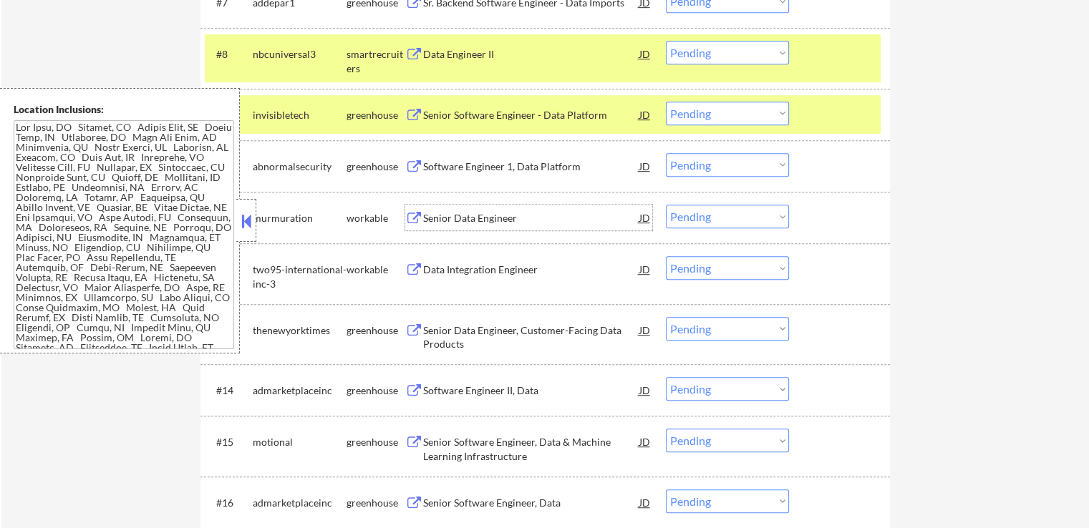
scroll to position [859, 0]
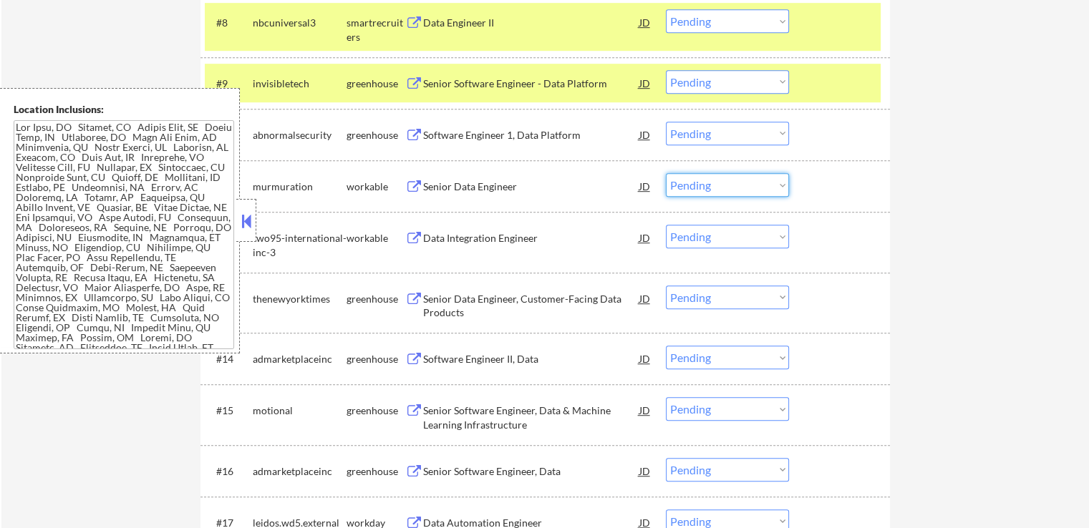
drag, startPoint x: 730, startPoint y: 187, endPoint x: 735, endPoint y: 194, distance: 8.7
click at [730, 187] on select "Choose an option... Pending Applied Excluded (Questions) Excluded (Expired) Exc…" at bounding box center [727, 185] width 123 height 24
click at [666, 173] on select "Choose an option... Pending Applied Excluded (Questions) Excluded (Expired) Exc…" at bounding box center [727, 185] width 123 height 24
select select ""pending""
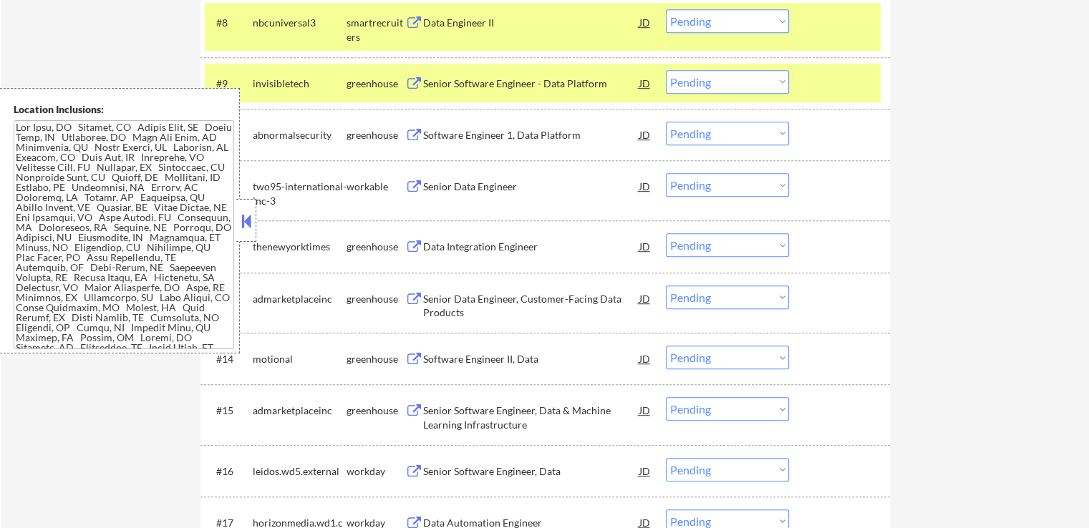
click at [707, 83] on select "Choose an option... Pending Applied Excluded (Questions) Excluded (Expired) Exc…" at bounding box center [727, 82] width 123 height 24
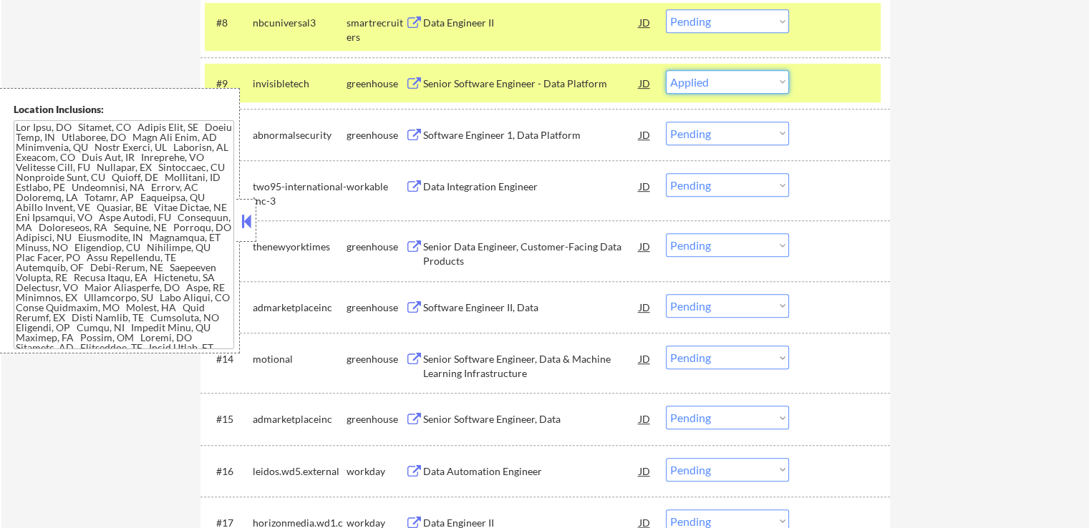
click at [666, 70] on select "Choose an option... Pending Applied Excluded (Questions) Excluded (Expired) Exc…" at bounding box center [727, 82] width 123 height 24
select select ""pending""
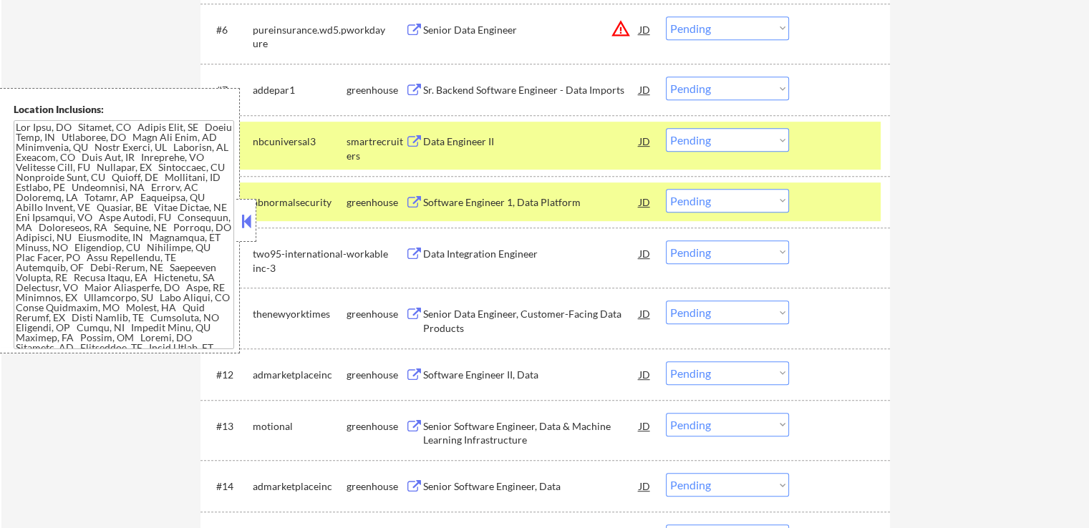
scroll to position [716, 0]
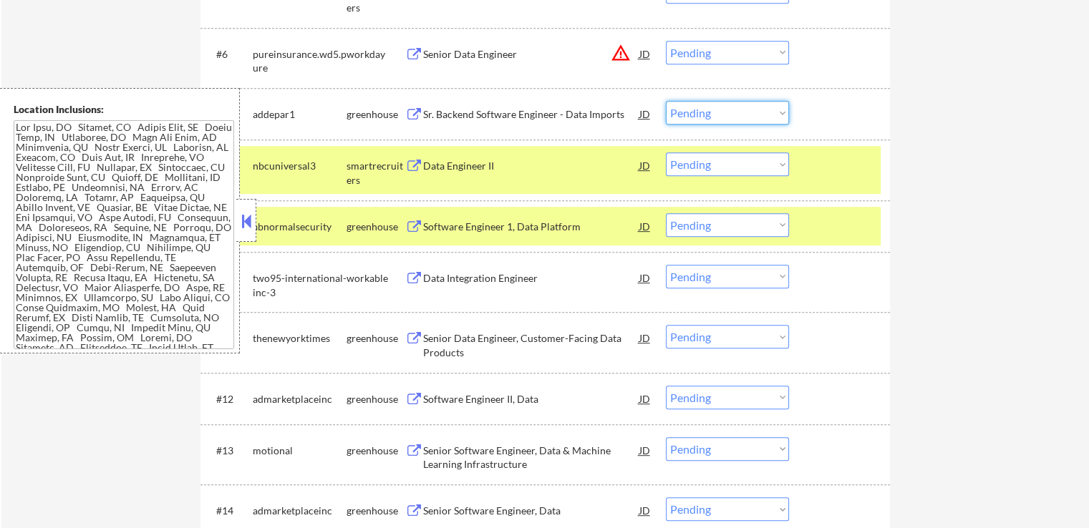
click at [733, 119] on select "Choose an option... Pending Applied Excluded (Questions) Excluded (Expired) Exc…" at bounding box center [727, 113] width 123 height 24
click at [666, 101] on select "Choose an option... Pending Applied Excluded (Questions) Excluded (Expired) Exc…" at bounding box center [727, 113] width 123 height 24
select select ""pending""
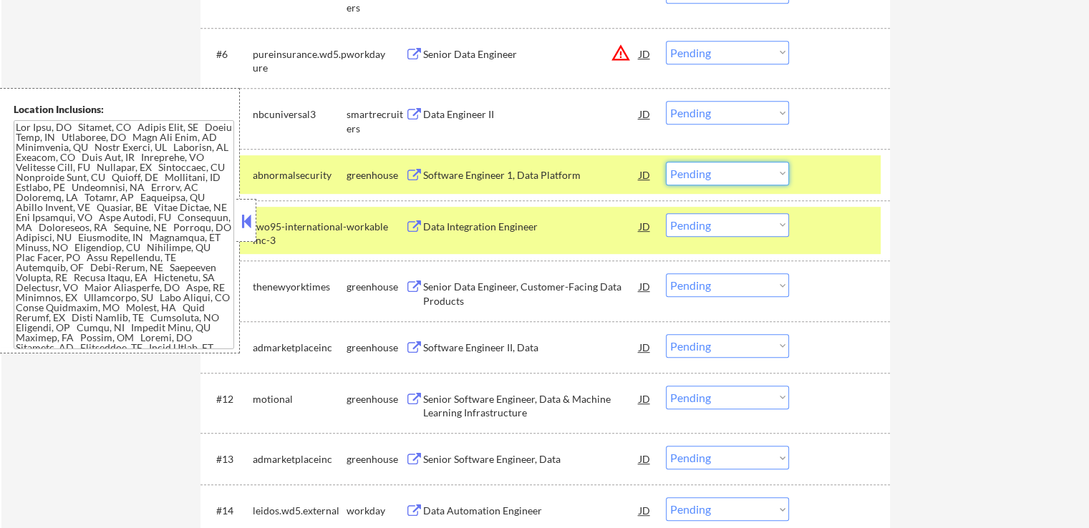
click at [712, 167] on select "Choose an option... Pending Applied Excluded (Questions) Excluded (Expired) Exc…" at bounding box center [727, 174] width 123 height 24
click at [666, 162] on select "Choose an option... Pending Applied Excluded (Questions) Excluded (Expired) Exc…" at bounding box center [727, 174] width 123 height 24
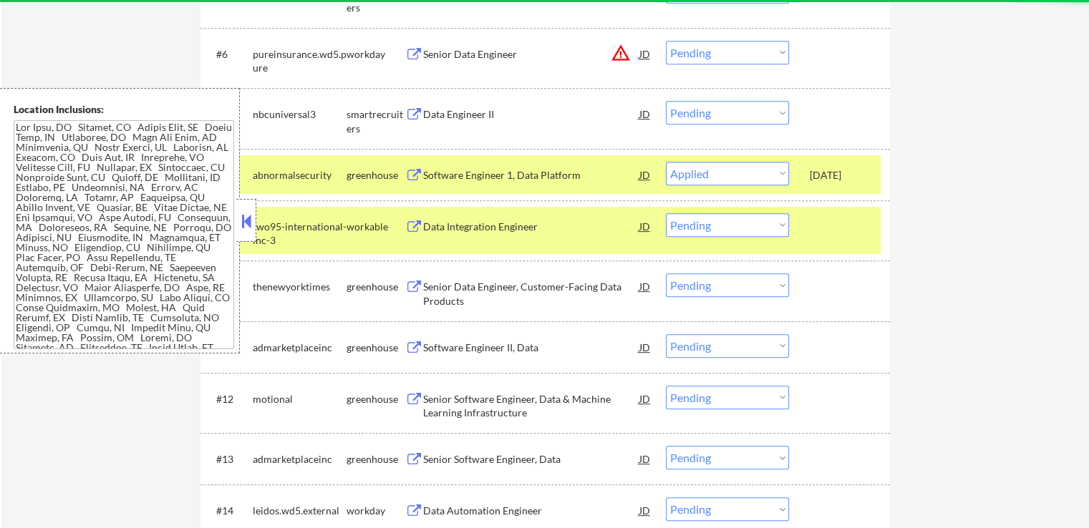
select select ""pending""
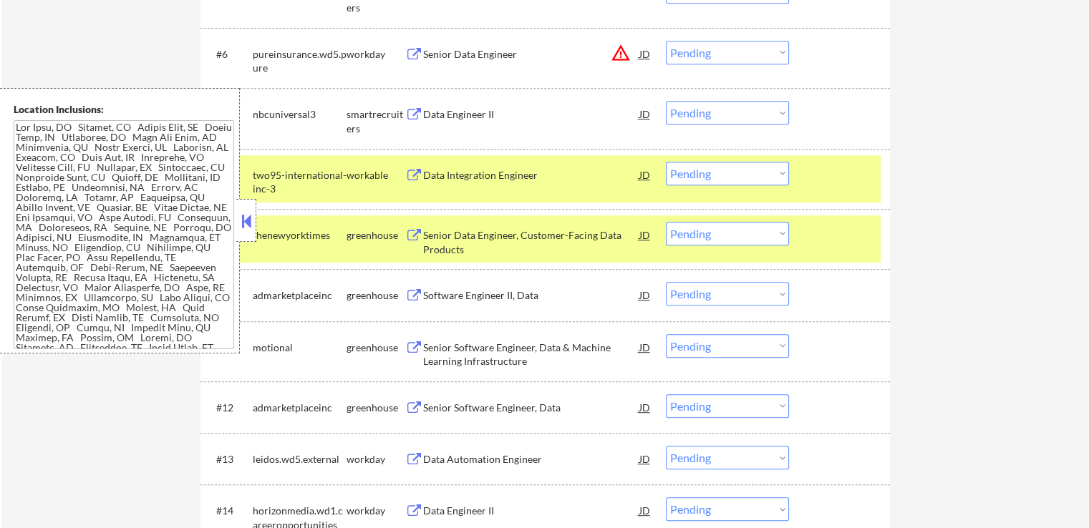
click at [726, 123] on select "Choose an option... Pending Applied Excluded (Questions) Excluded (Expired) Exc…" at bounding box center [727, 113] width 123 height 24
click at [666, 101] on select "Choose an option... Pending Applied Excluded (Questions) Excluded (Expired) Exc…" at bounding box center [727, 113] width 123 height 24
click at [463, 177] on div "Data Integration Engineer" at bounding box center [531, 175] width 216 height 14
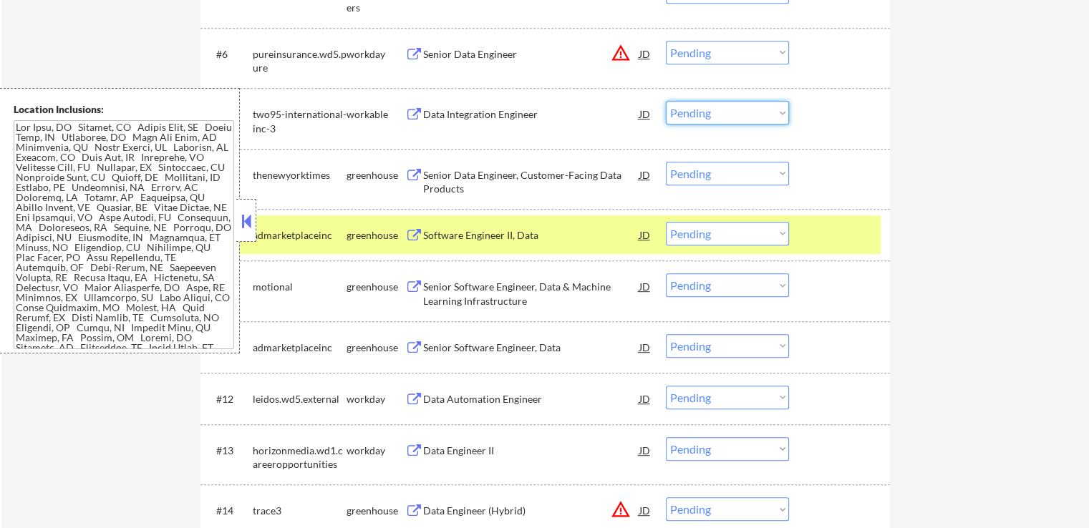
click at [704, 101] on select "Choose an option... Pending Applied Excluded (Questions) Excluded (Expired) Exc…" at bounding box center [727, 113] width 123 height 24
click at [666, 101] on select "Choose an option... Pending Applied Excluded (Questions) Excluded (Expired) Exc…" at bounding box center [727, 113] width 123 height 24
select select ""pending""
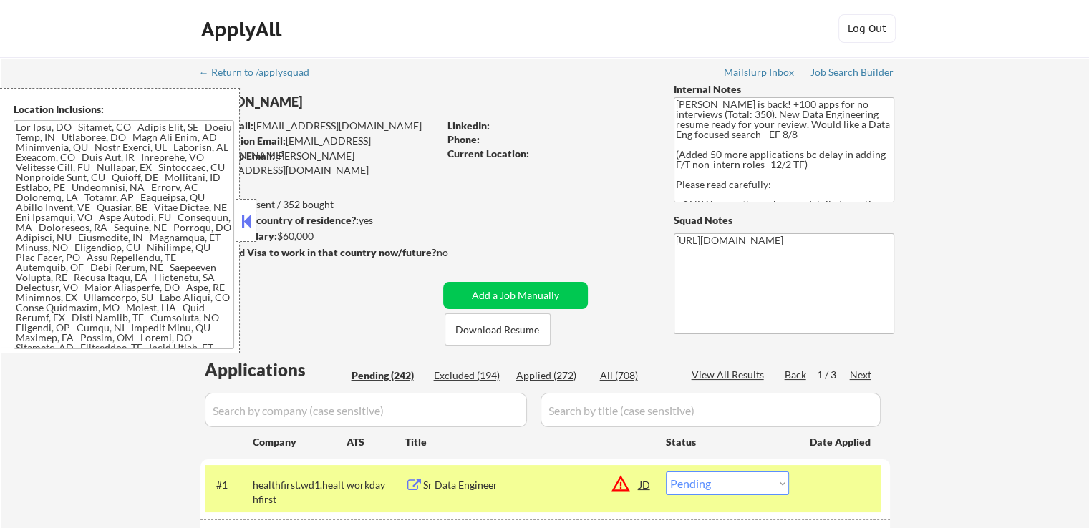
scroll to position [143, 0]
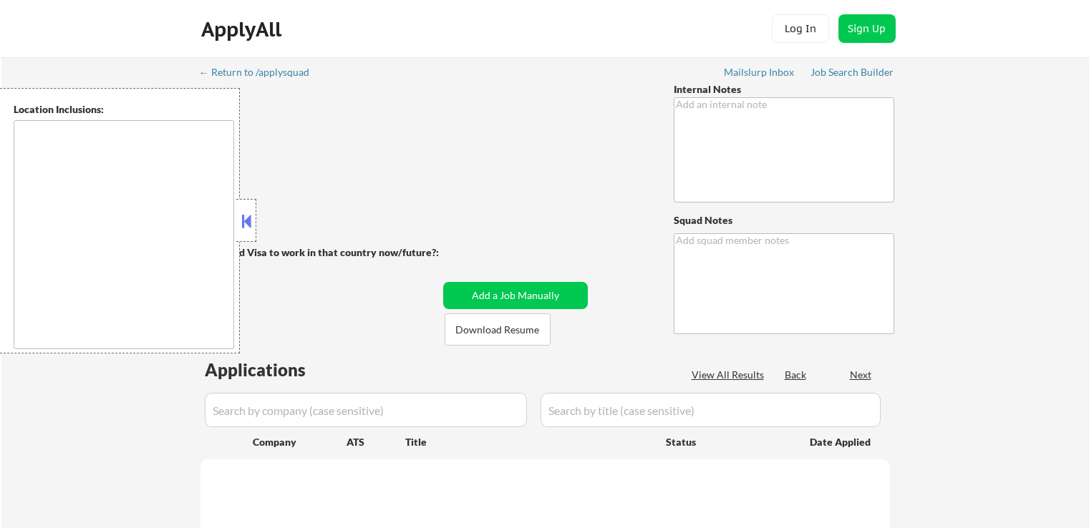
type textarea "[PERSON_NAME] is back! +100 apps for no interviews (Total: 350). New Data Engin…"
type textarea "[URL][DOMAIN_NAME]"
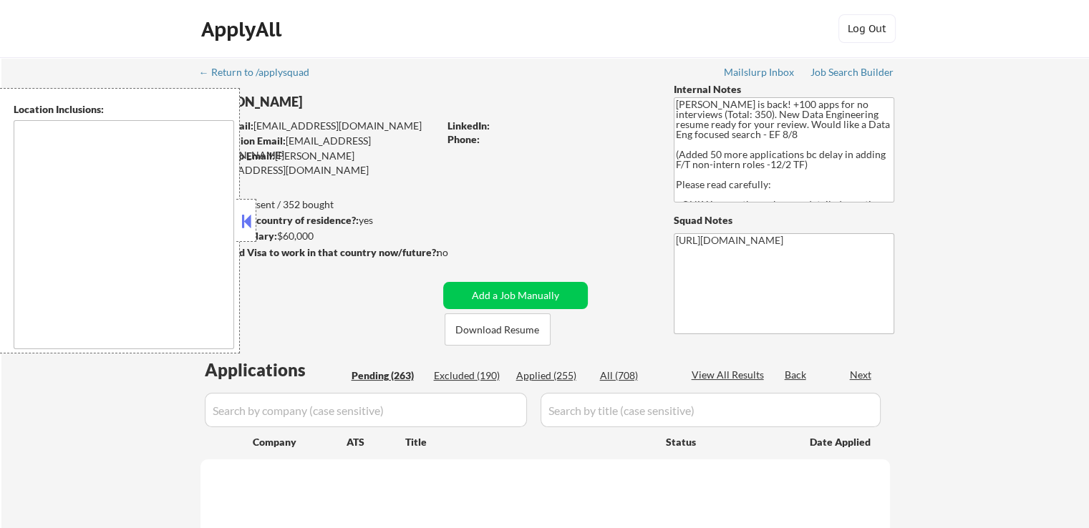
type textarea "[US_STATE], [GEOGRAPHIC_DATA] [GEOGRAPHIC_DATA], [GEOGRAPHIC_DATA] [GEOGRAPHIC_…"
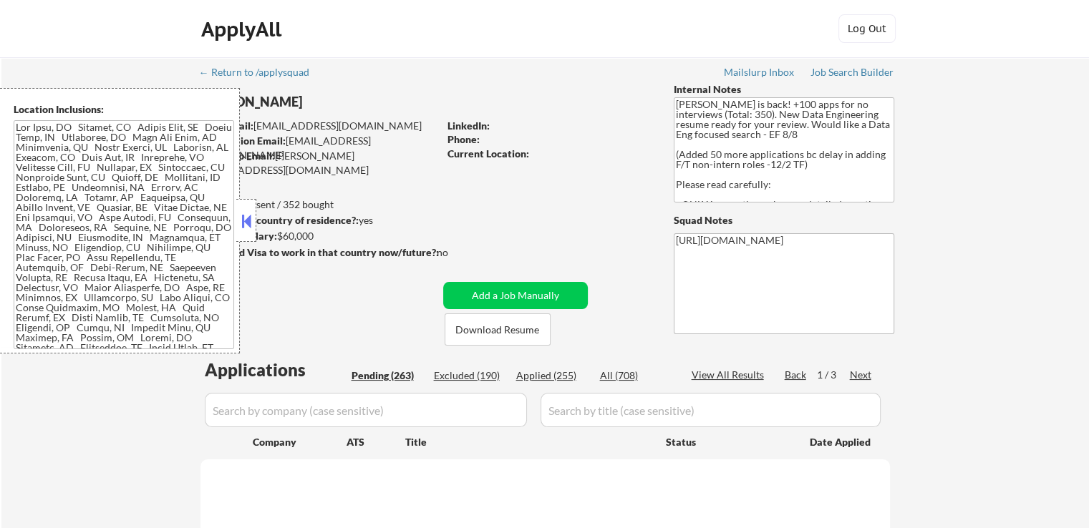
select select ""pending""
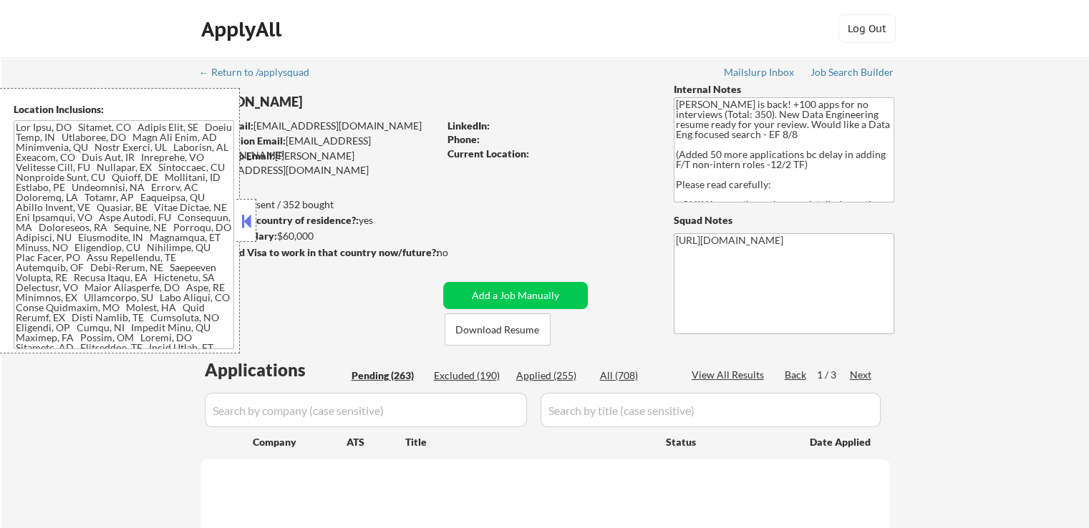
select select ""pending""
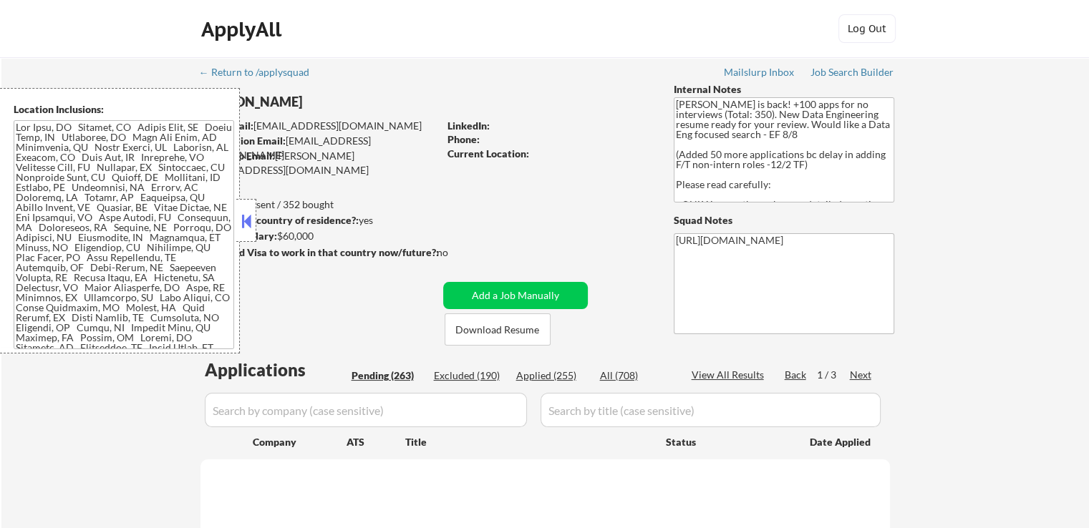
select select ""pending""
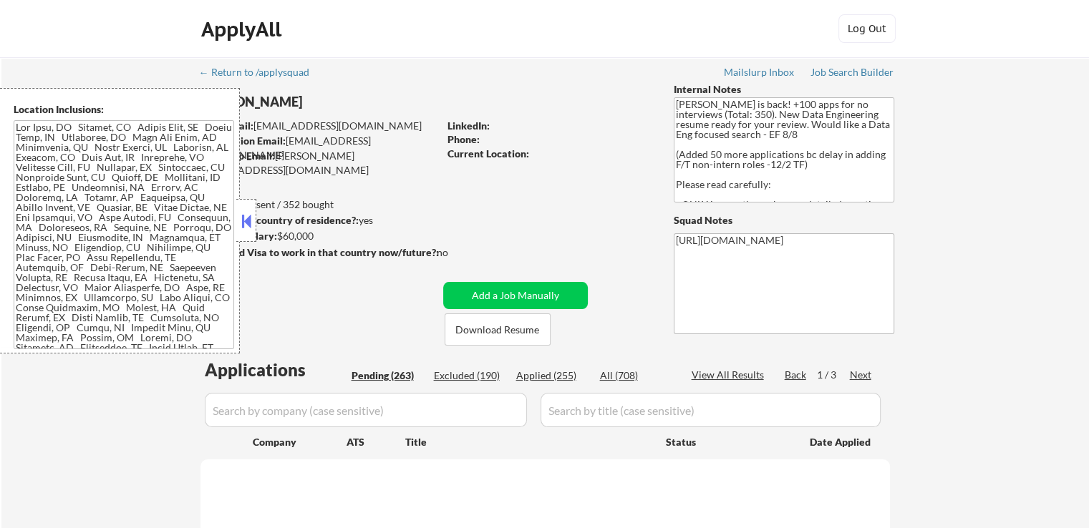
select select ""pending""
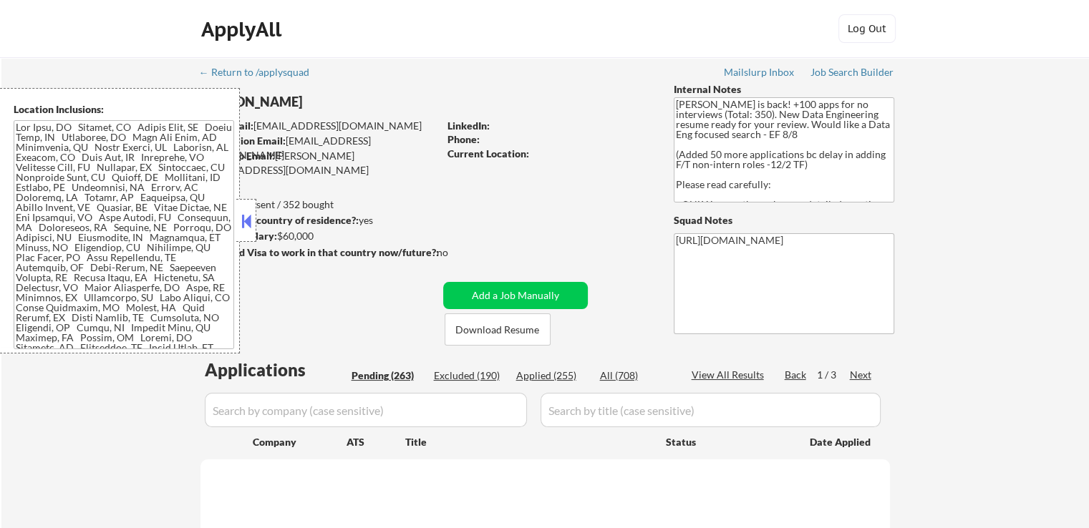
select select ""pending""
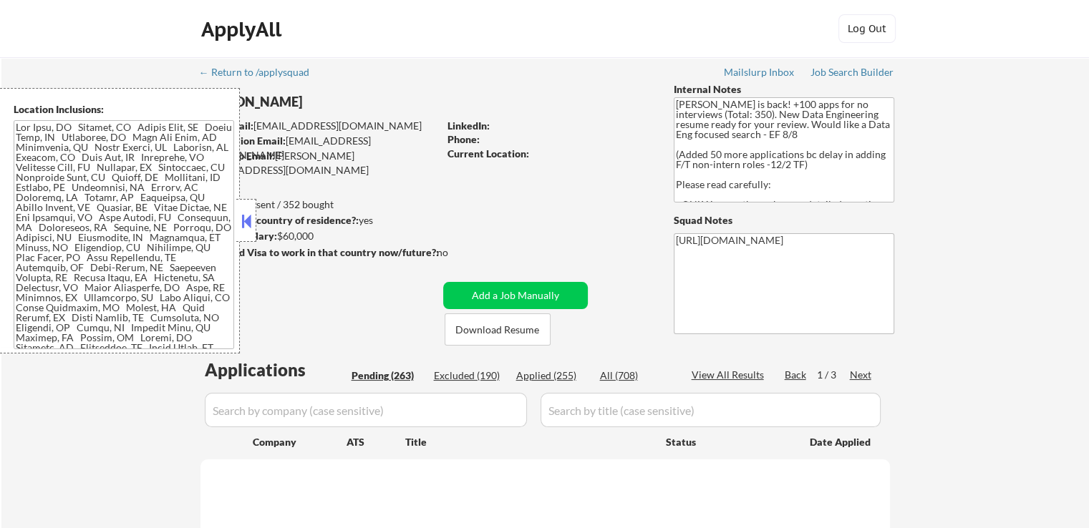
select select ""pending""
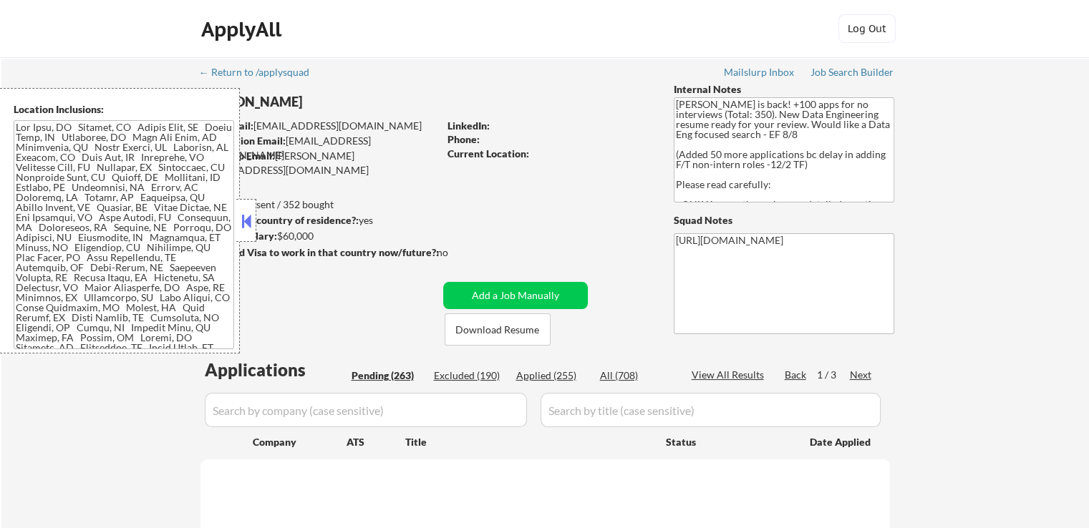
select select ""pending""
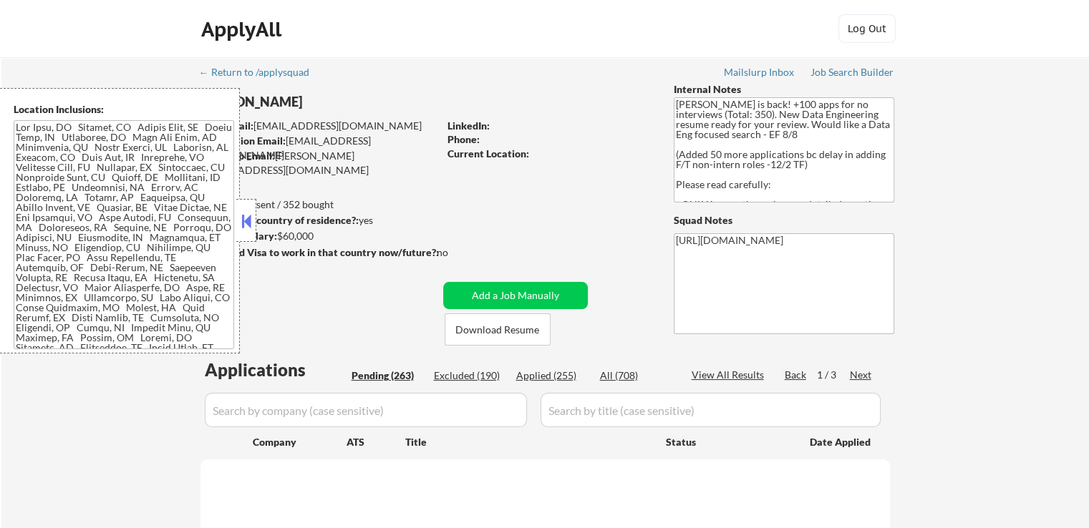
select select ""pending""
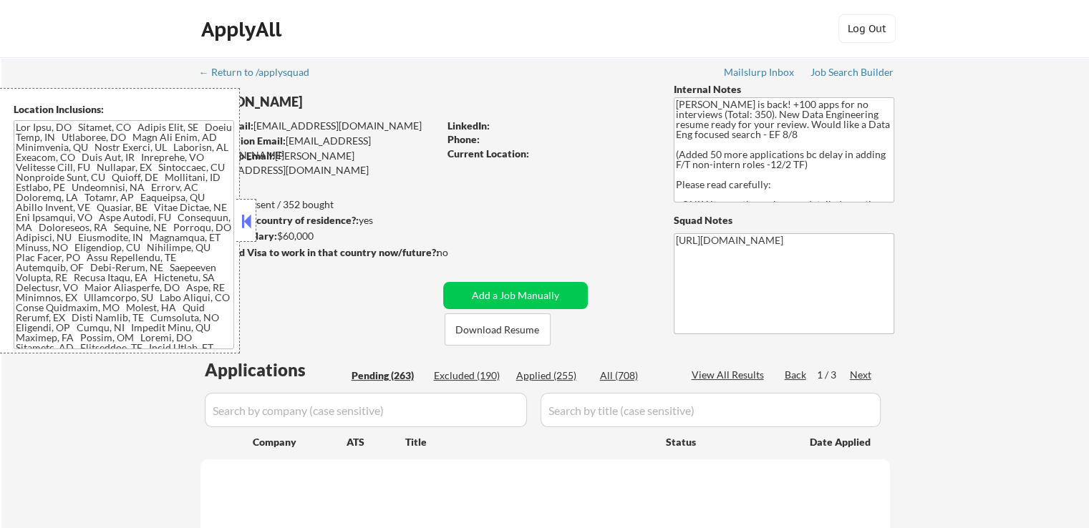
select select ""pending""
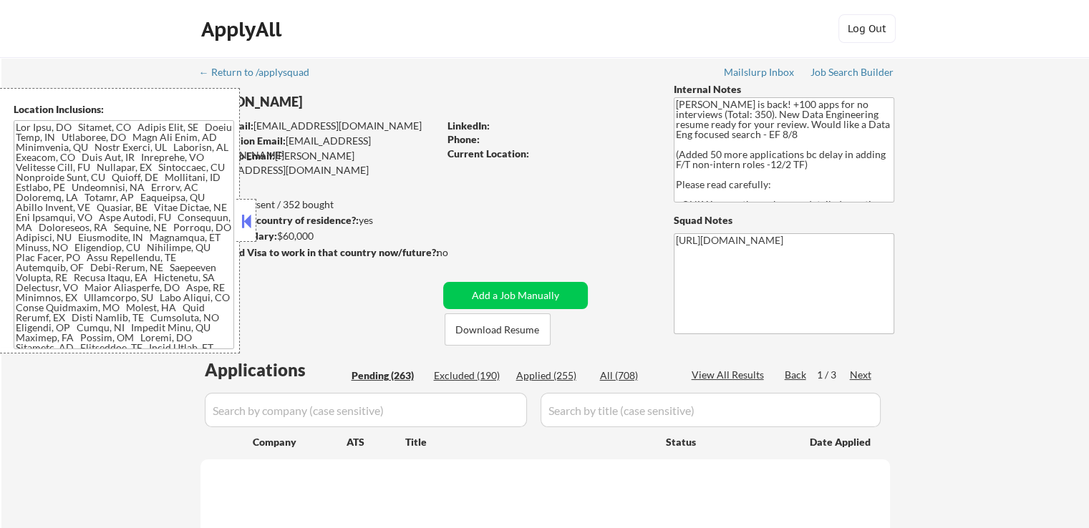
select select ""pending""
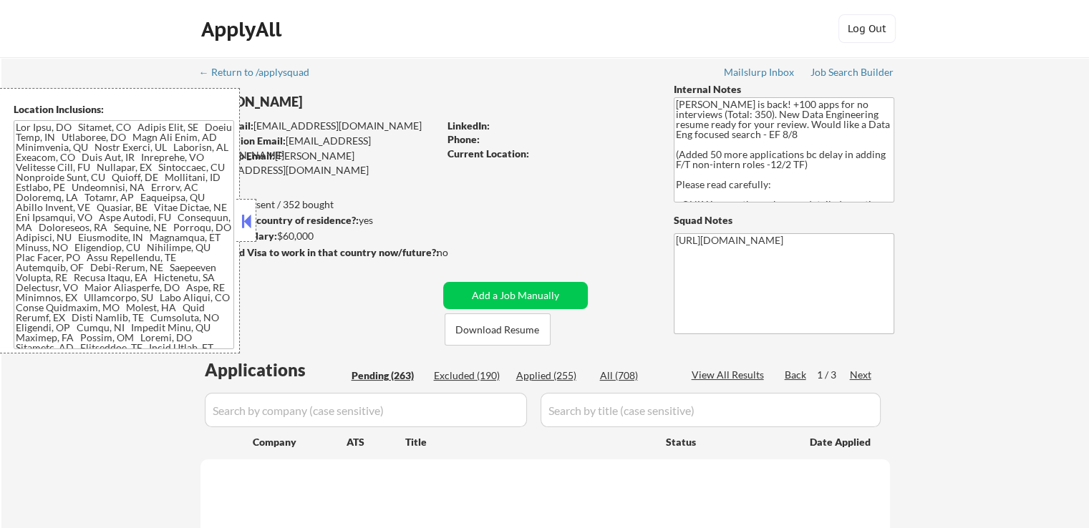
select select ""pending""
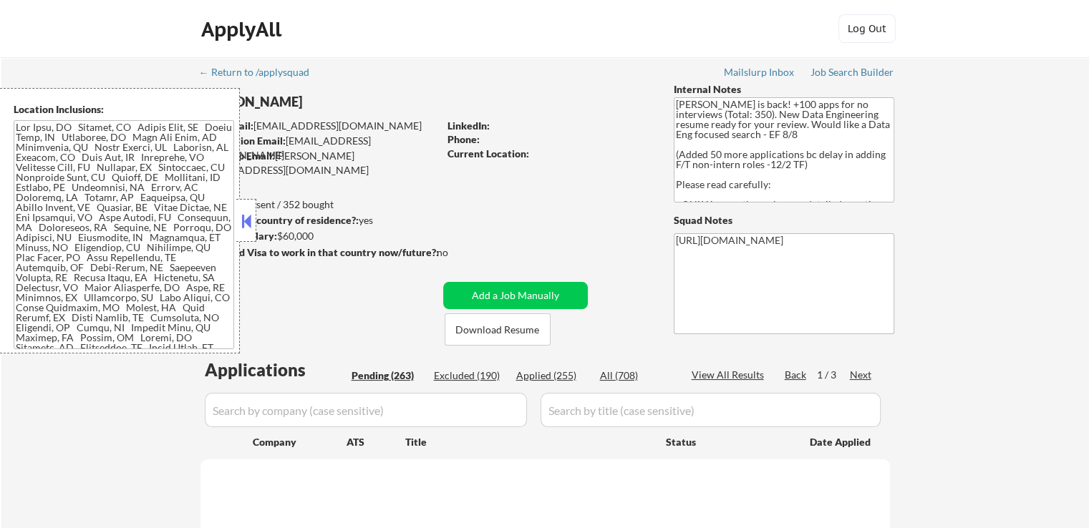
select select ""pending""
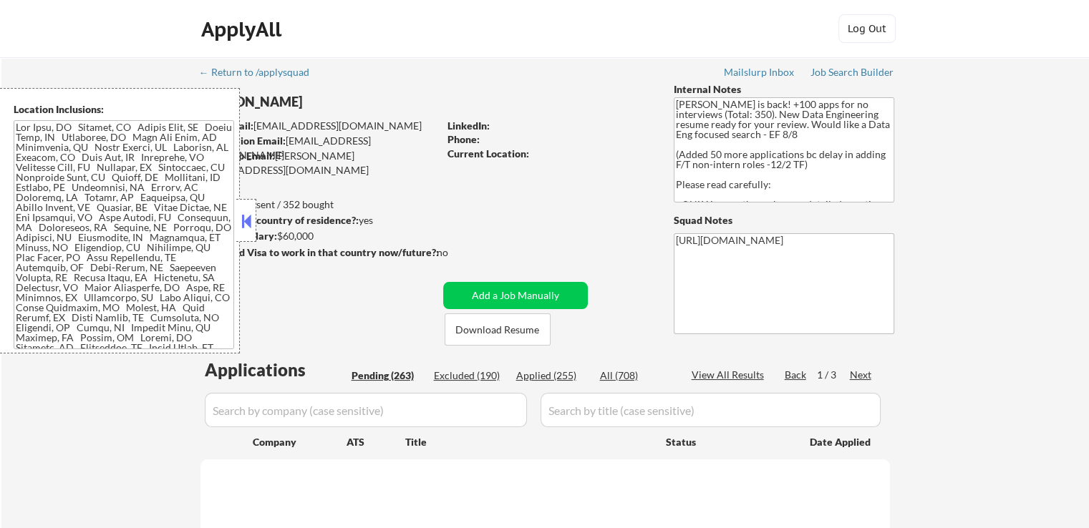
select select ""pending""
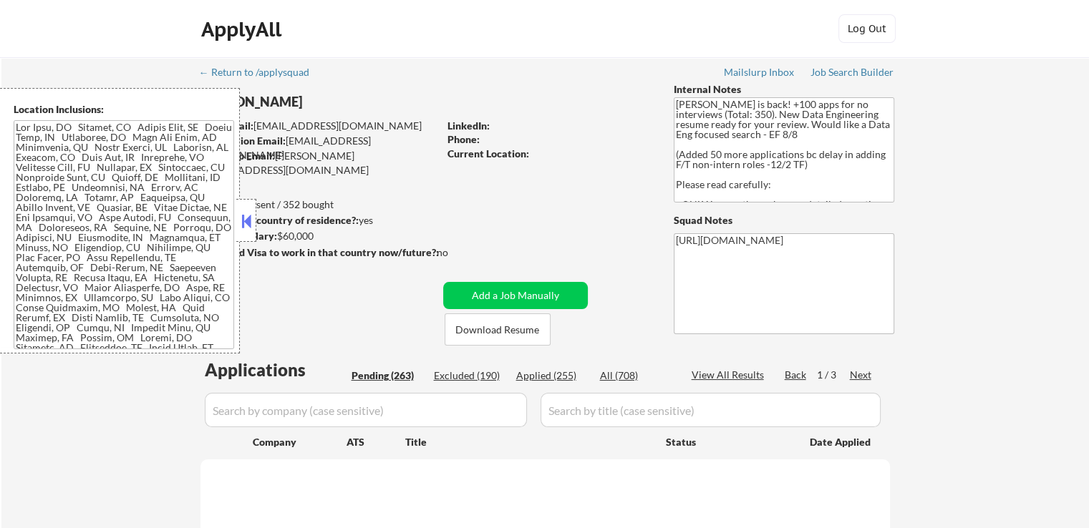
select select ""pending""
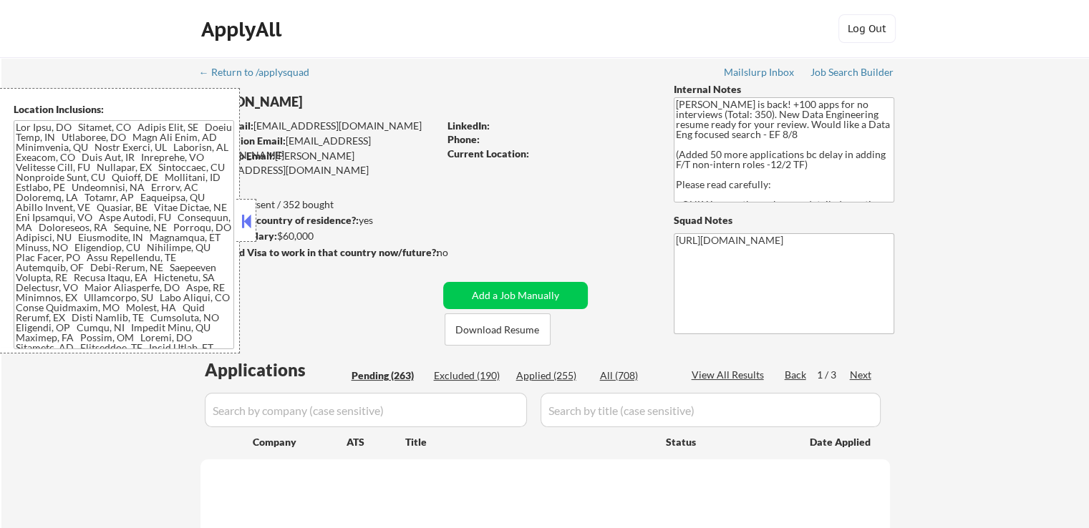
select select ""pending""
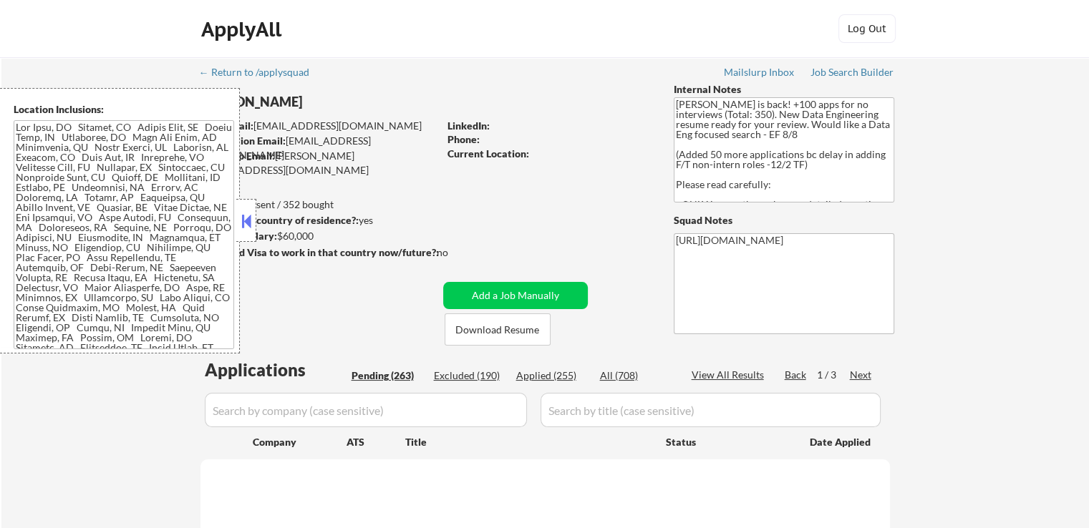
select select ""pending""
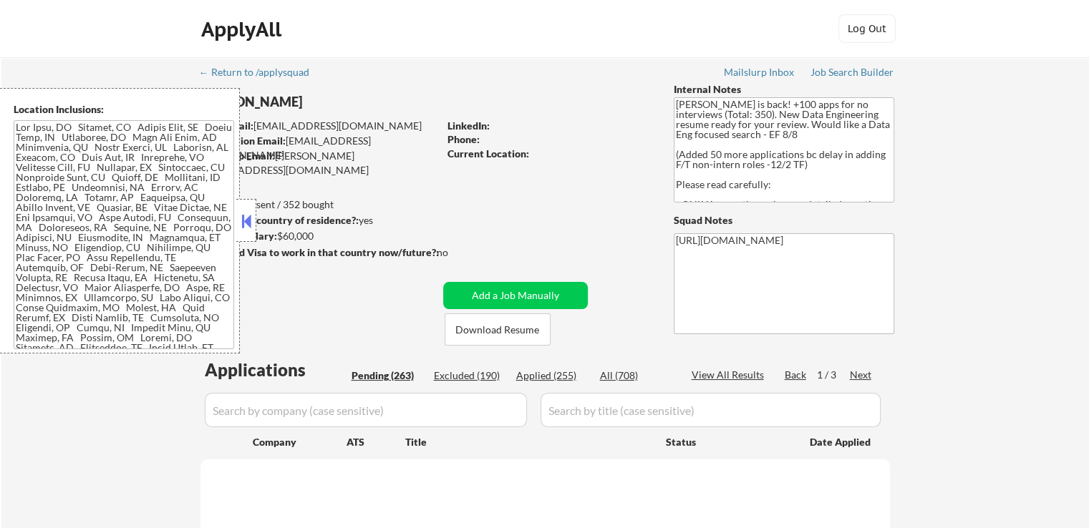
select select ""pending""
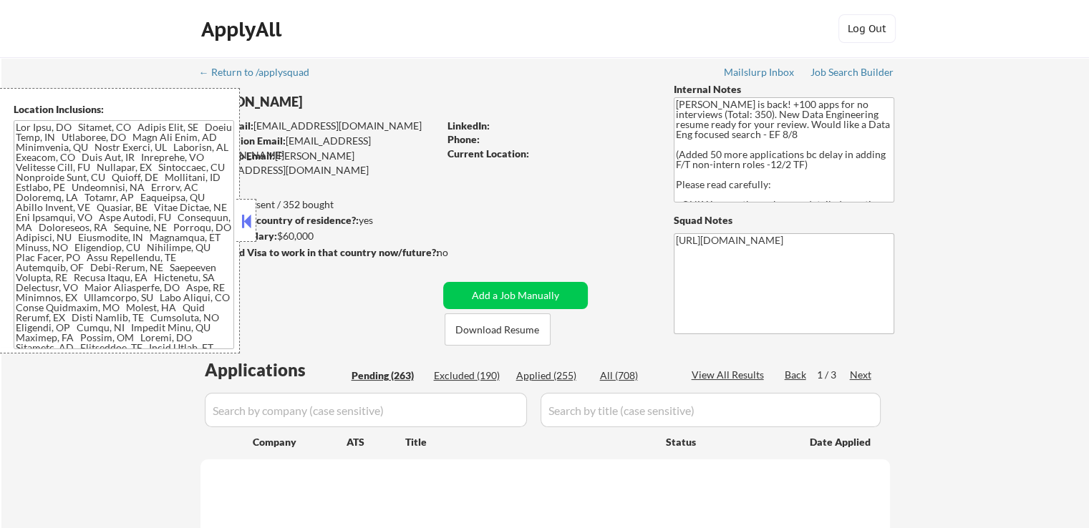
select select ""pending""
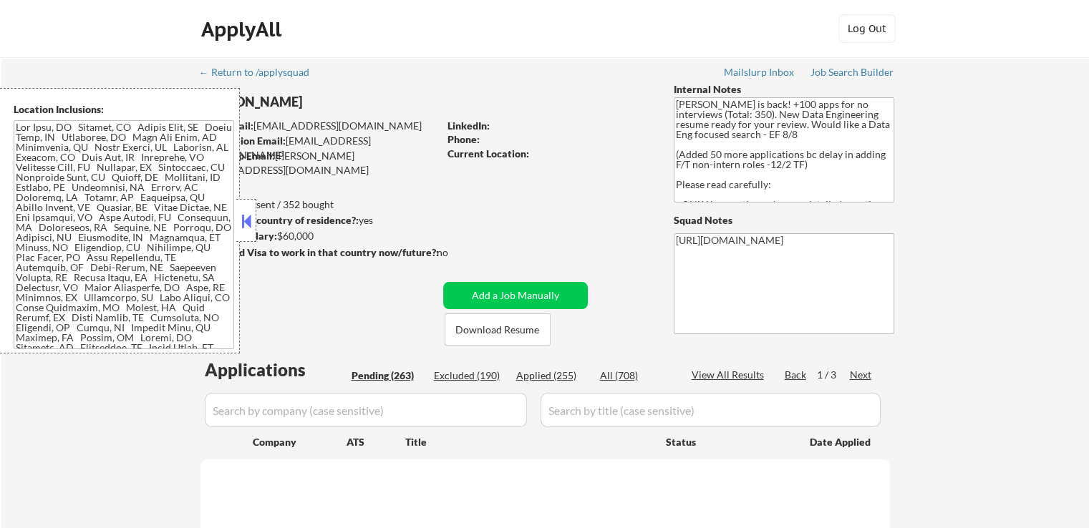
select select ""pending""
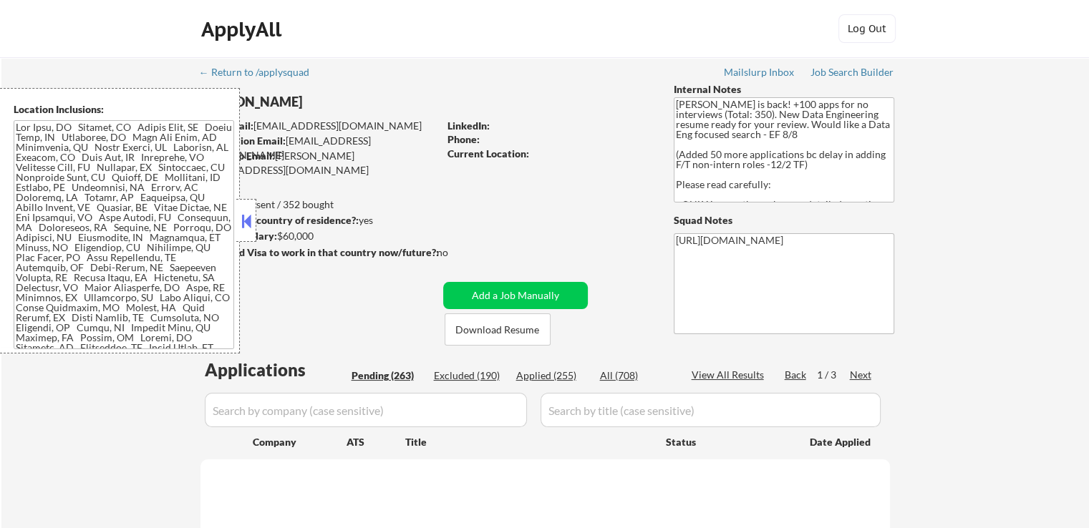
select select ""pending""
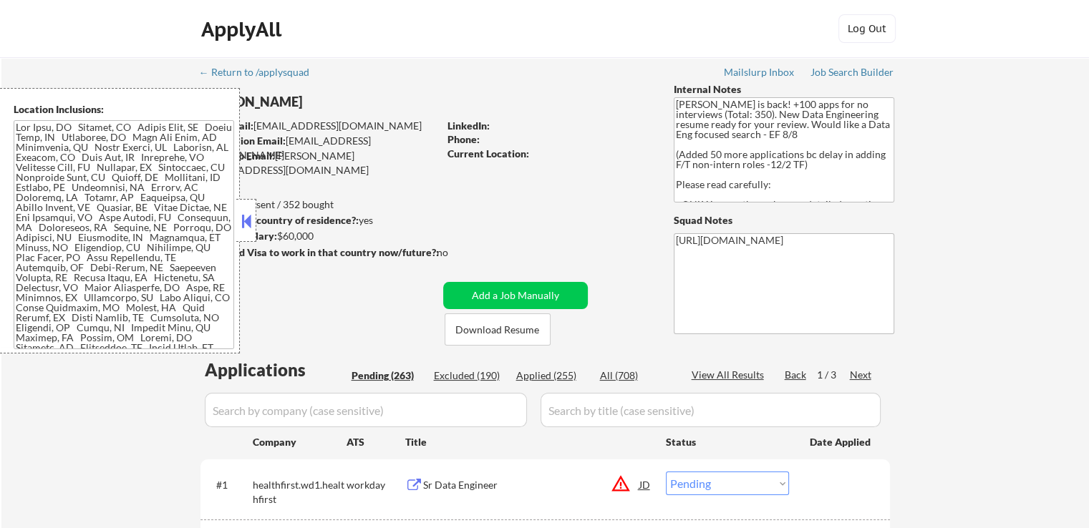
select select ""pending""
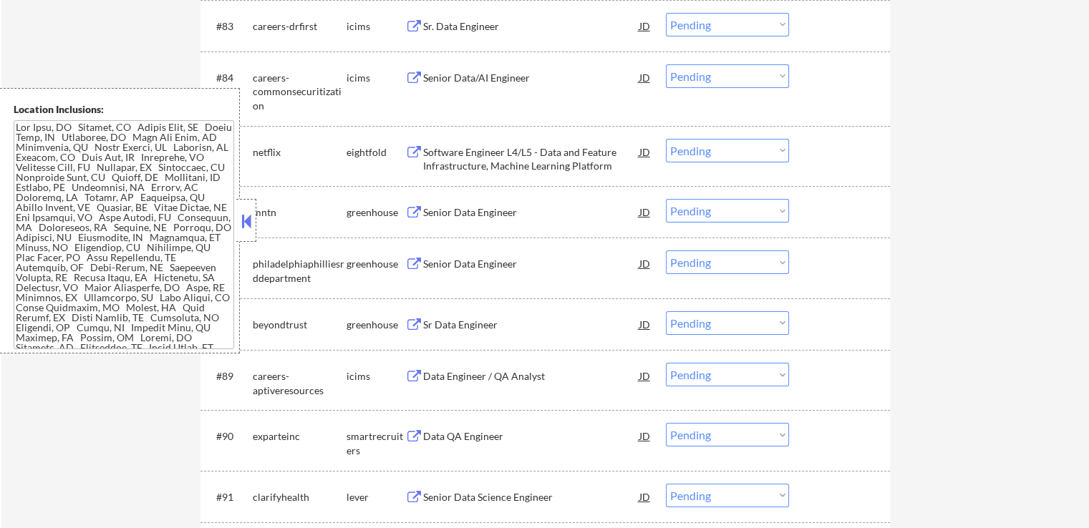
scroll to position [834, 0]
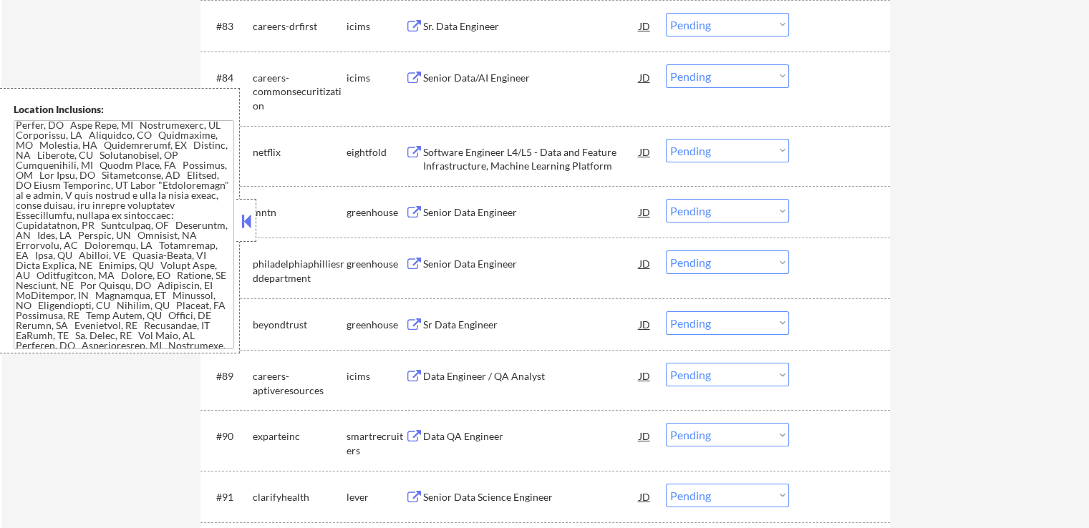
select select ""pending""
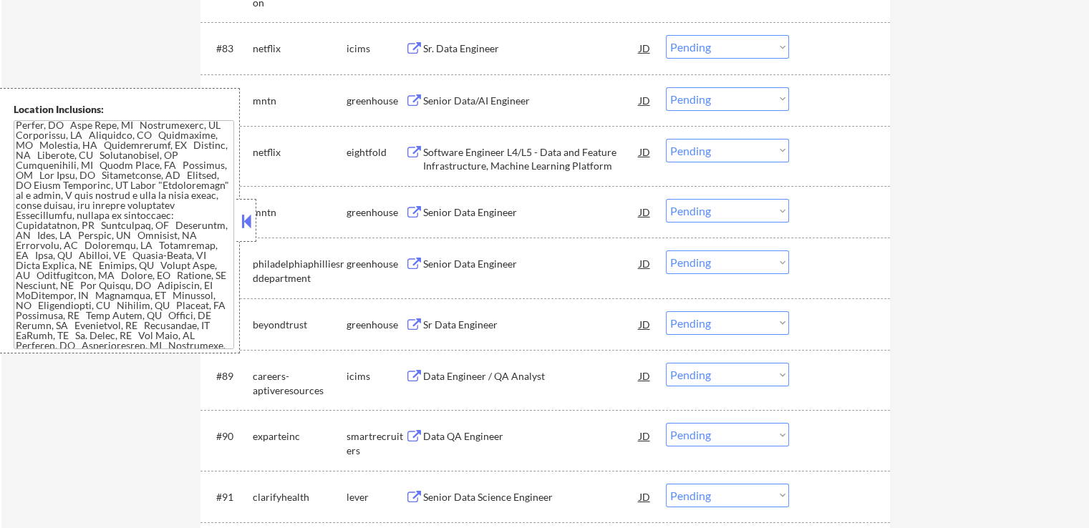
select select ""pending""
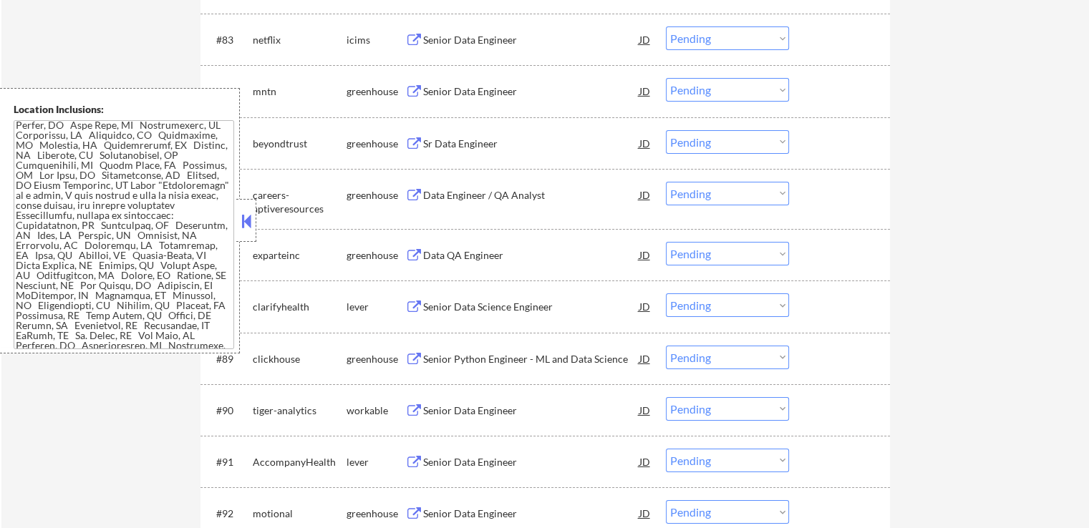
select select ""pending""
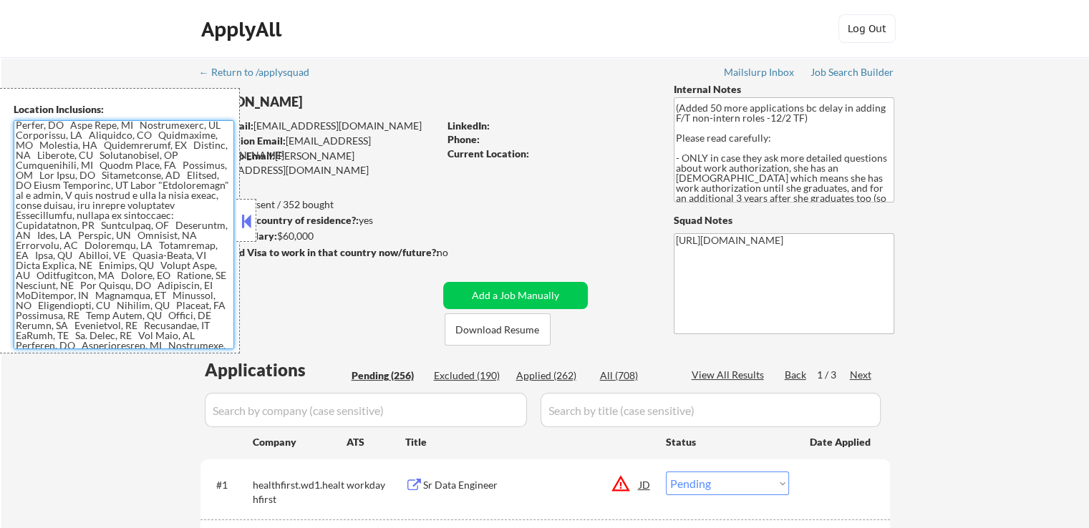
scroll to position [69, 0]
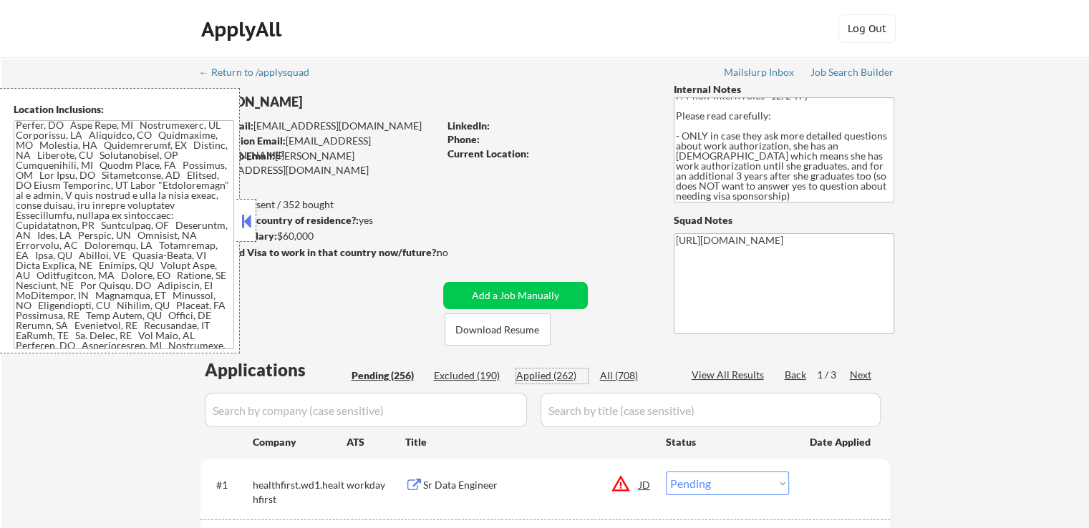
click at [553, 371] on div "Applied (262)" at bounding box center [552, 376] width 72 height 14
select select ""applied""
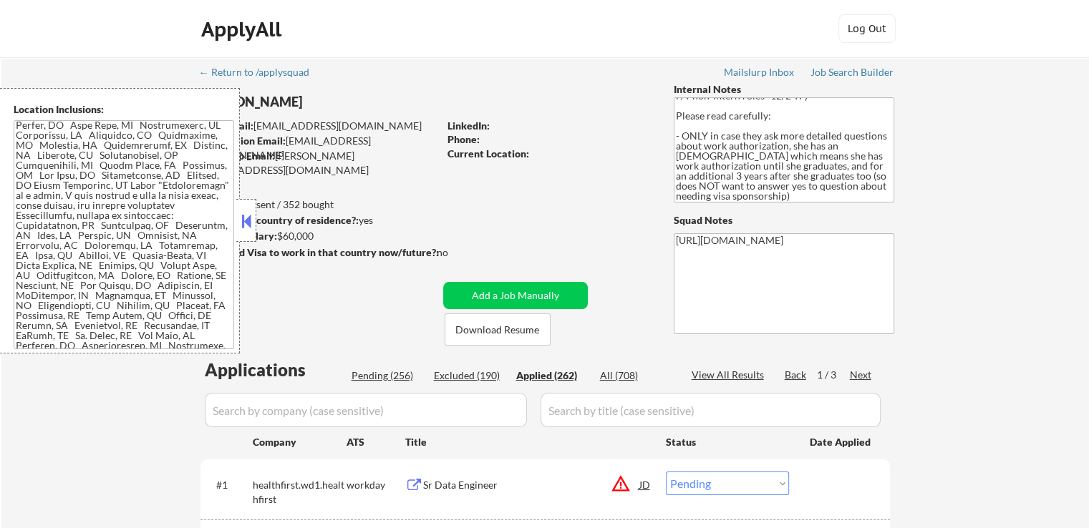
select select ""applied""
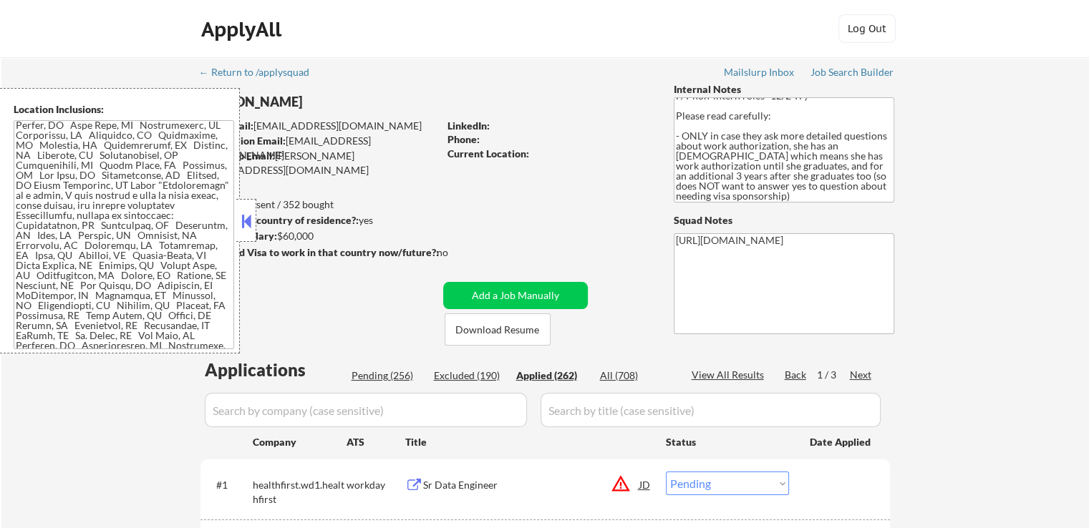
select select ""applied""
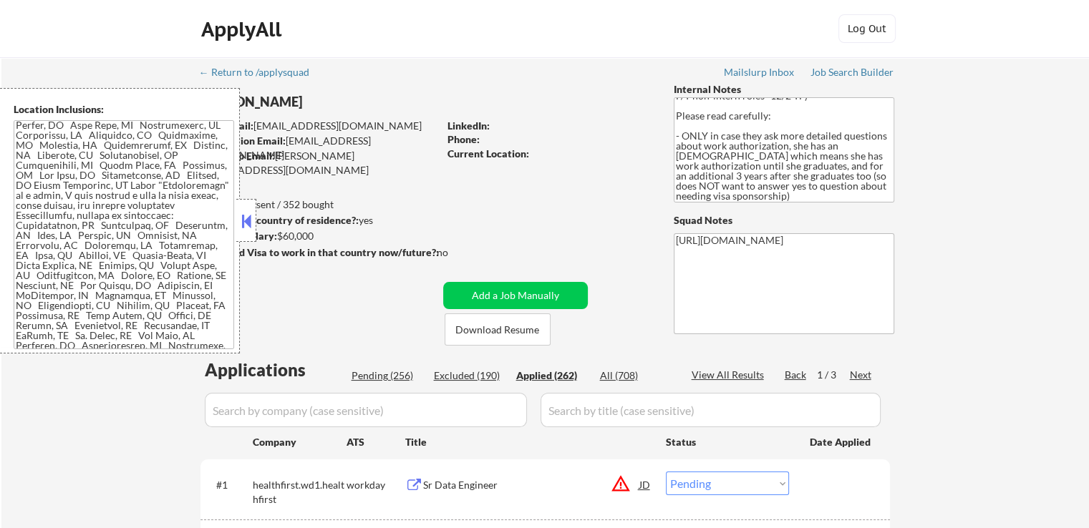
select select ""applied""
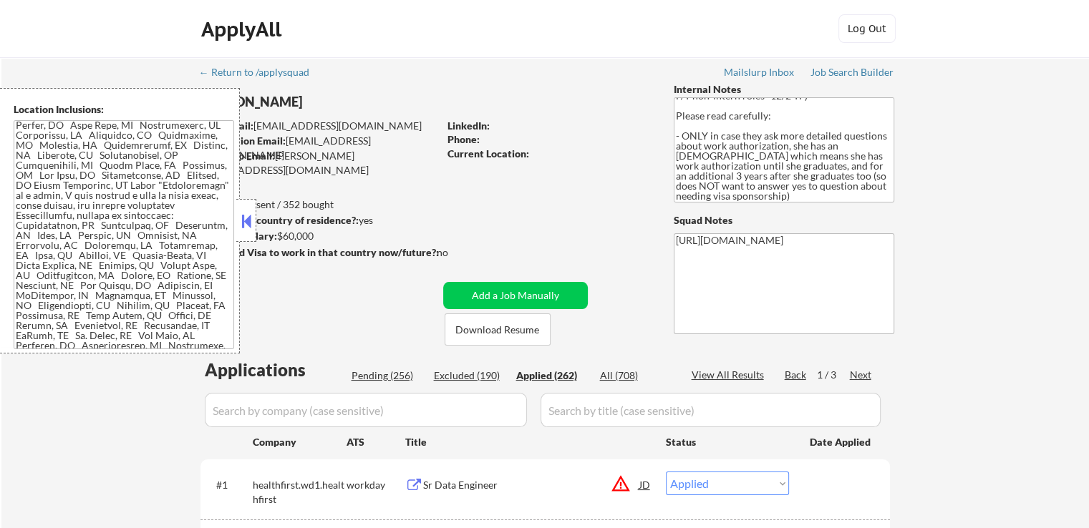
select select ""applied""
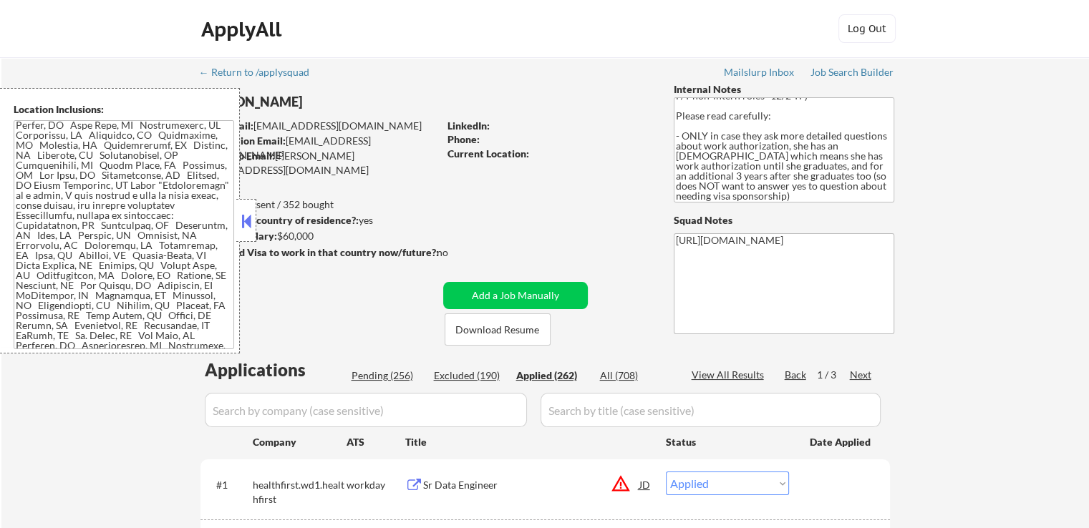
select select ""applied""
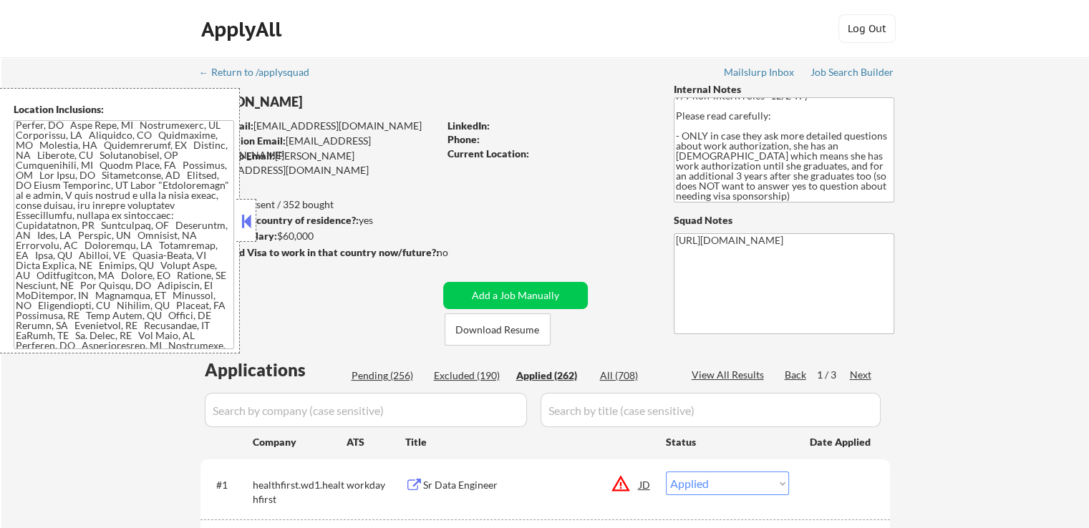
select select ""applied""
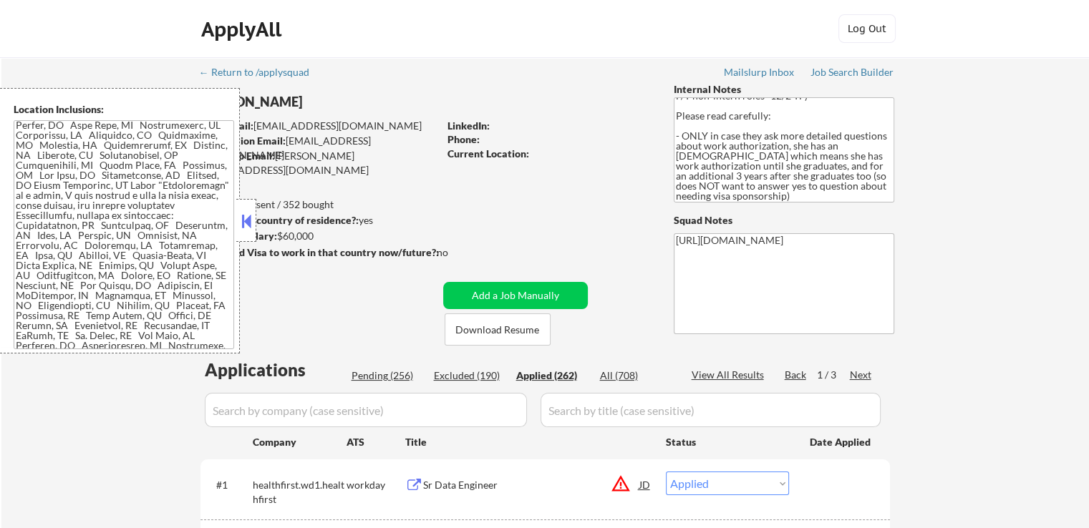
select select ""applied""
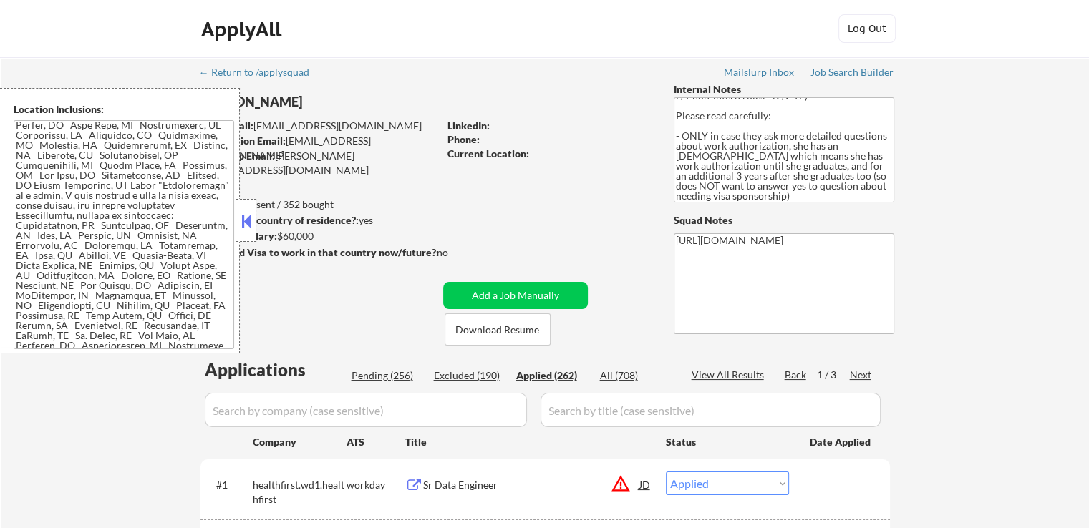
select select ""applied""
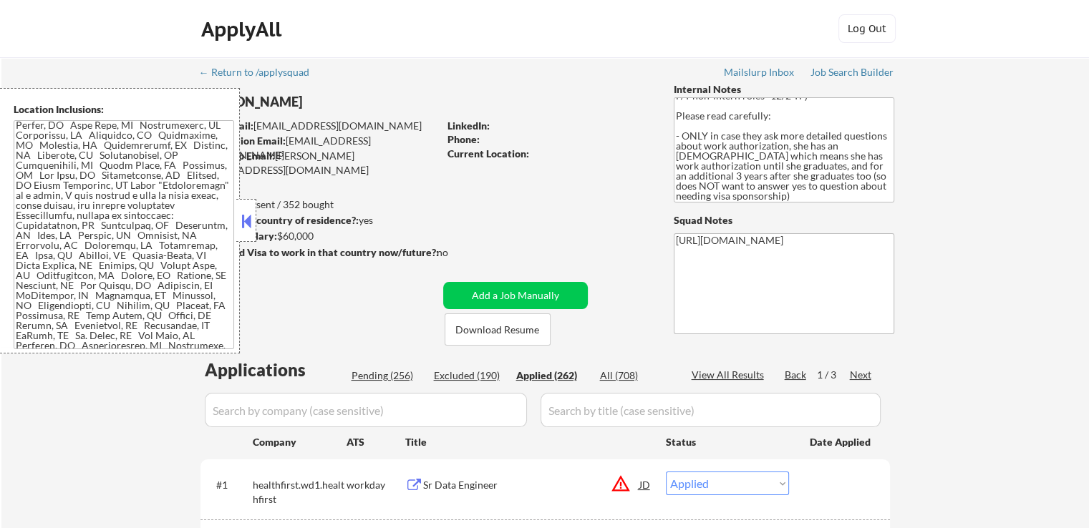
select select ""applied""
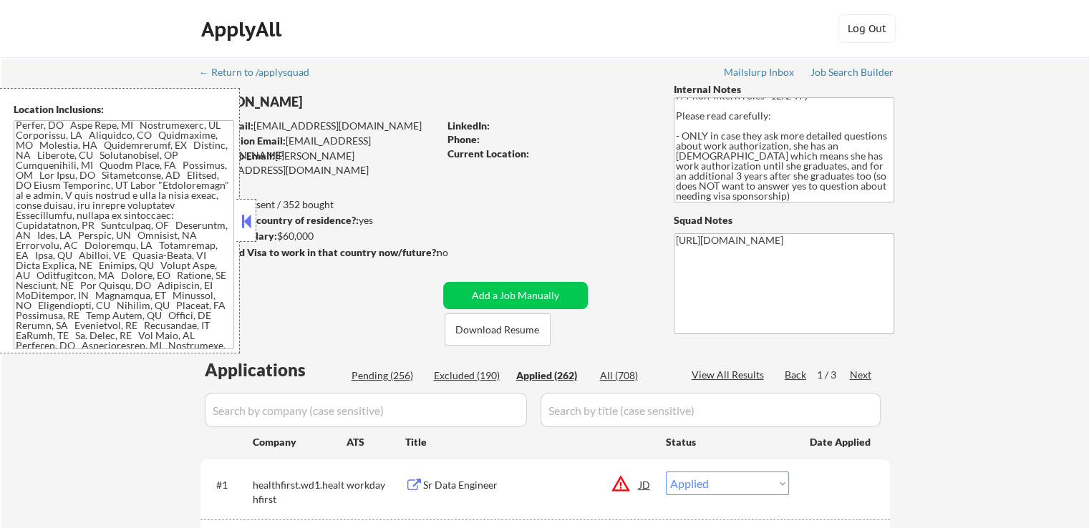
select select ""applied""
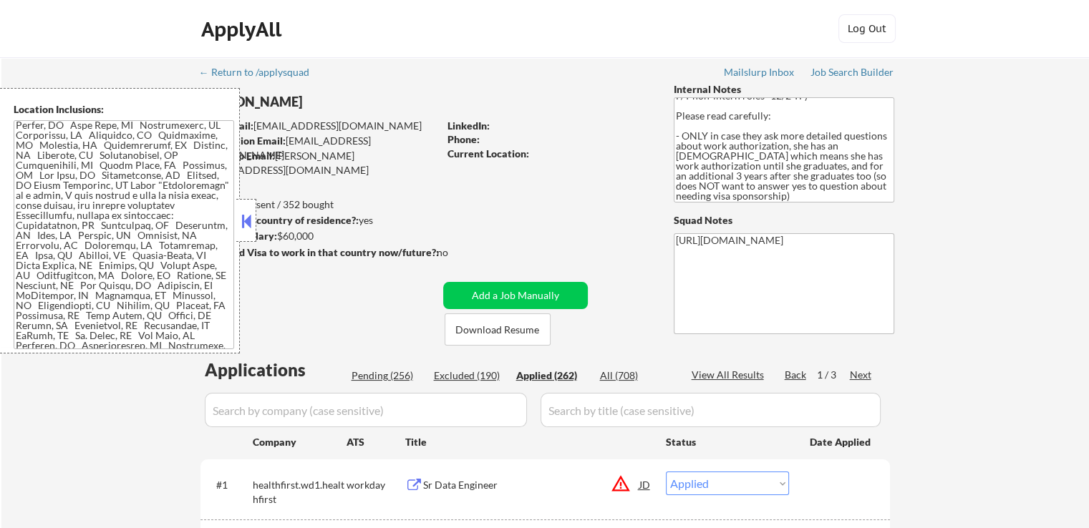
select select ""applied""
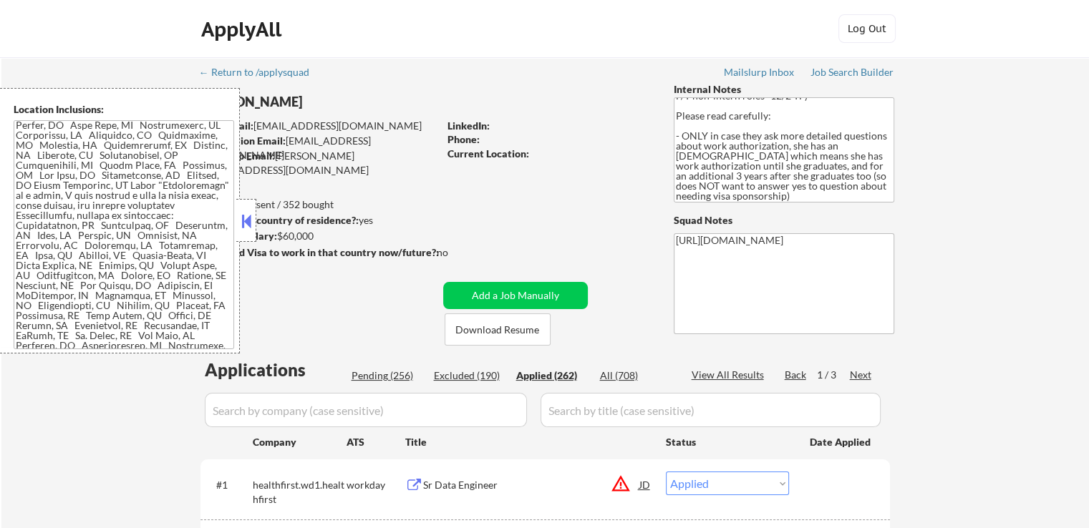
select select ""applied""
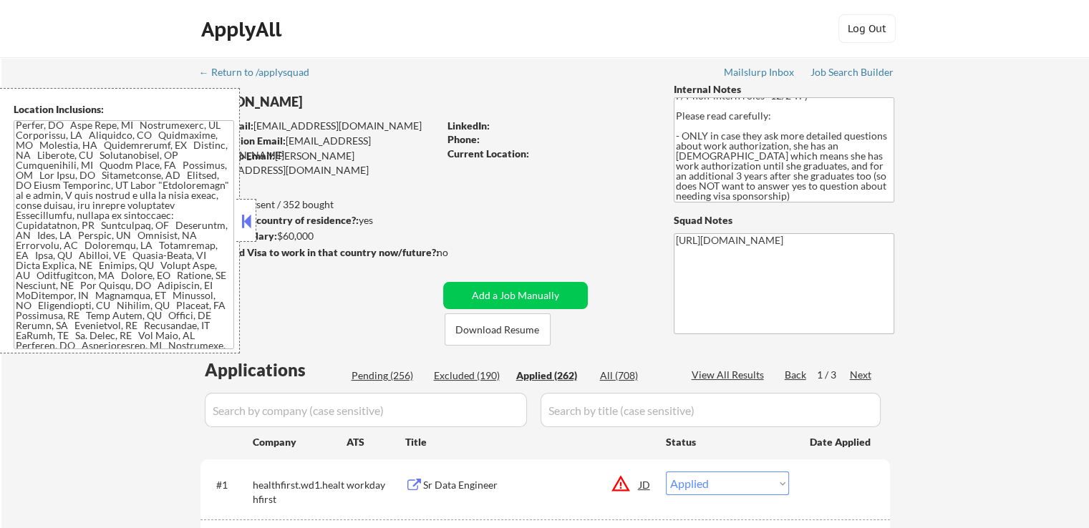
select select ""applied""
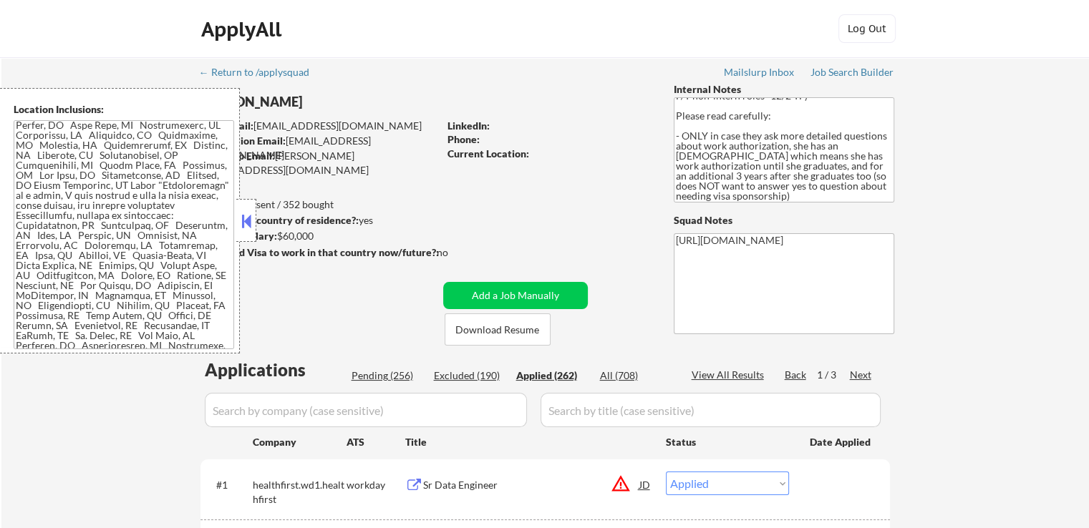
select select ""applied""
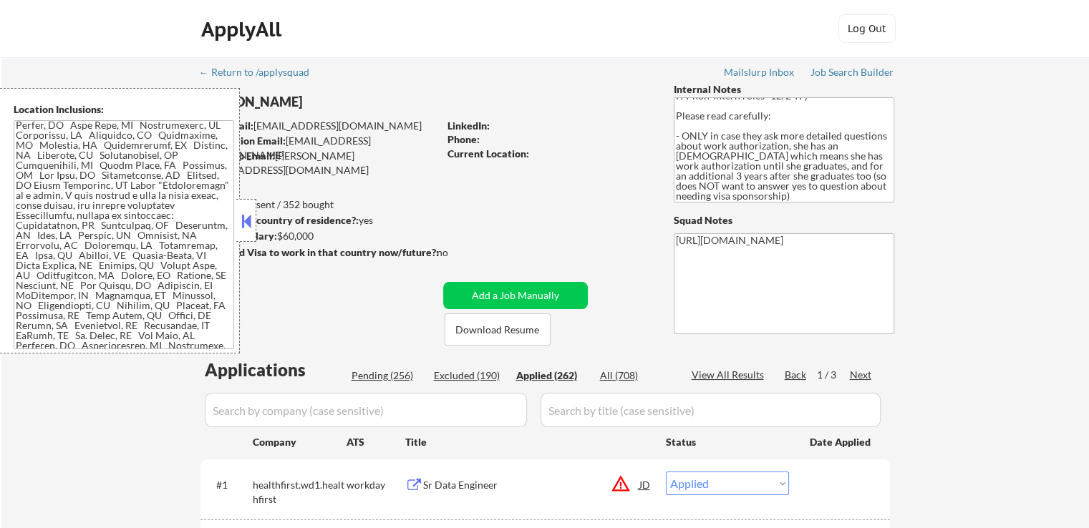
select select ""applied""
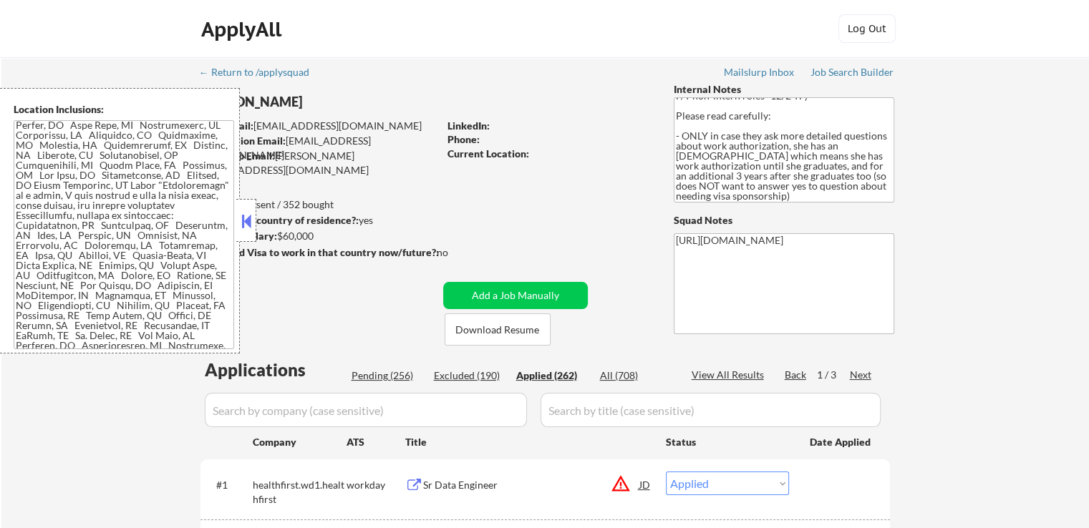
select select ""applied""
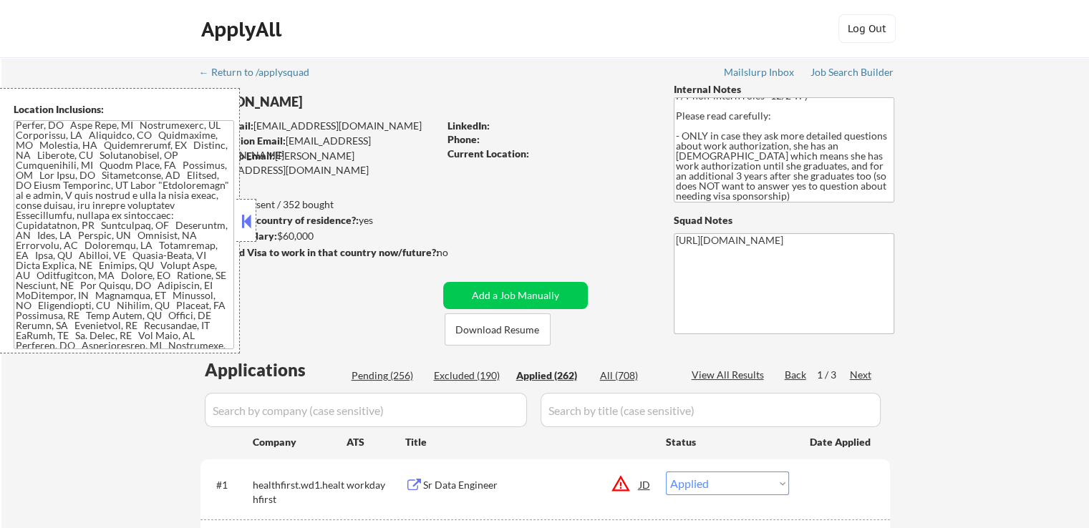
select select ""applied""
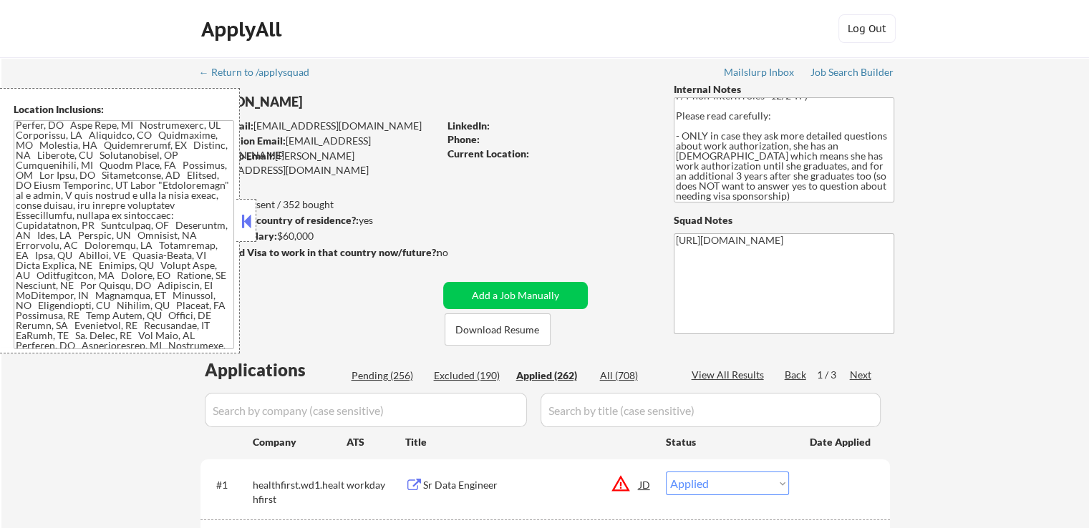
select select ""applied""
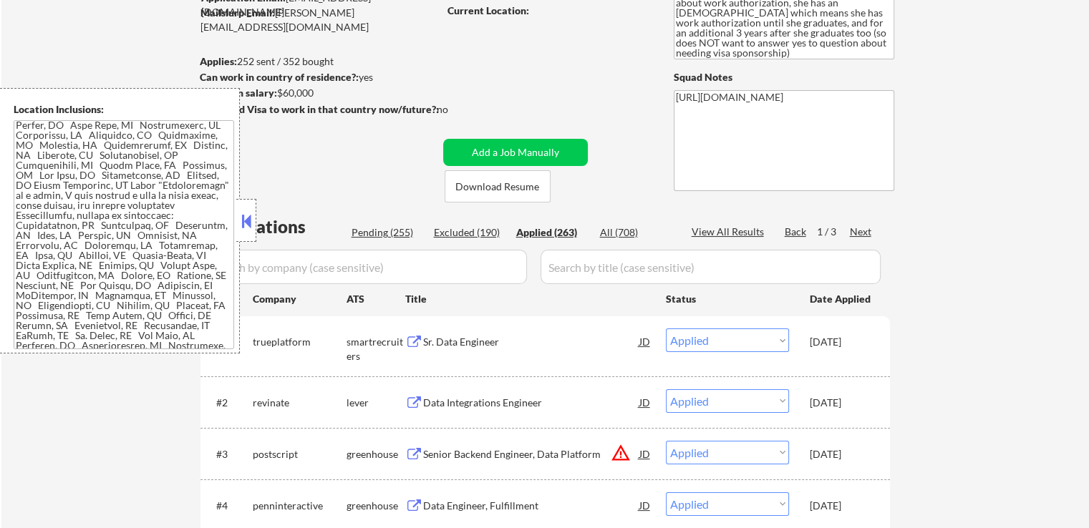
scroll to position [215, 0]
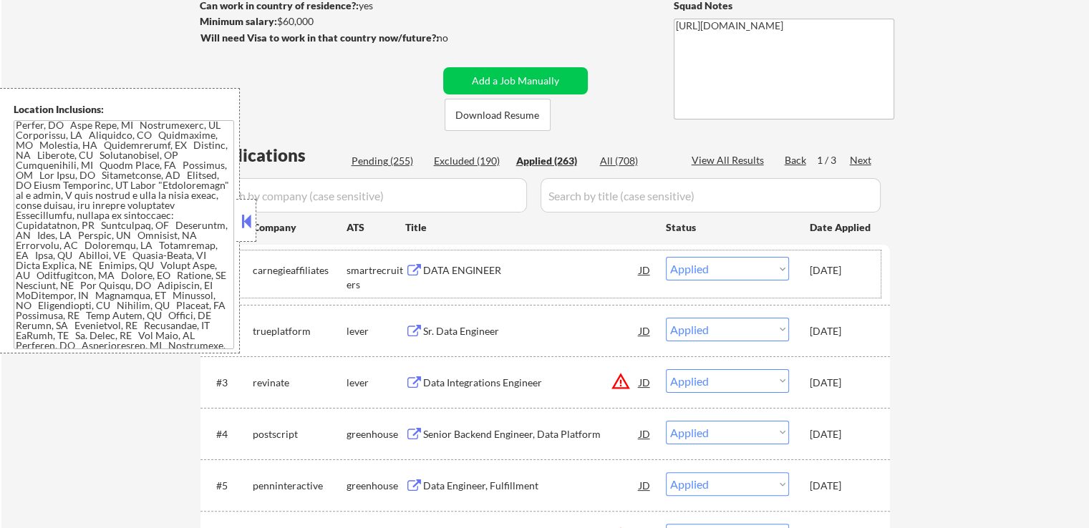
drag, startPoint x: 808, startPoint y: 269, endPoint x: 870, endPoint y: 269, distance: 62.3
click at [870, 269] on div "#1 carnegieaffiliates smartrecruiters DATA ENGINEER JD warning_amber Choose an …" at bounding box center [543, 274] width 676 height 47
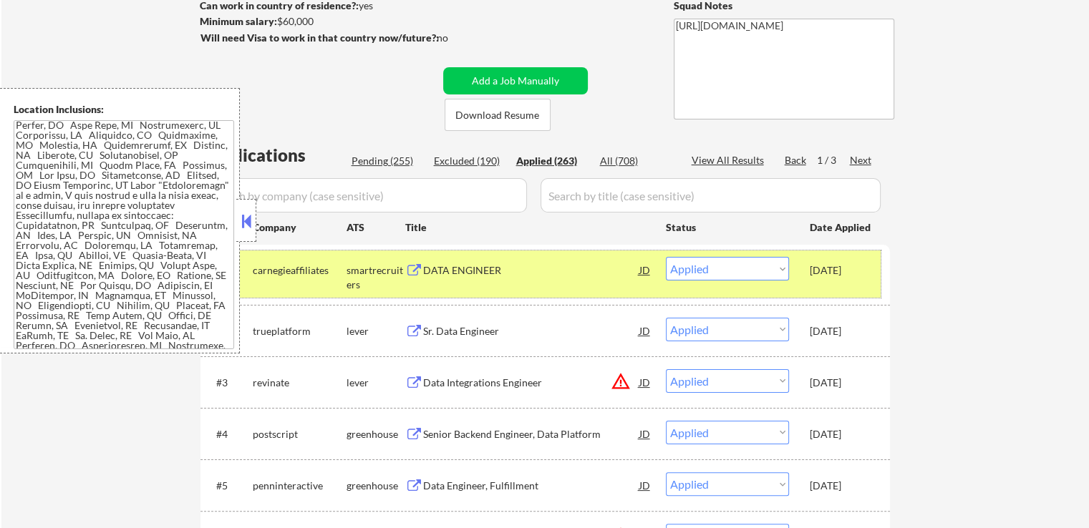
drag, startPoint x: 809, startPoint y: 268, endPoint x: 860, endPoint y: 268, distance: 51.5
click at [860, 268] on div "[DATE]" at bounding box center [840, 270] width 63 height 14
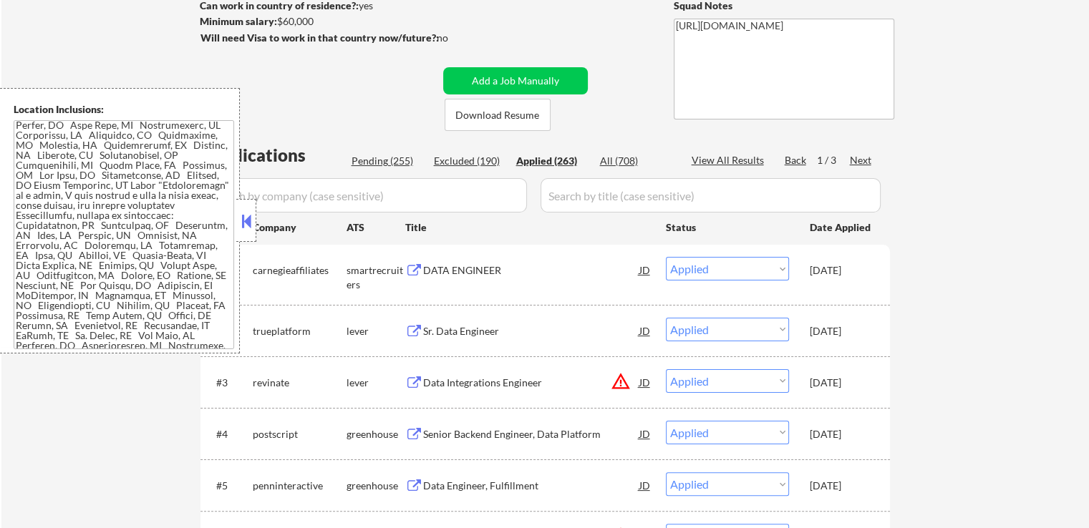
copy div "[DATE]"
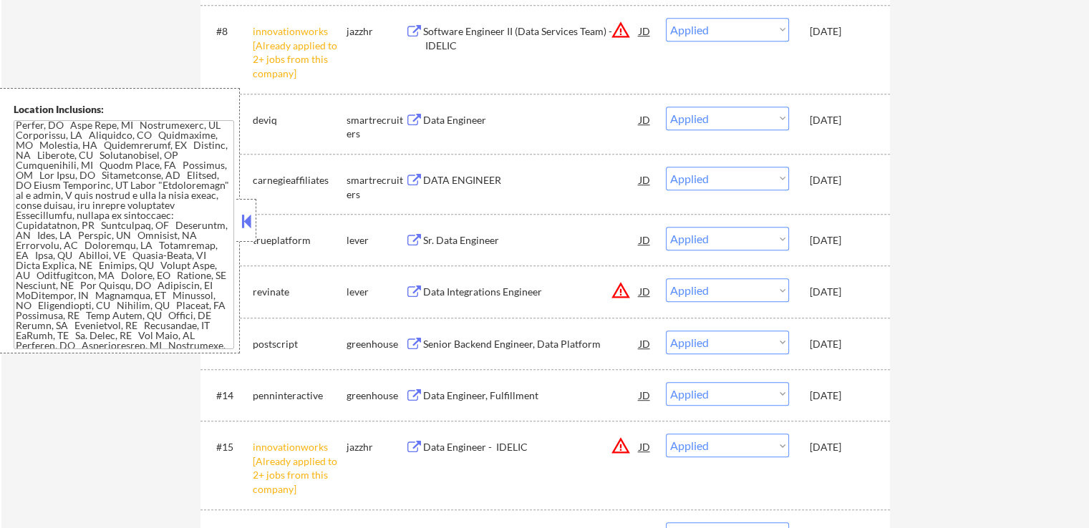
scroll to position [930, 0]
